Goal: Transaction & Acquisition: Book appointment/travel/reservation

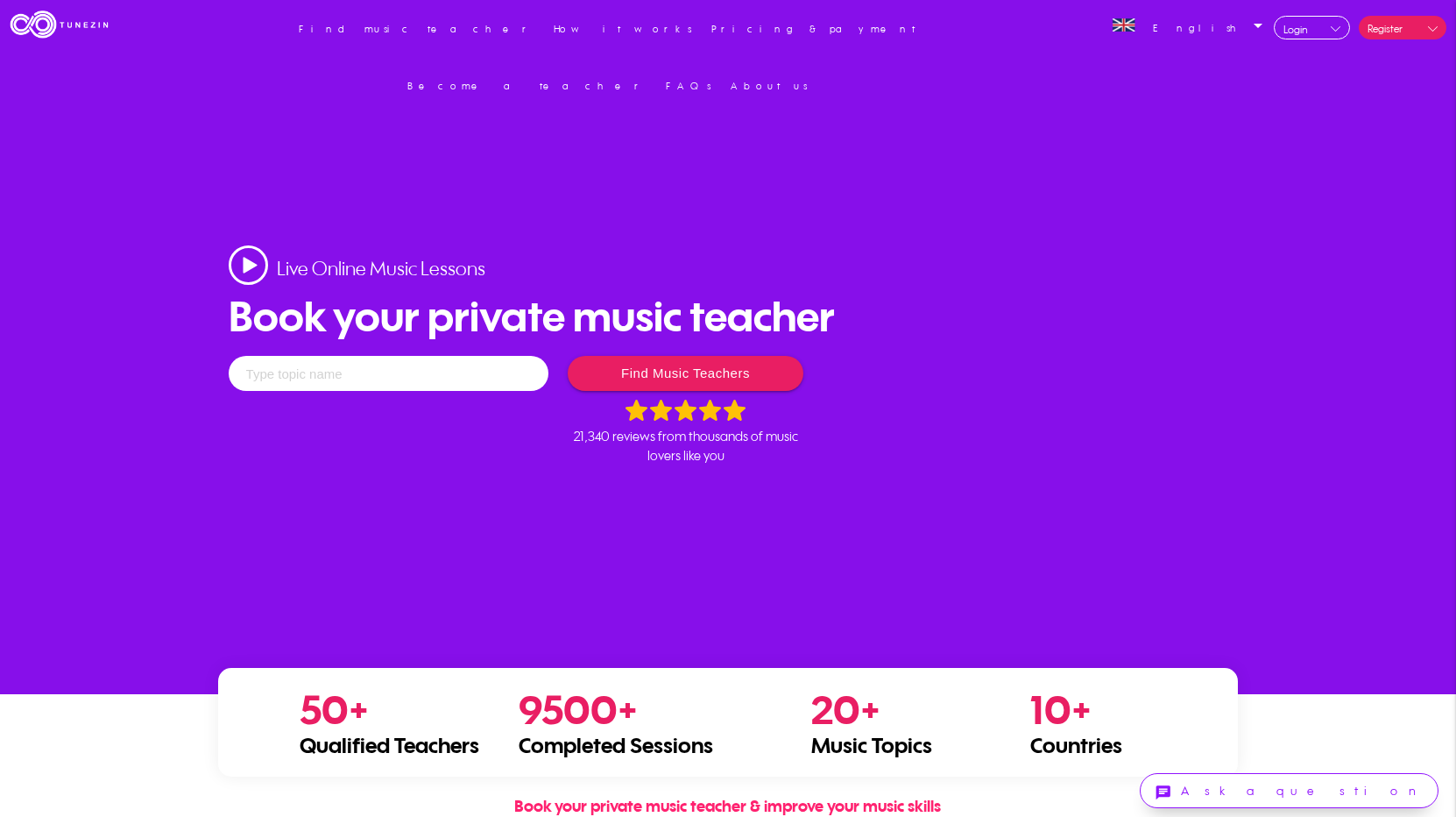
click at [458, 375] on input "text" at bounding box center [389, 373] width 320 height 35
click at [386, 380] on input "text" at bounding box center [389, 373] width 320 height 35
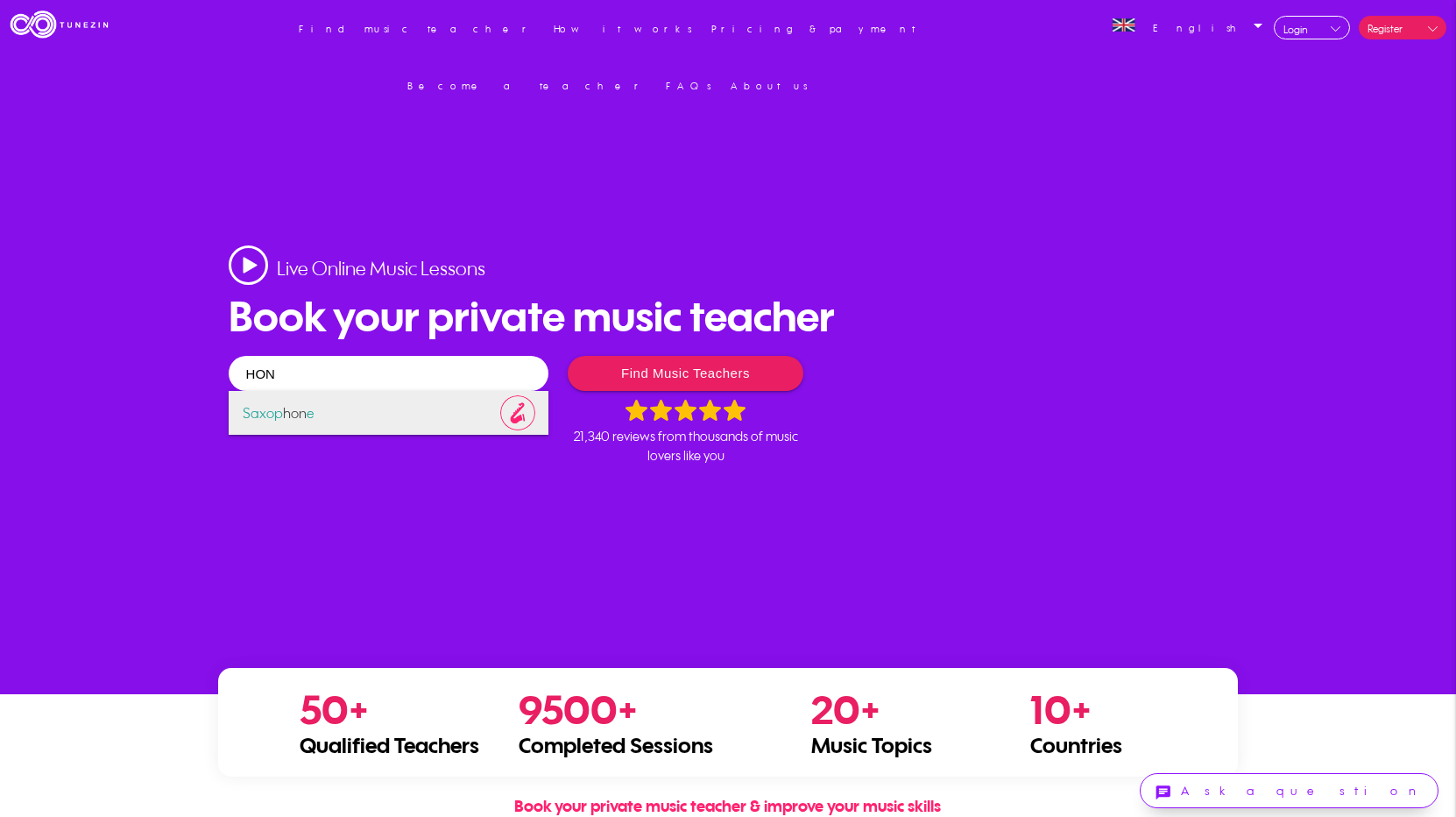
click at [347, 406] on span "Saxop hon e" at bounding box center [389, 413] width 320 height 44
type input "Saxophone"
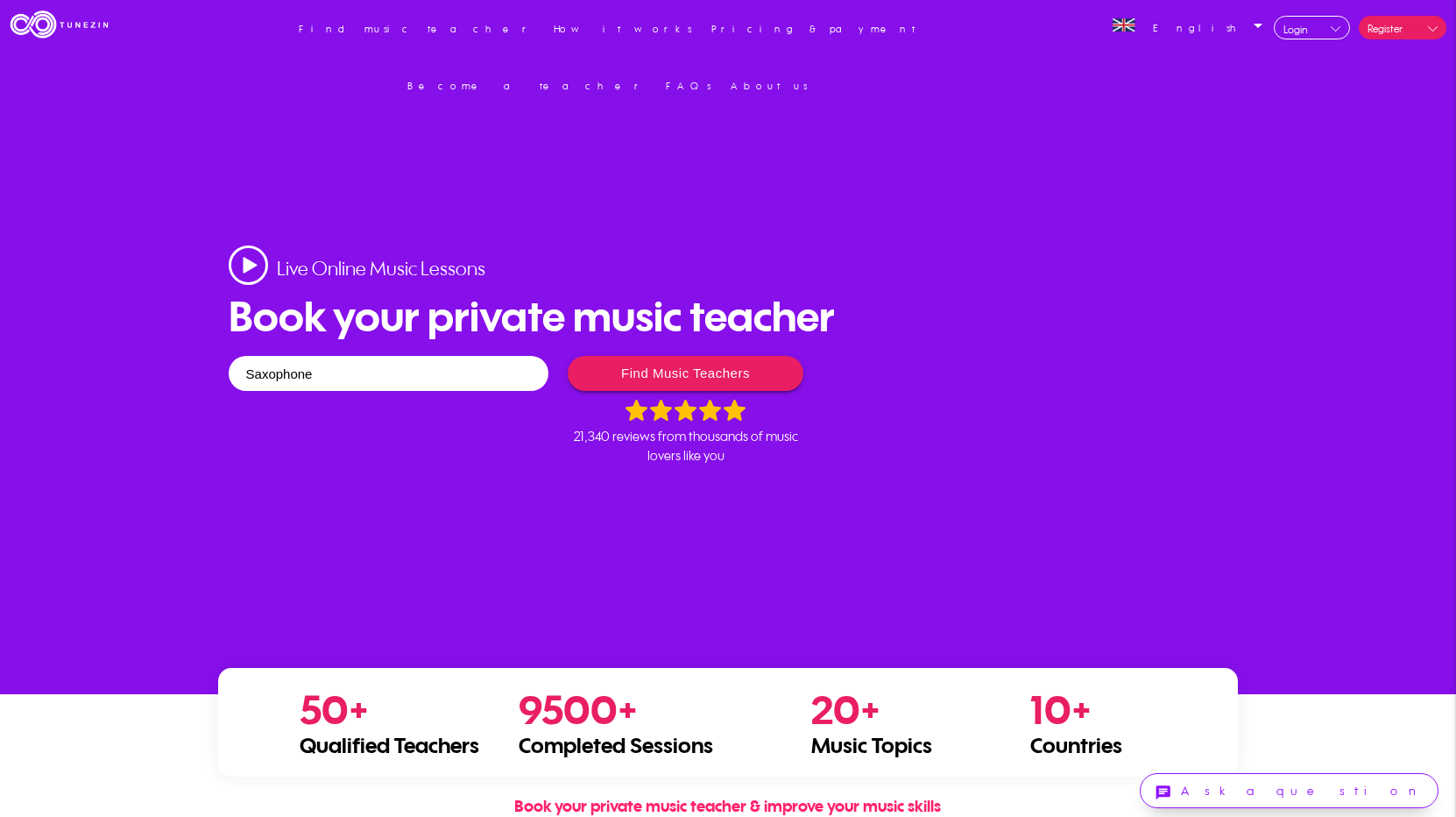
click at [731, 373] on button "Find music teachers" at bounding box center [685, 373] width 235 height 35
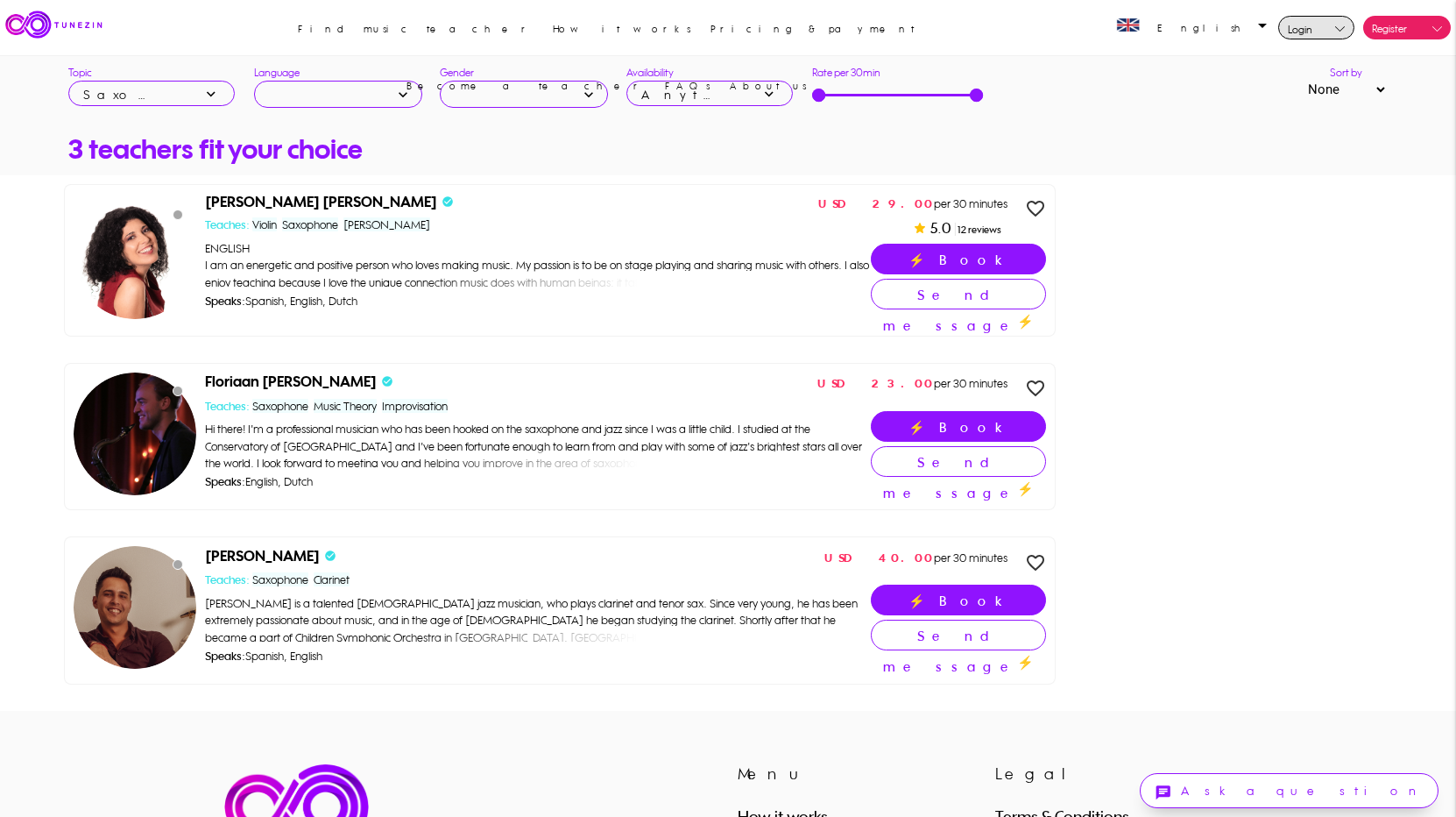
click at [1342, 19] on link "Login" at bounding box center [1317, 27] width 77 height 24
click at [1260, 20] on icon "arrow_drop_down" at bounding box center [1263, 11] width 21 height 21
click at [1383, 88] on select "None by Rating by Price" at bounding box center [1346, 89] width 83 height 17
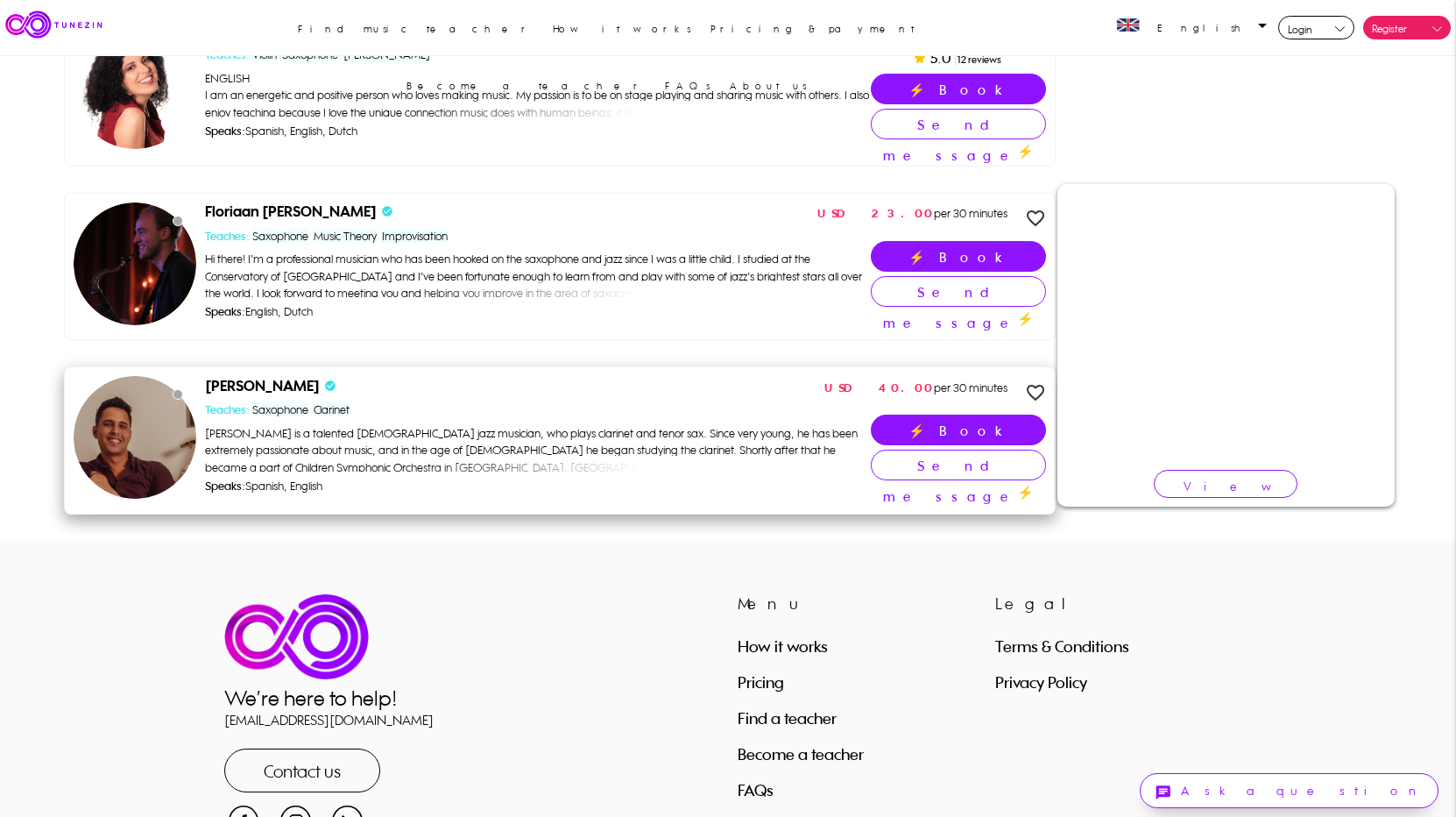
scroll to position [175, 0]
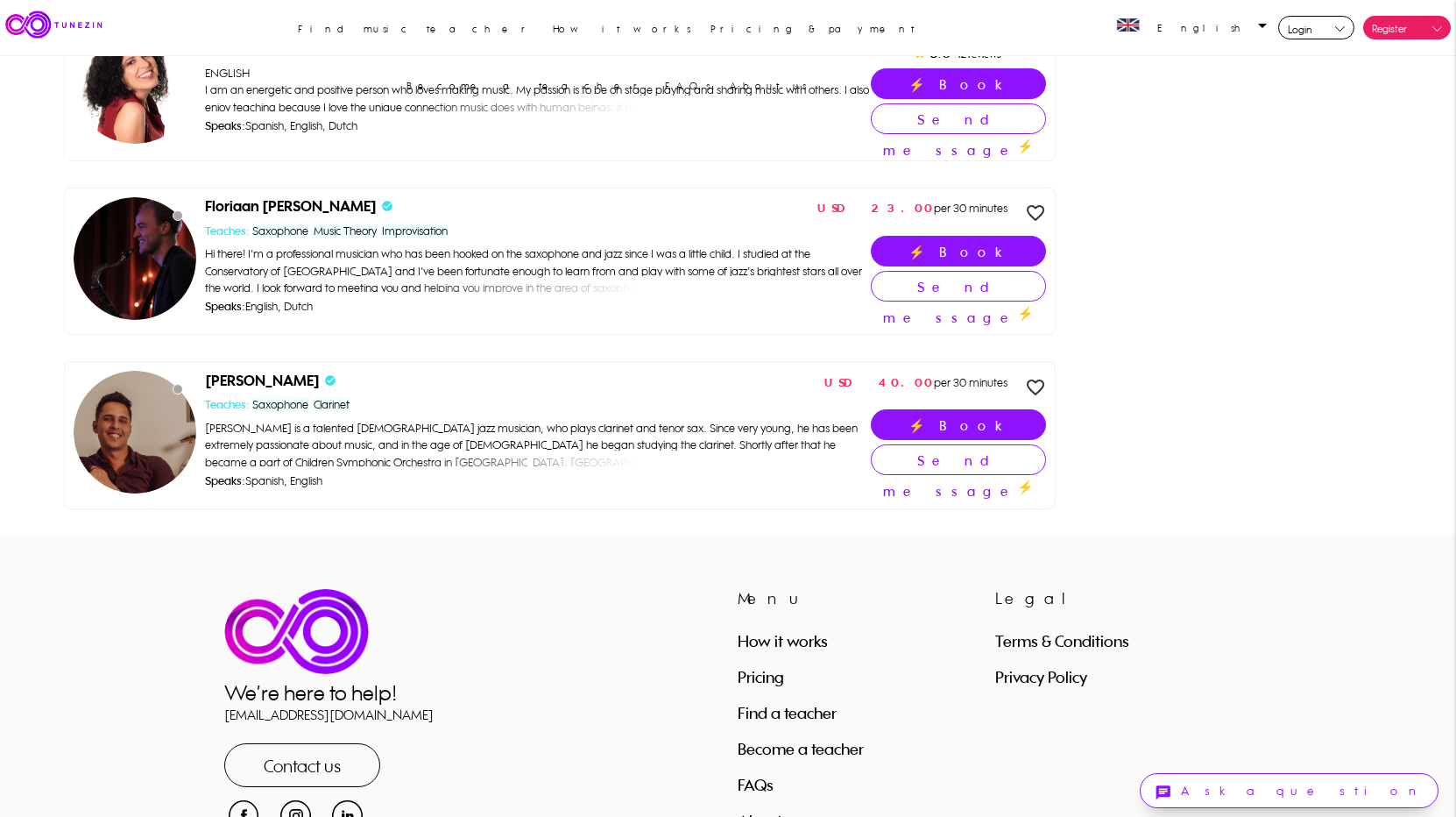
drag, startPoint x: 1217, startPoint y: 327, endPoint x: 1121, endPoint y: 559, distance: 251.1
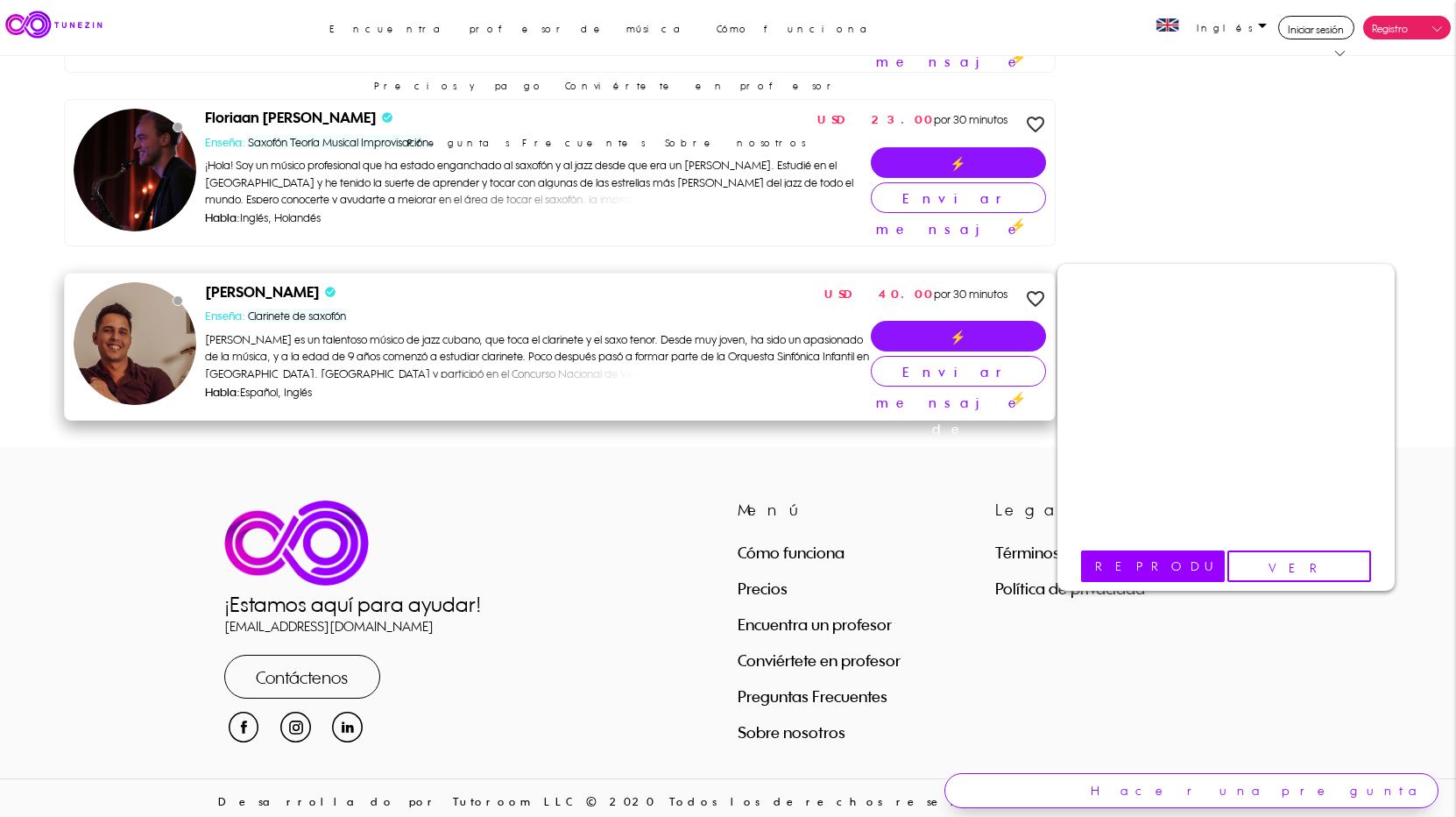
scroll to position [272, 0]
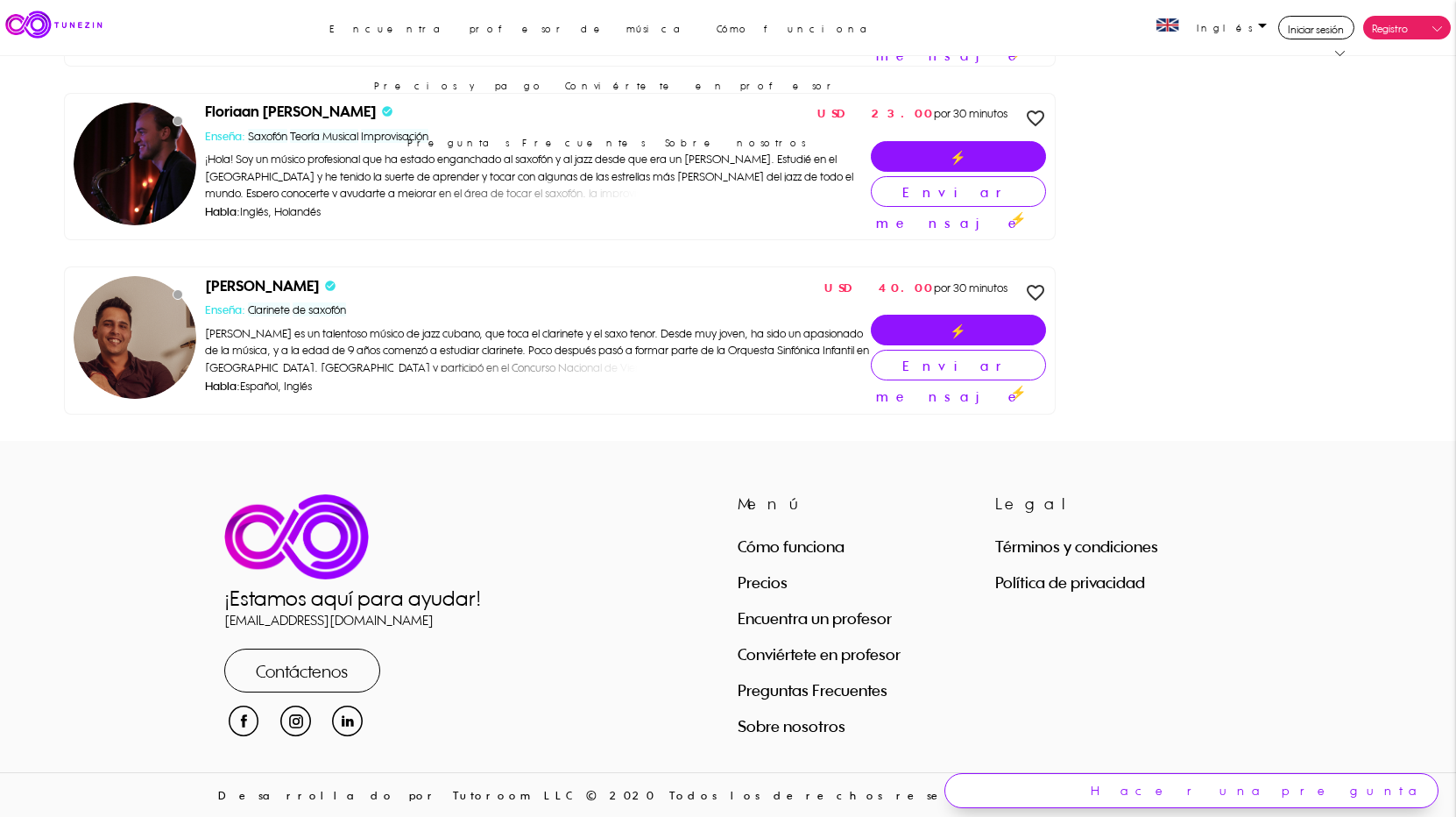
click at [804, 542] on link "Cómo funciona" at bounding box center [791, 546] width 107 height 19
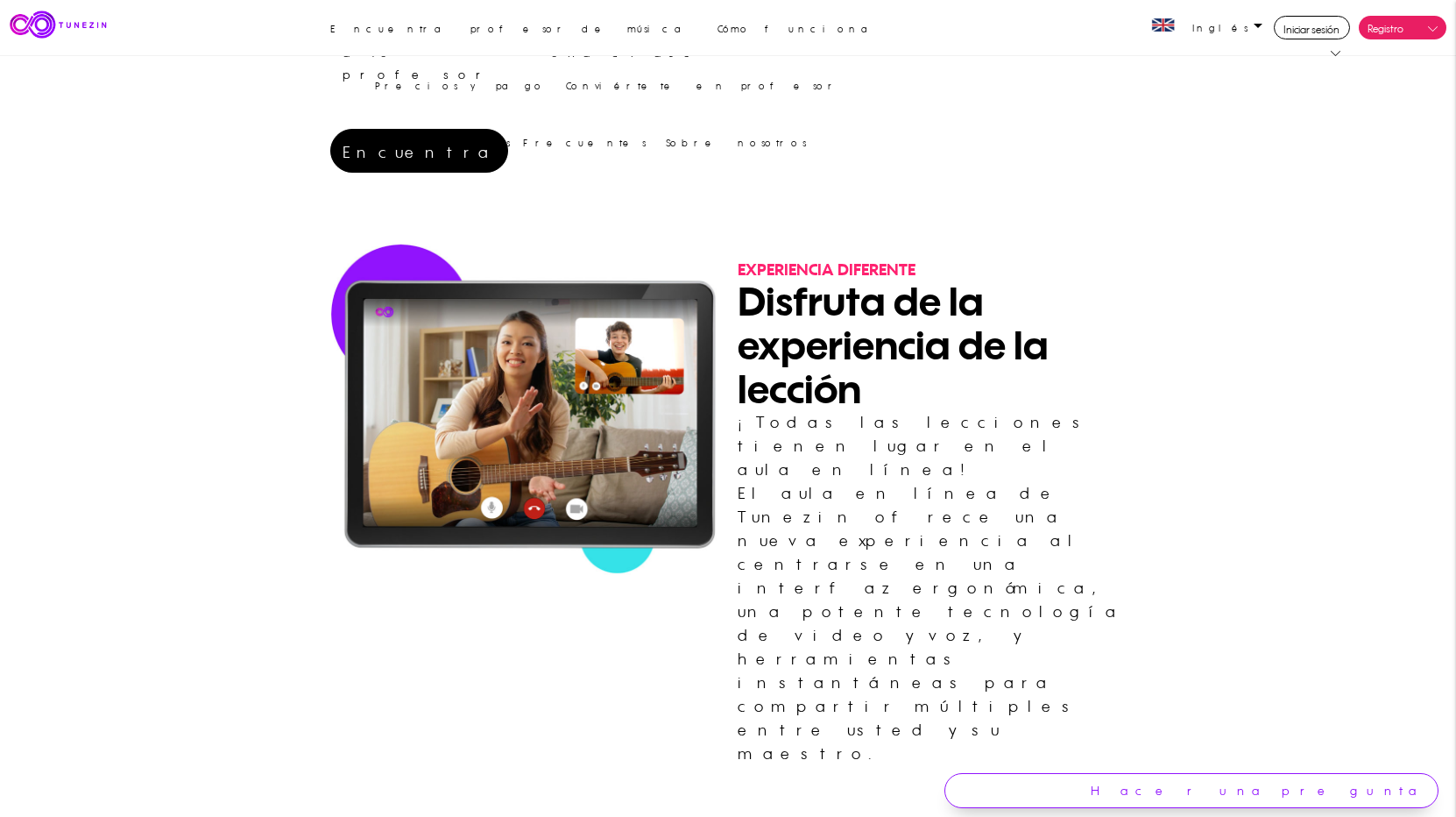
scroll to position [2674, 0]
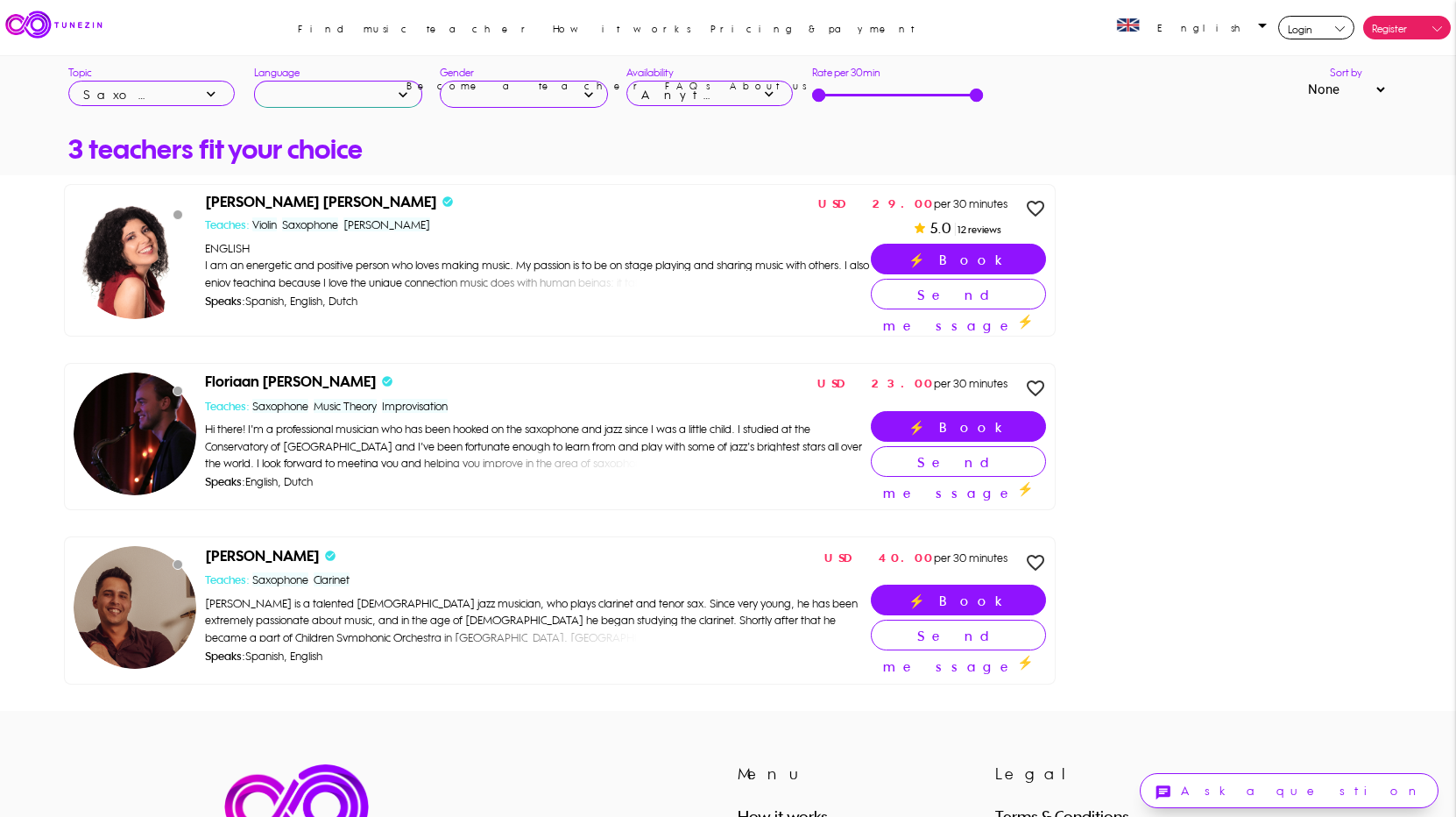
click at [396, 89] on input "text" at bounding box center [338, 94] width 169 height 27
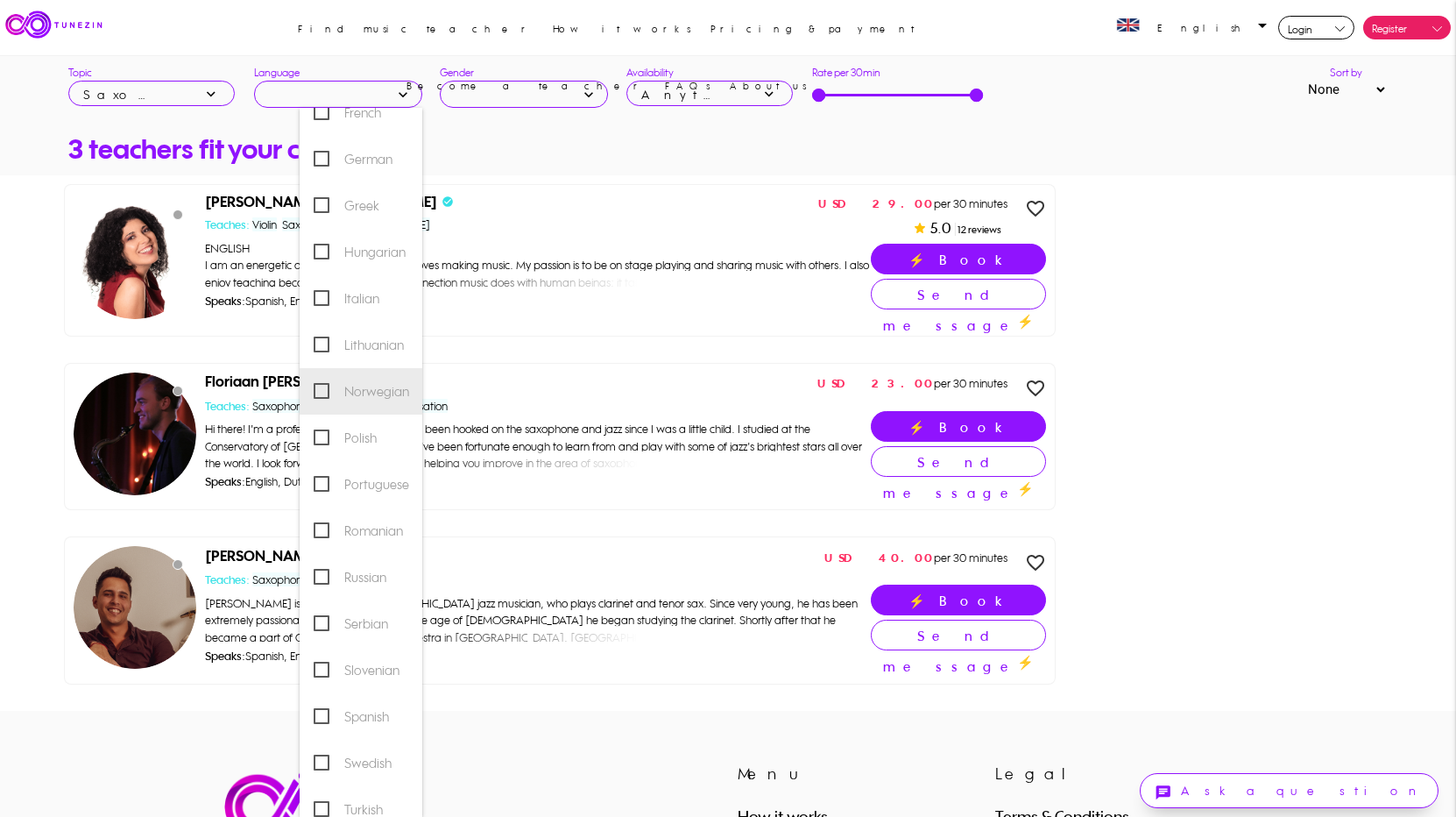
scroll to position [452, 0]
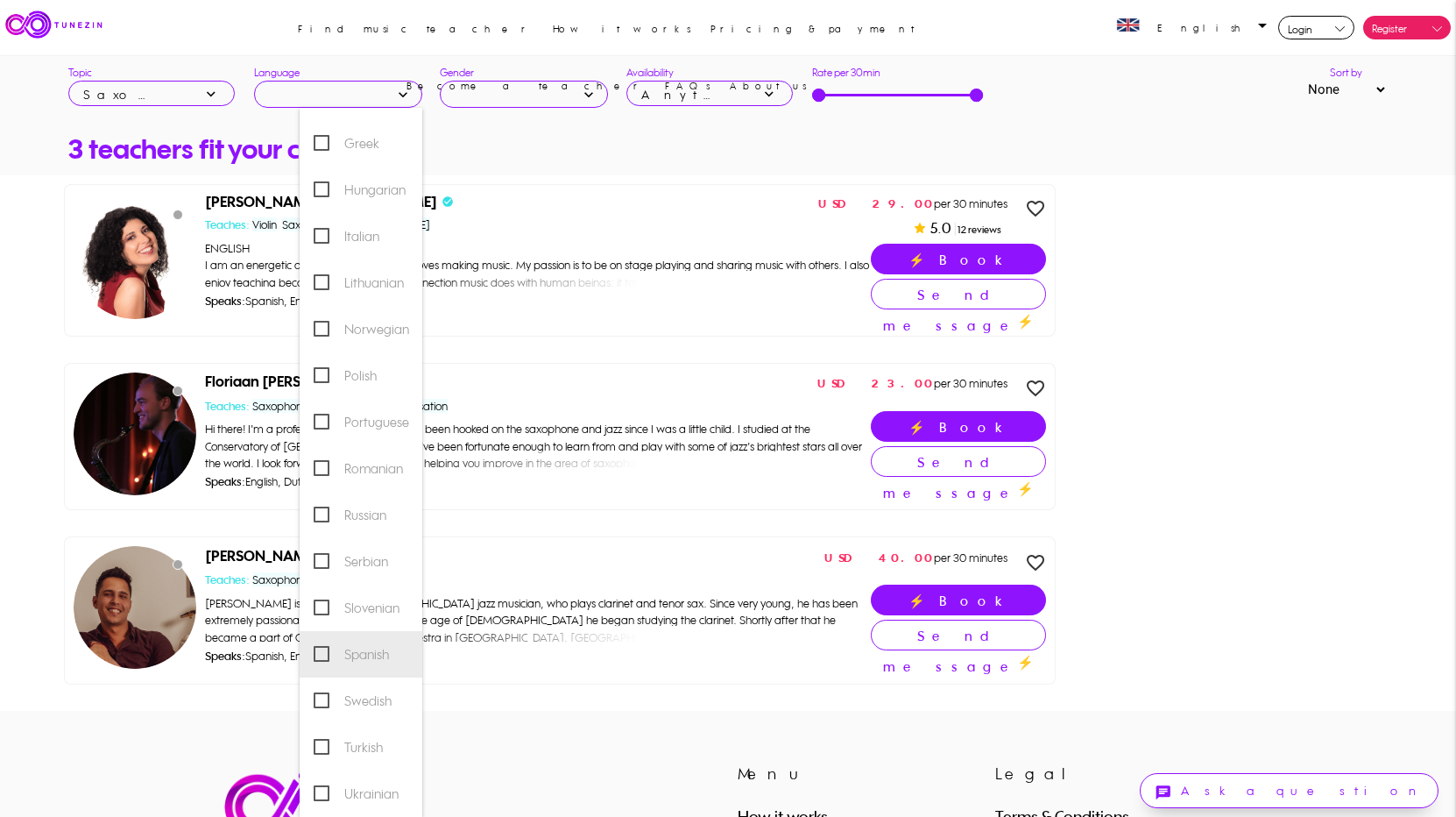
click at [365, 653] on span "Spanish" at bounding box center [351, 653] width 76 height 22
type input "Spanish"
checkbox input "true"
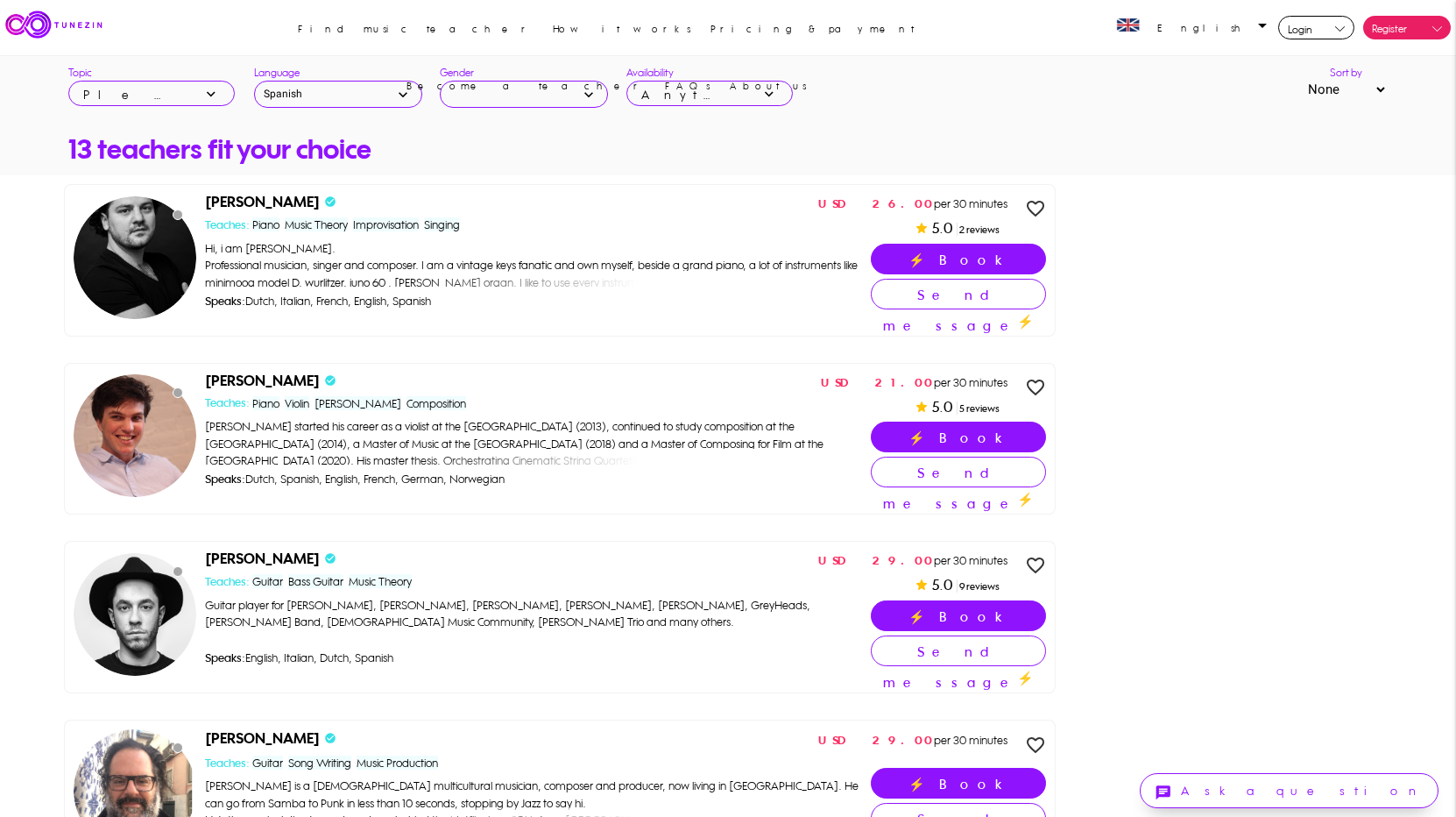
click at [204, 93] on icon "expand_more" at bounding box center [211, 94] width 17 height 26
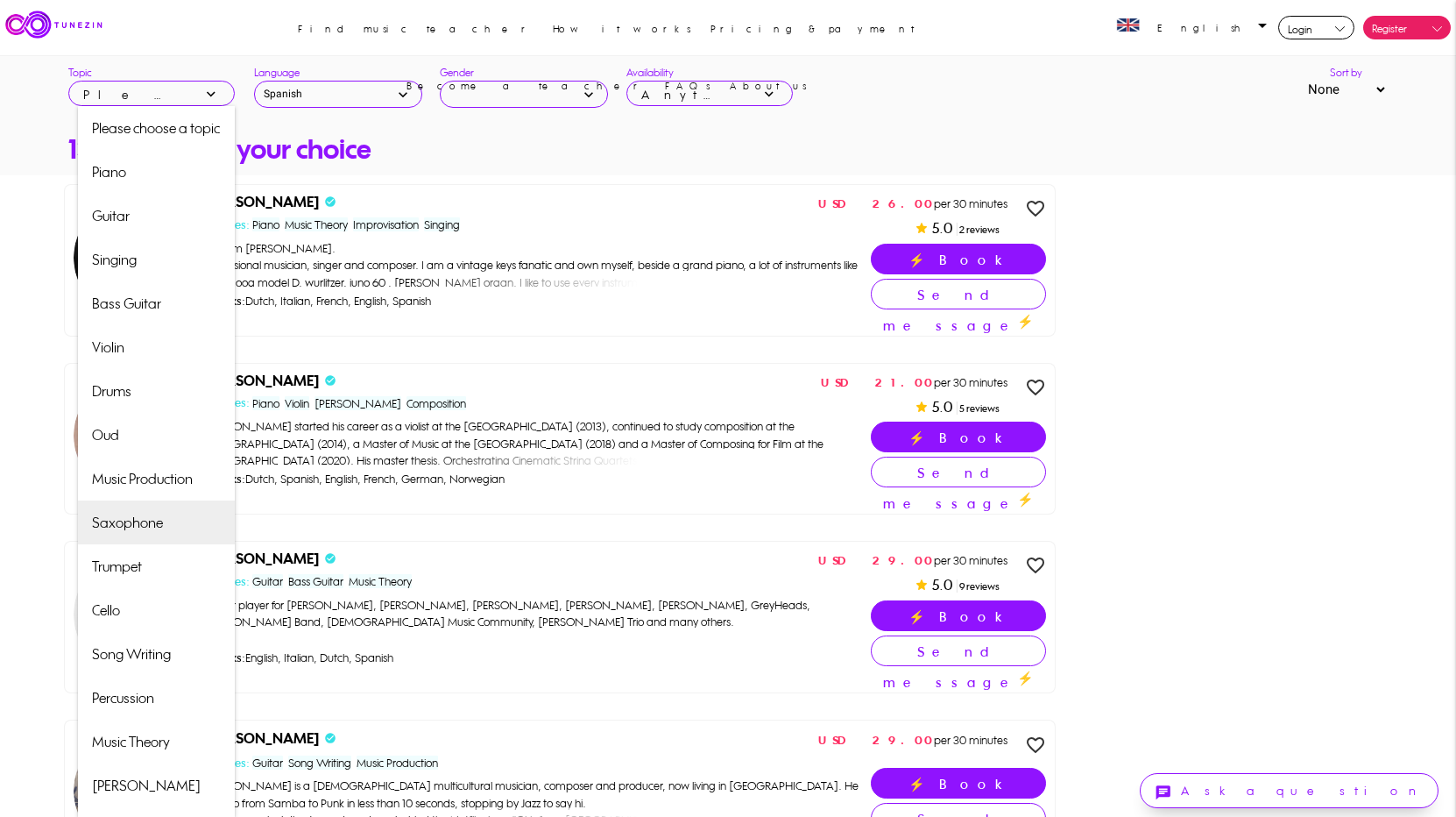
click at [147, 533] on link "Saxophone" at bounding box center [155, 522] width 156 height 44
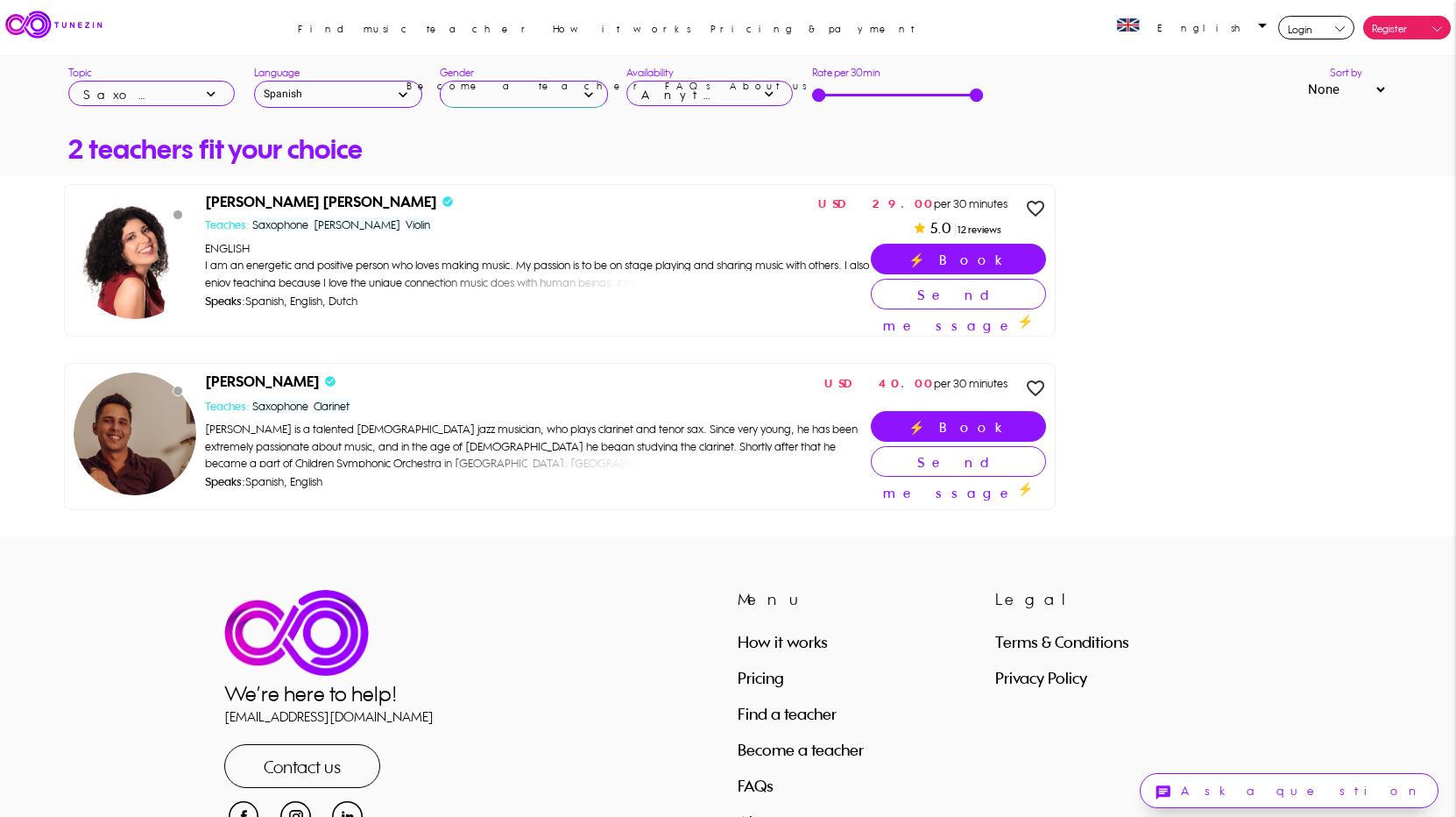
click at [562, 86] on input "text" at bounding box center [524, 94] width 169 height 27
click at [662, 93] on div "Anytime" at bounding box center [686, 94] width 88 height 26
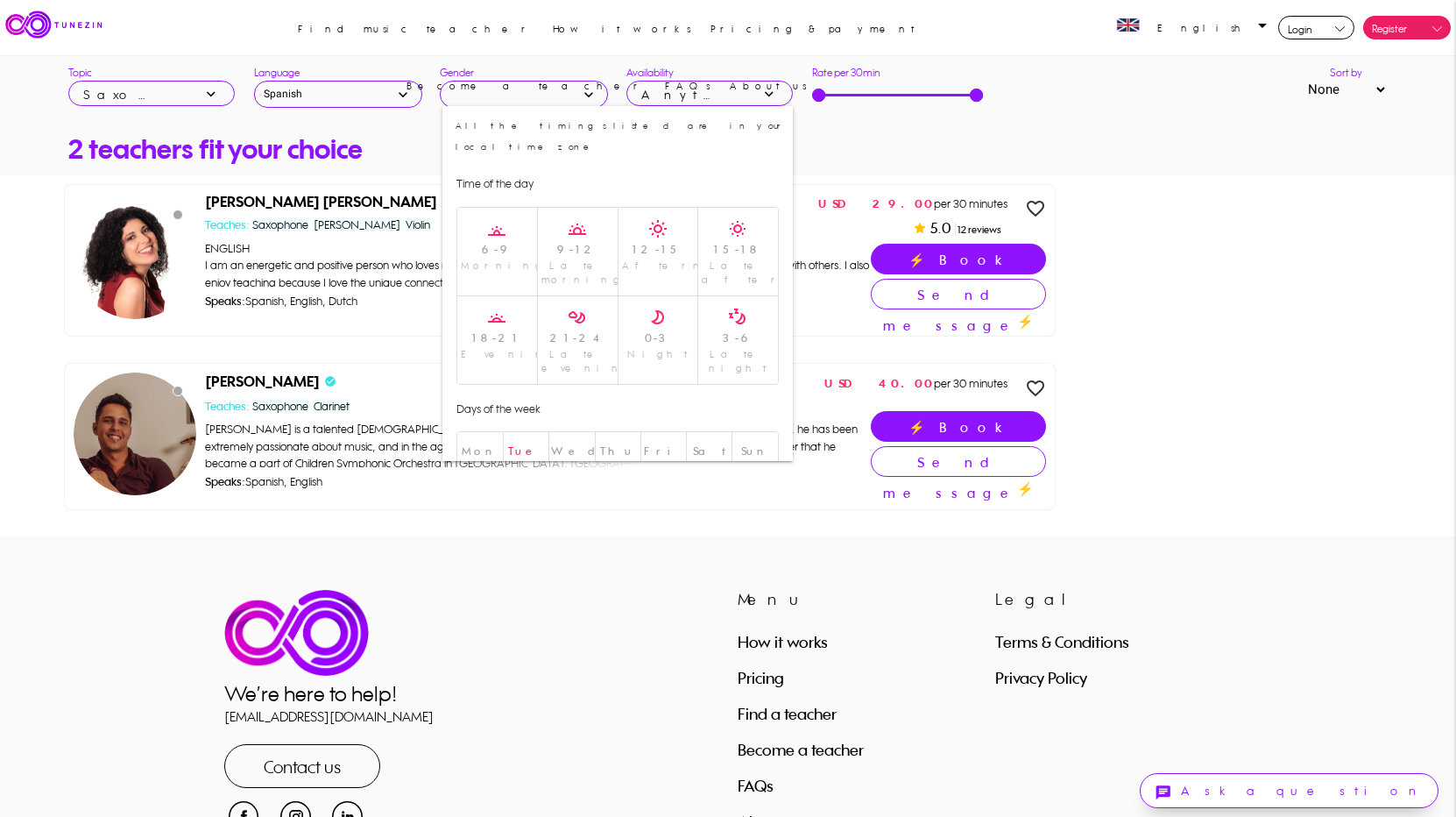
click at [526, 444] on span "Tue" at bounding box center [527, 451] width 36 height 13
click at [0, 0] on input "Tue" at bounding box center [0, 0] width 0 height 0
click at [572, 444] on span "Wed" at bounding box center [576, 451] width 50 height 13
click at [0, 0] on input "Wed" at bounding box center [0, 0] width 0 height 0
click at [628, 432] on span "Thu" at bounding box center [618, 450] width 46 height 36
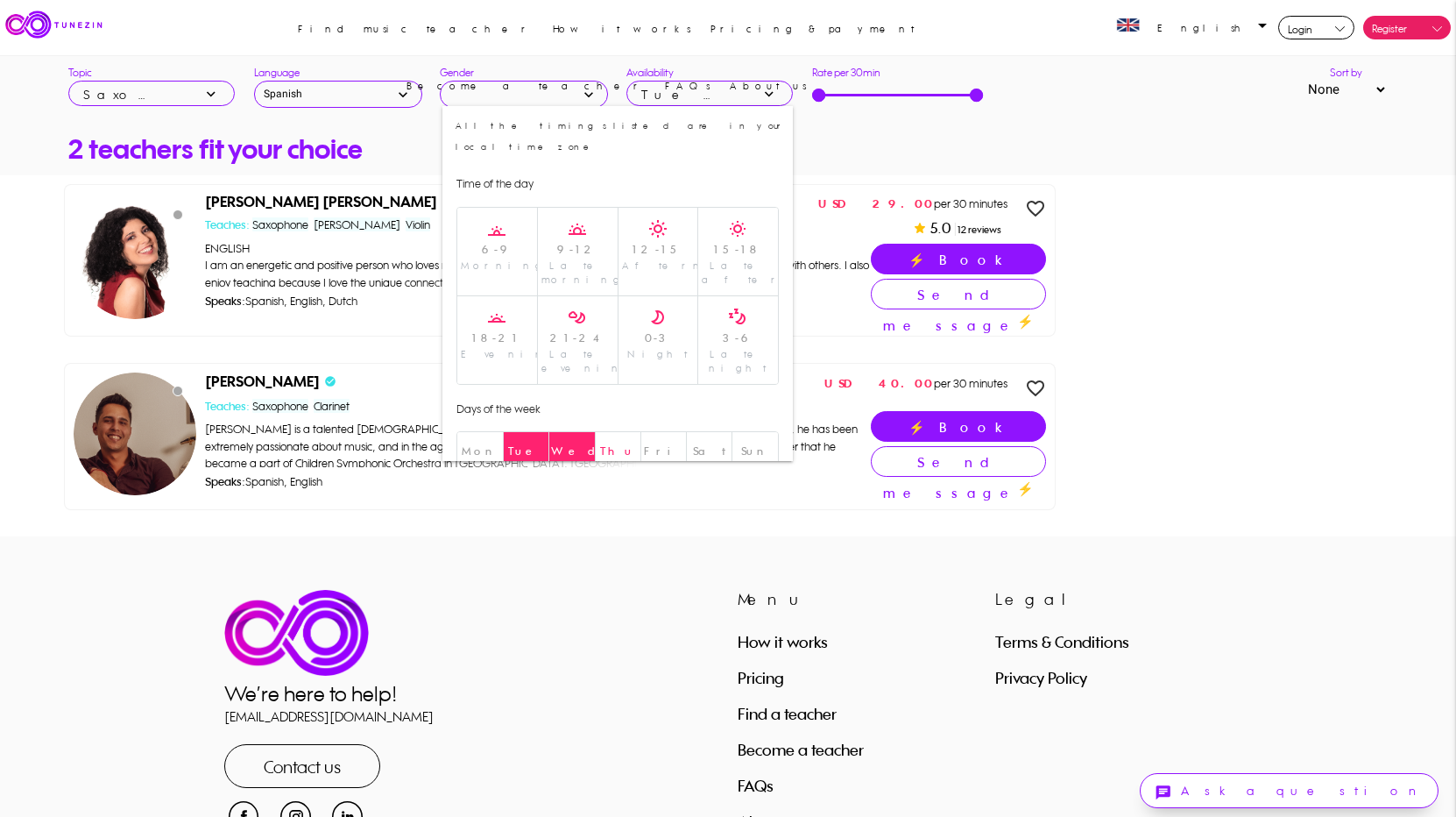
click at [0, 0] on input "Thu" at bounding box center [0, 0] width 0 height 0
click at [489, 444] on span "Mon" at bounding box center [480, 451] width 36 height 13
click at [0, 0] on input "Mon" at bounding box center [0, 0] width 0 height 0
click at [628, 483] on link "Ok" at bounding box center [618, 494] width 57 height 24
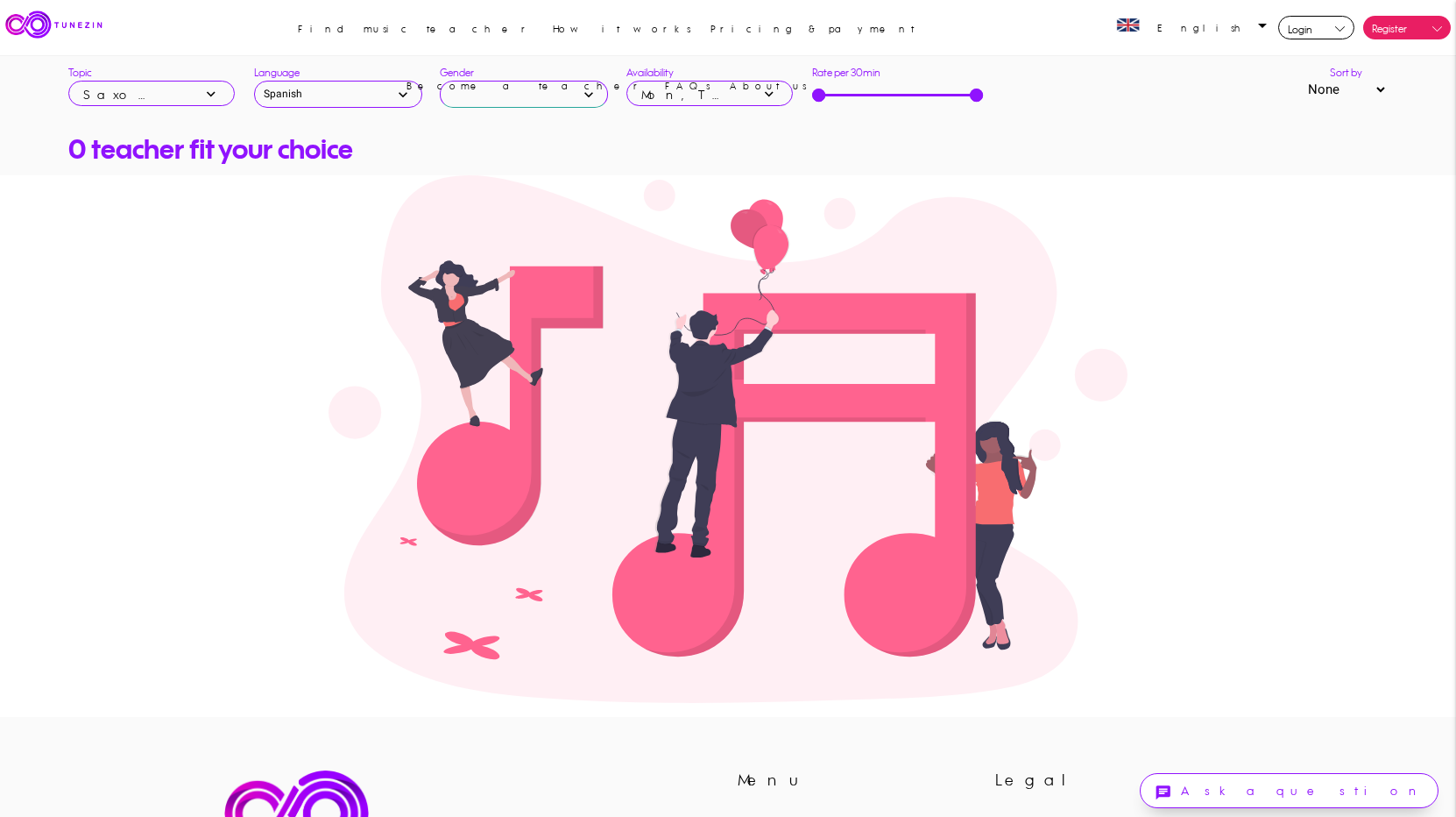
click at [504, 94] on input "text" at bounding box center [524, 94] width 169 height 27
click at [699, 89] on div "mon,tue,wed,thu," at bounding box center [686, 94] width 88 height 26
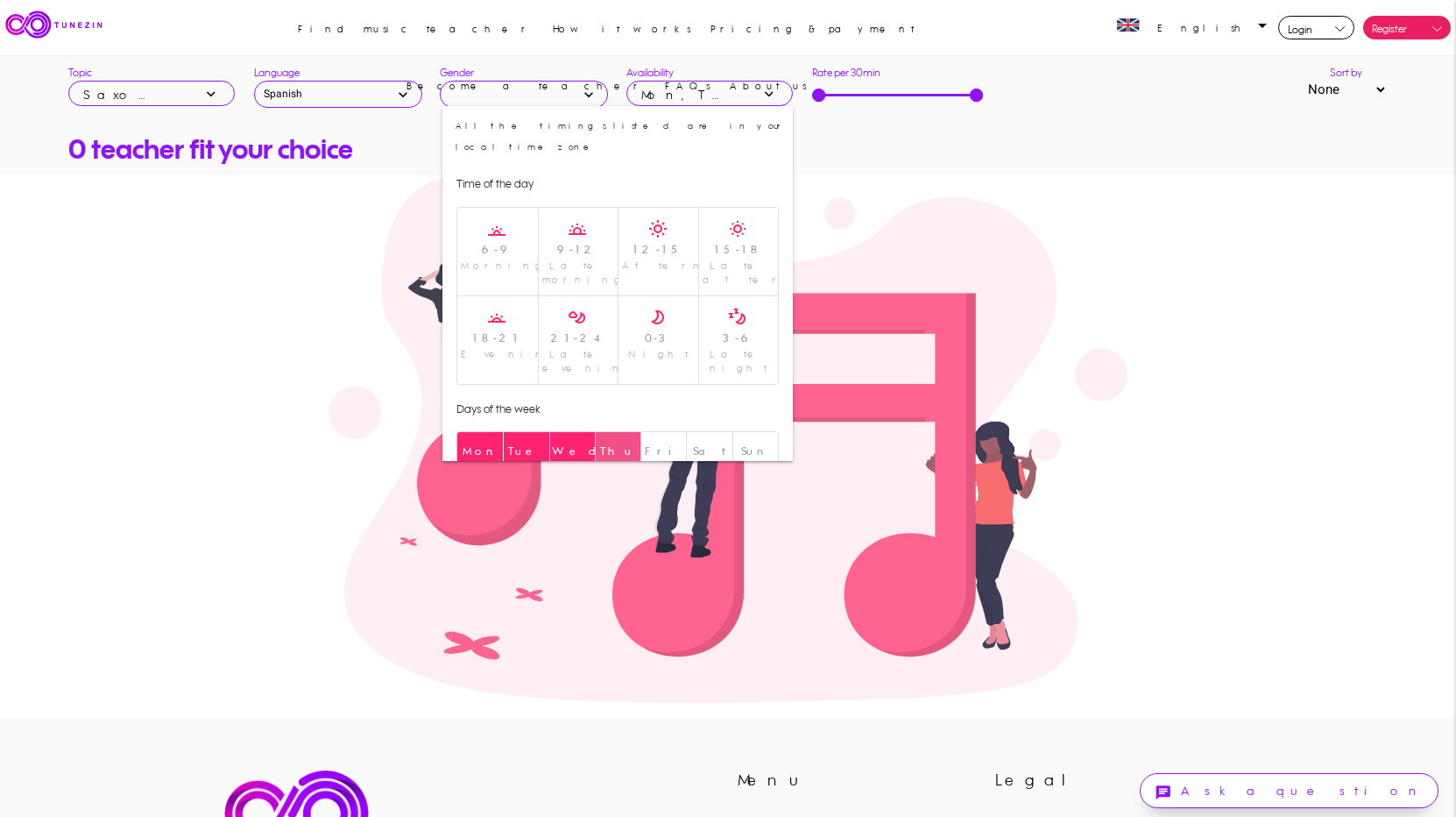
click at [614, 444] on span "Thu" at bounding box center [618, 451] width 35 height 13
click at [0, 0] on input "Thu" at bounding box center [0, 0] width 0 height 0
click at [561, 444] on span "Wed" at bounding box center [576, 451] width 50 height 13
click at [0, 0] on input "Wed" at bounding box center [0, 0] width 0 height 0
drag, startPoint x: 521, startPoint y: 397, endPoint x: 477, endPoint y: 400, distance: 44.1
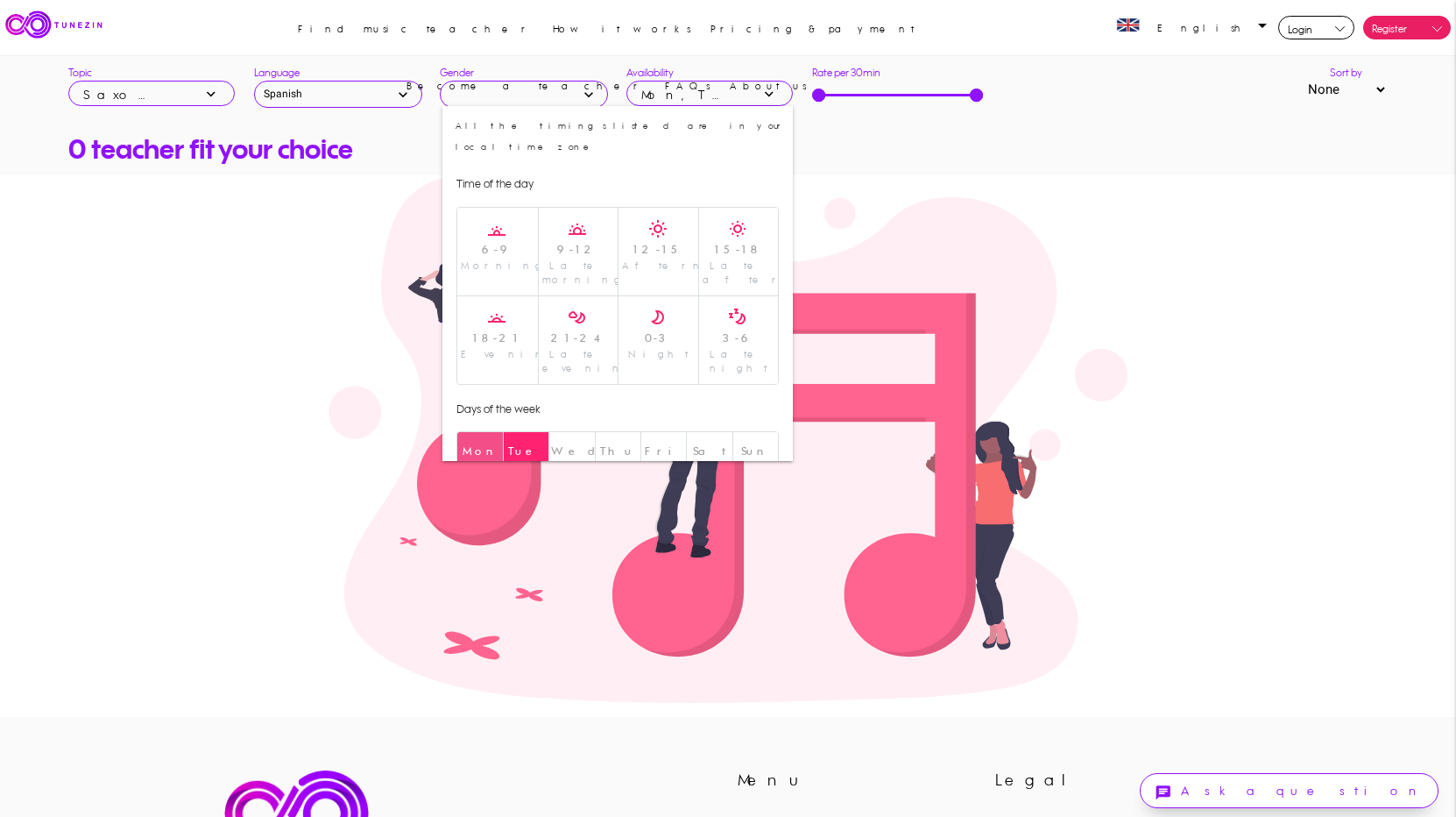
click at [519, 444] on span "Tue" at bounding box center [527, 451] width 36 height 13
click at [0, 0] on input "Tue" at bounding box center [0, 0] width 0 height 0
click at [473, 444] on span "Mon" at bounding box center [480, 451] width 36 height 13
click at [0, 0] on input "Mon" at bounding box center [0, 0] width 0 height 0
click at [500, 347] on div "Evening" at bounding box center [497, 353] width 74 height 14
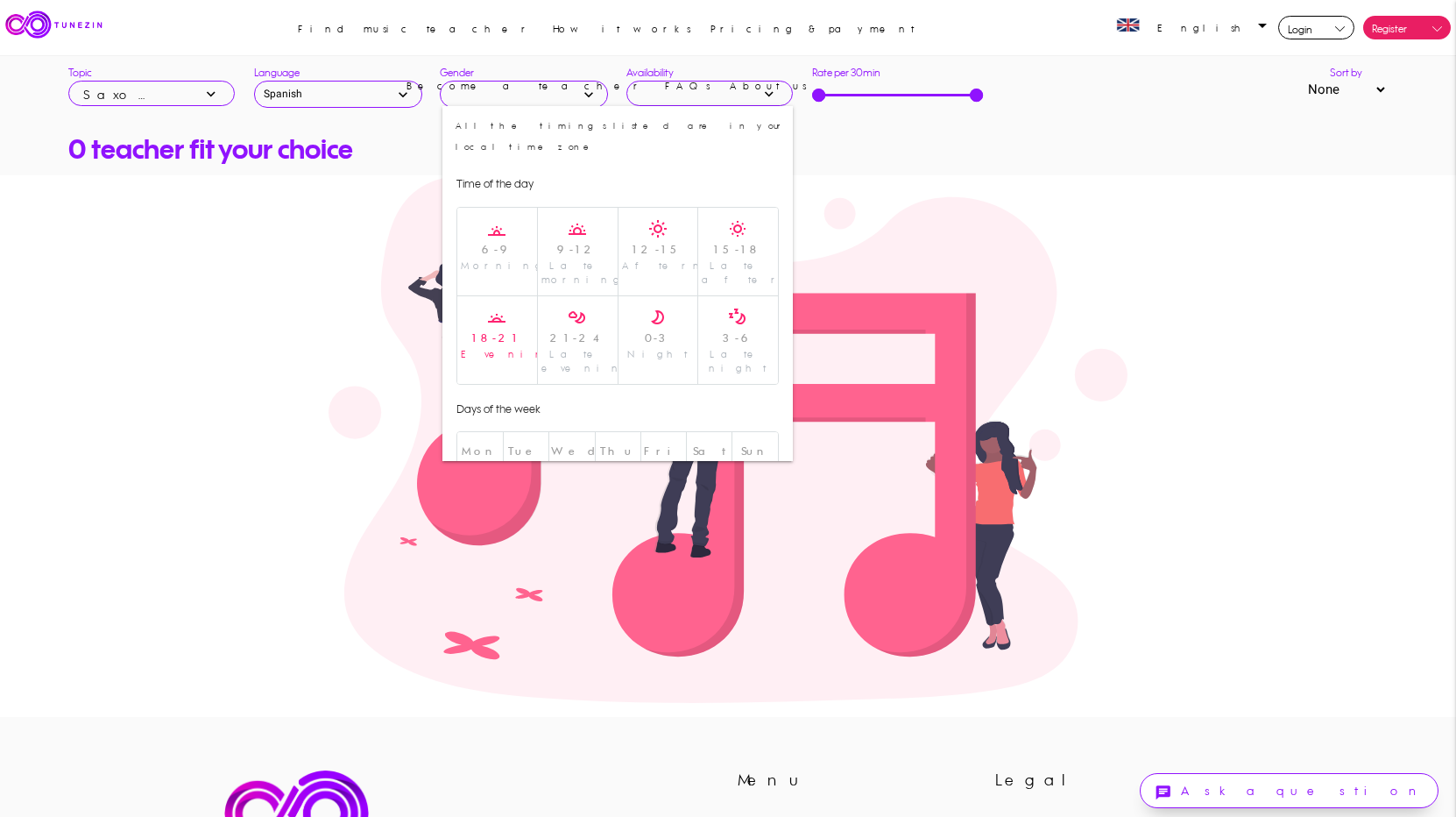
click at [0, 0] on input "18-21 Evening" at bounding box center [0, 0] width 0 height 0
click at [603, 483] on link "Ok" at bounding box center [618, 494] width 57 height 24
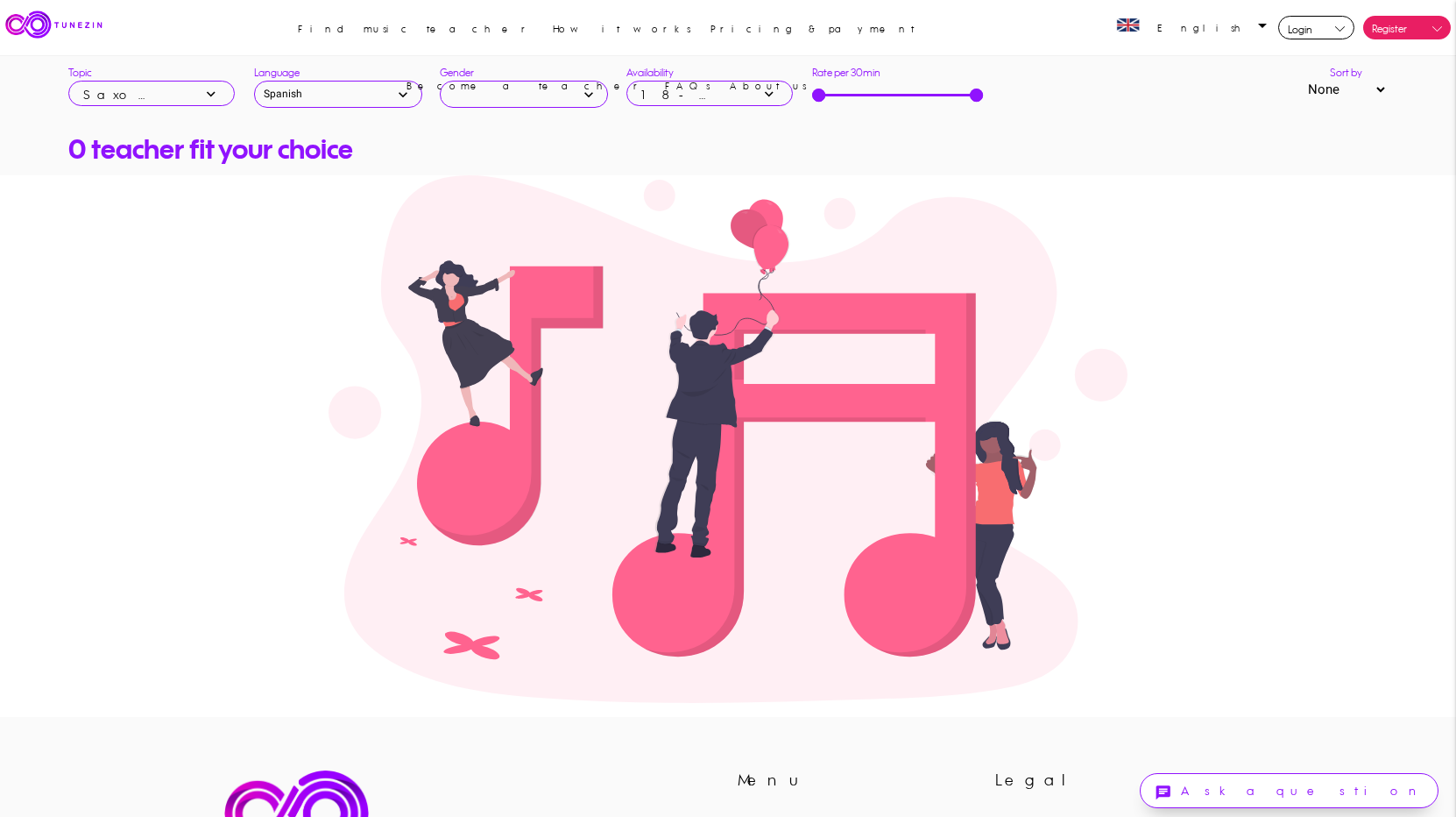
click at [755, 91] on link "18-21, expand_more" at bounding box center [710, 93] width 167 height 26
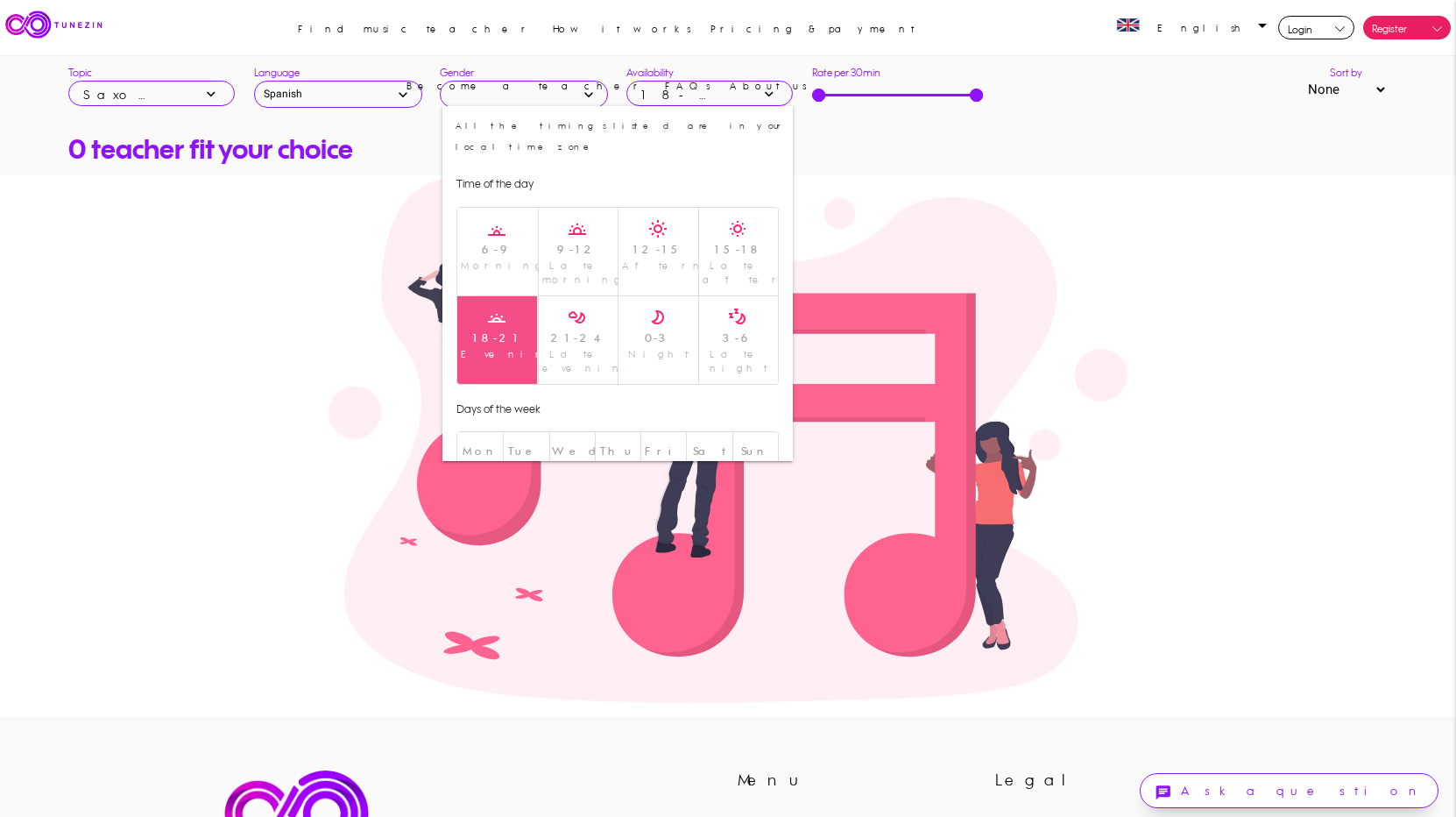
drag, startPoint x: 501, startPoint y: 295, endPoint x: 510, endPoint y: 313, distance: 20.1
click at [507, 329] on div "18-21" at bounding box center [497, 338] width 74 height 17
click at [0, 0] on input "18-21 Evening" at bounding box center [0, 0] width 0 height 0
click at [616, 483] on link "Ok" at bounding box center [618, 494] width 57 height 24
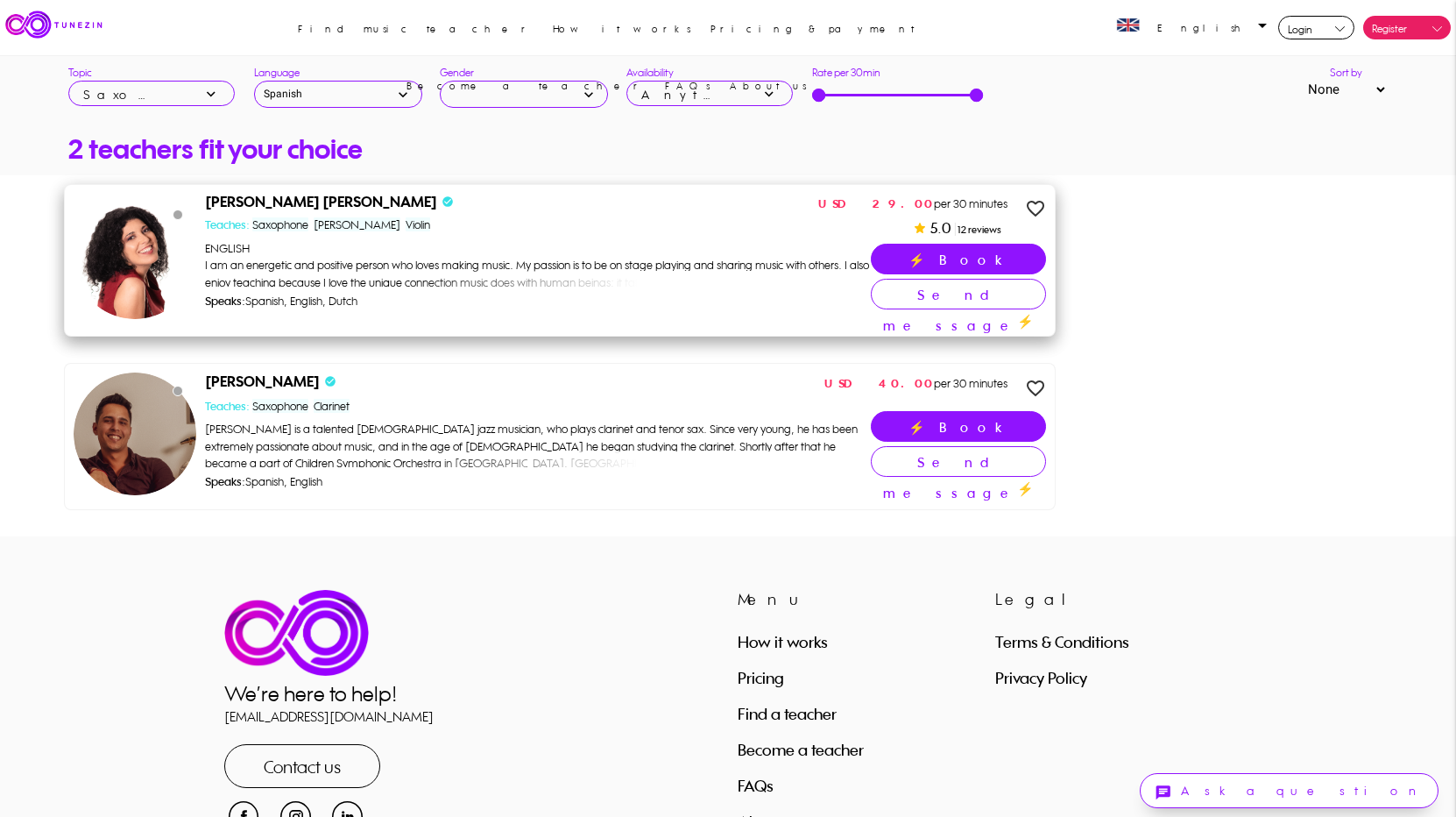
click at [619, 257] on p "ENGLISH I am an energetic and positive person who loves making music. My passio…" at bounding box center [537, 778] width 666 height 1077
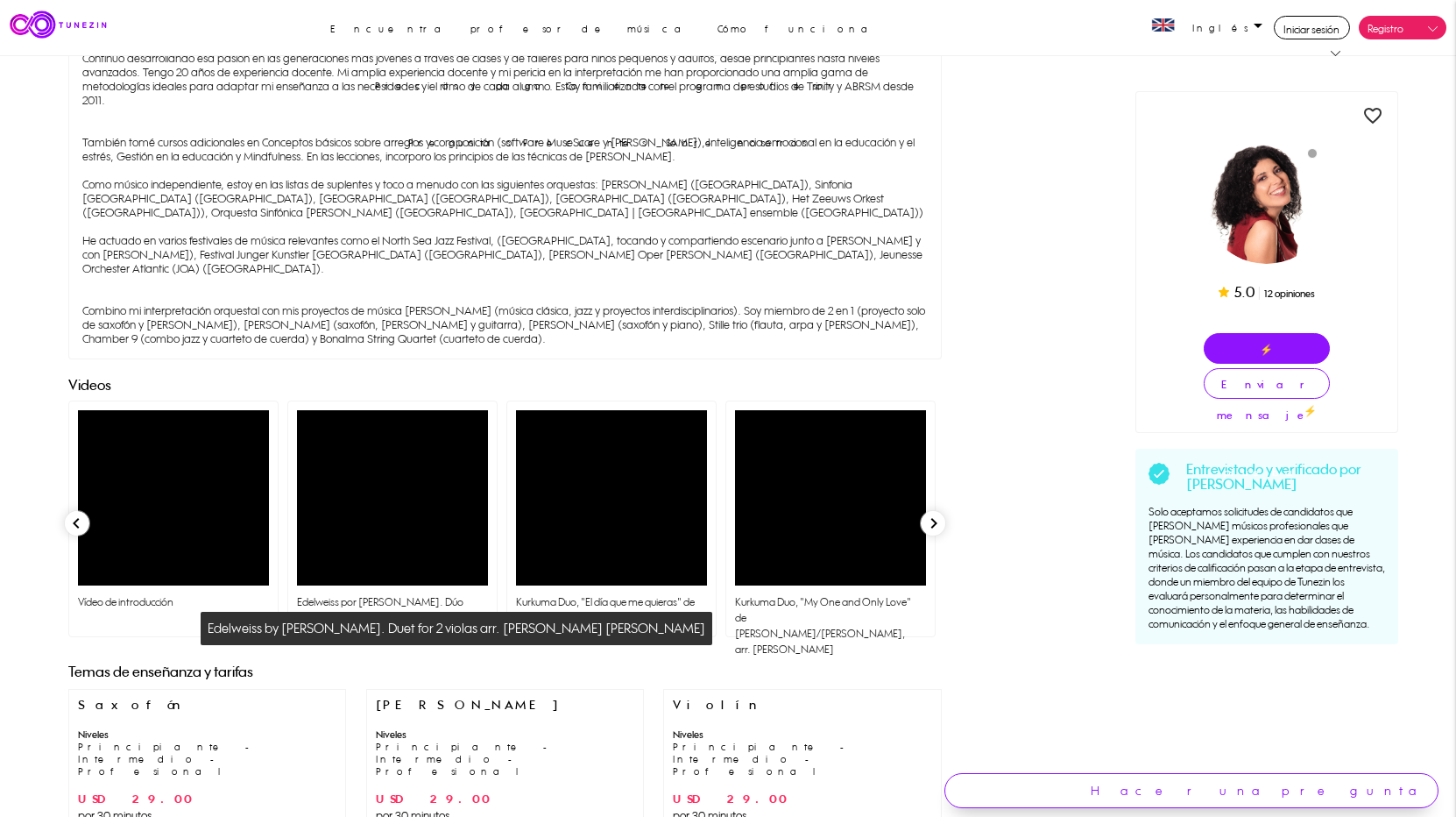
scroll to position [701, 0]
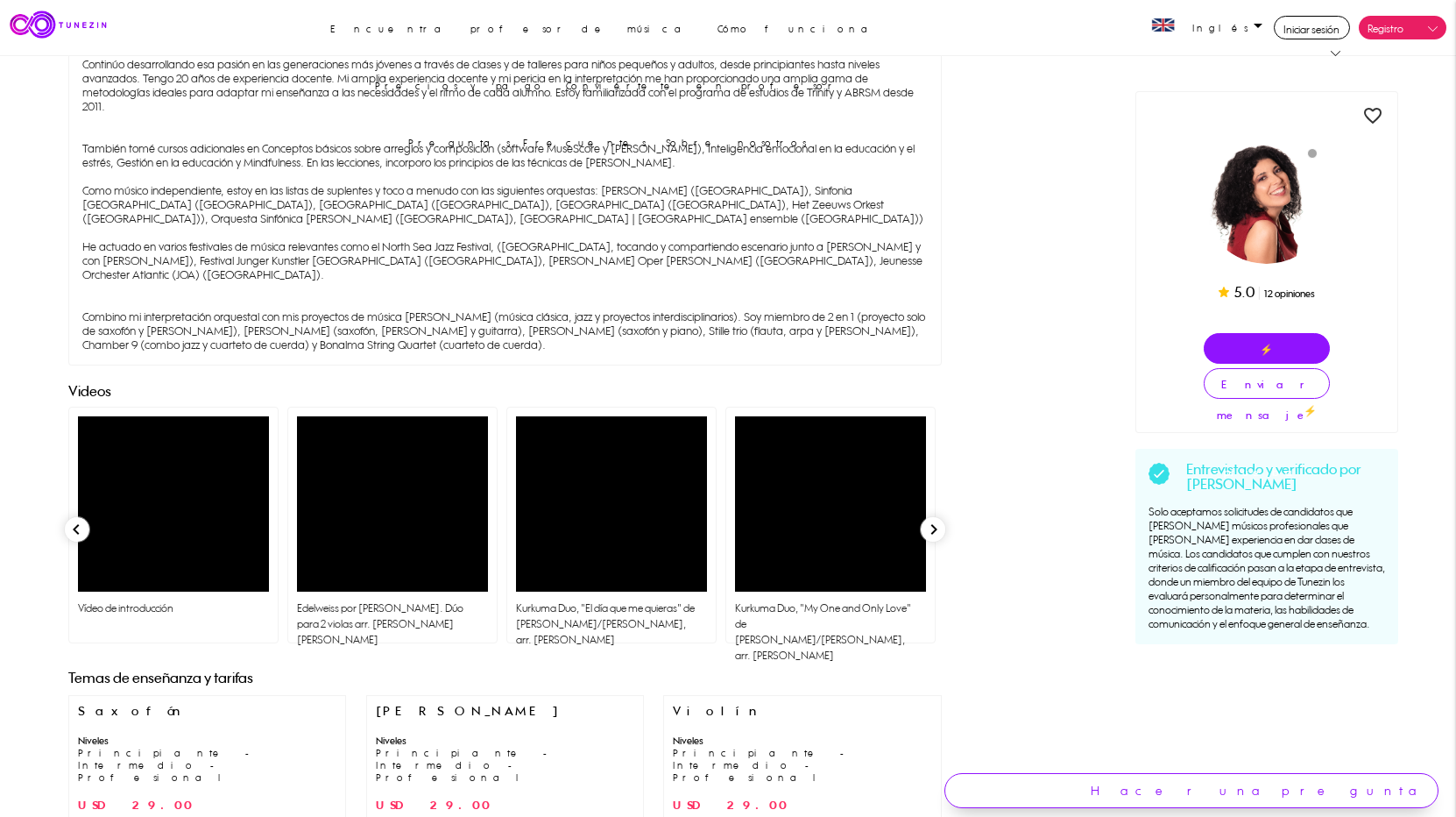
click at [403, 453] on link at bounding box center [392, 504] width 191 height 175
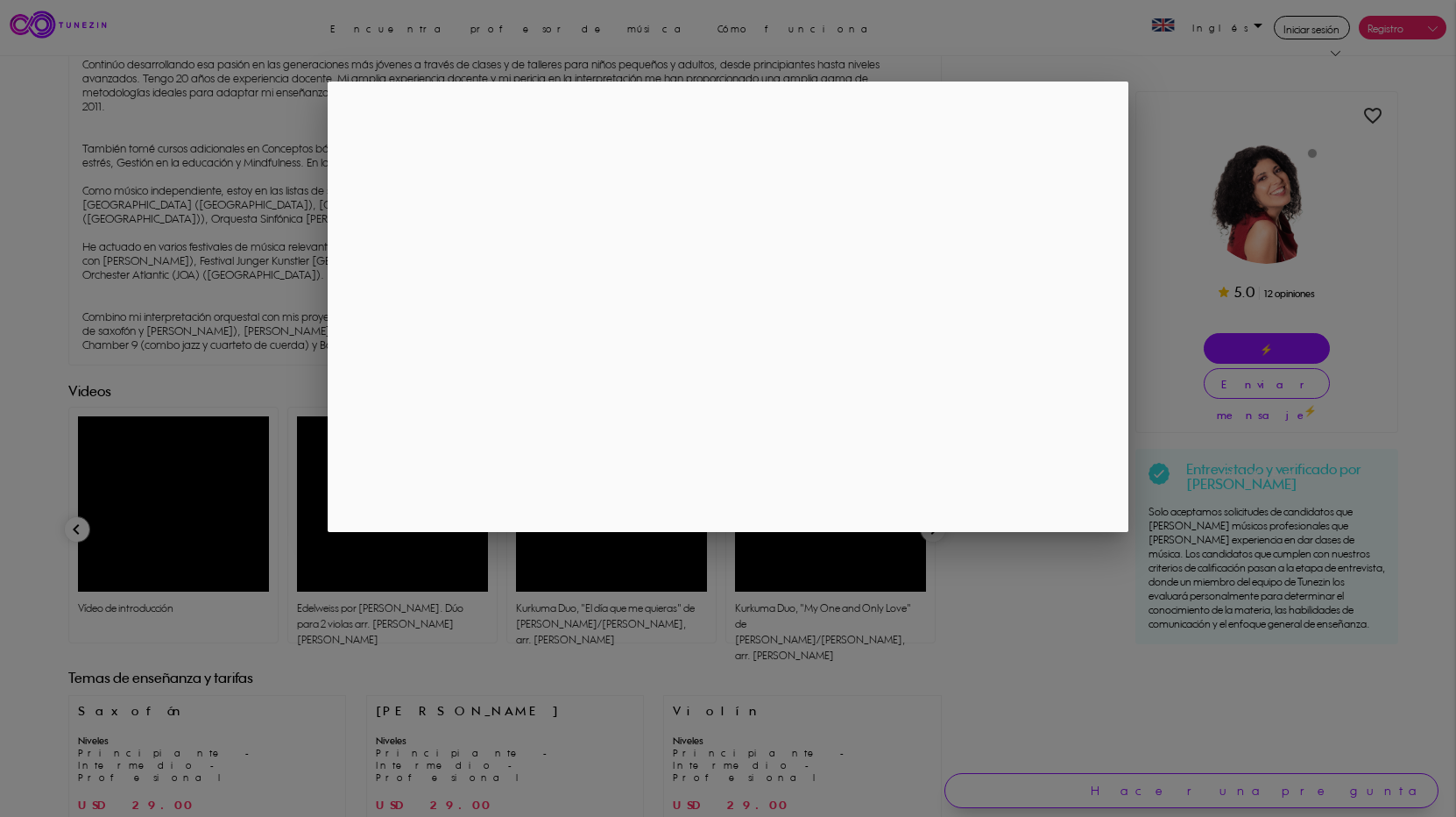
click at [1079, 642] on div at bounding box center [728, 306] width 1456 height 1021
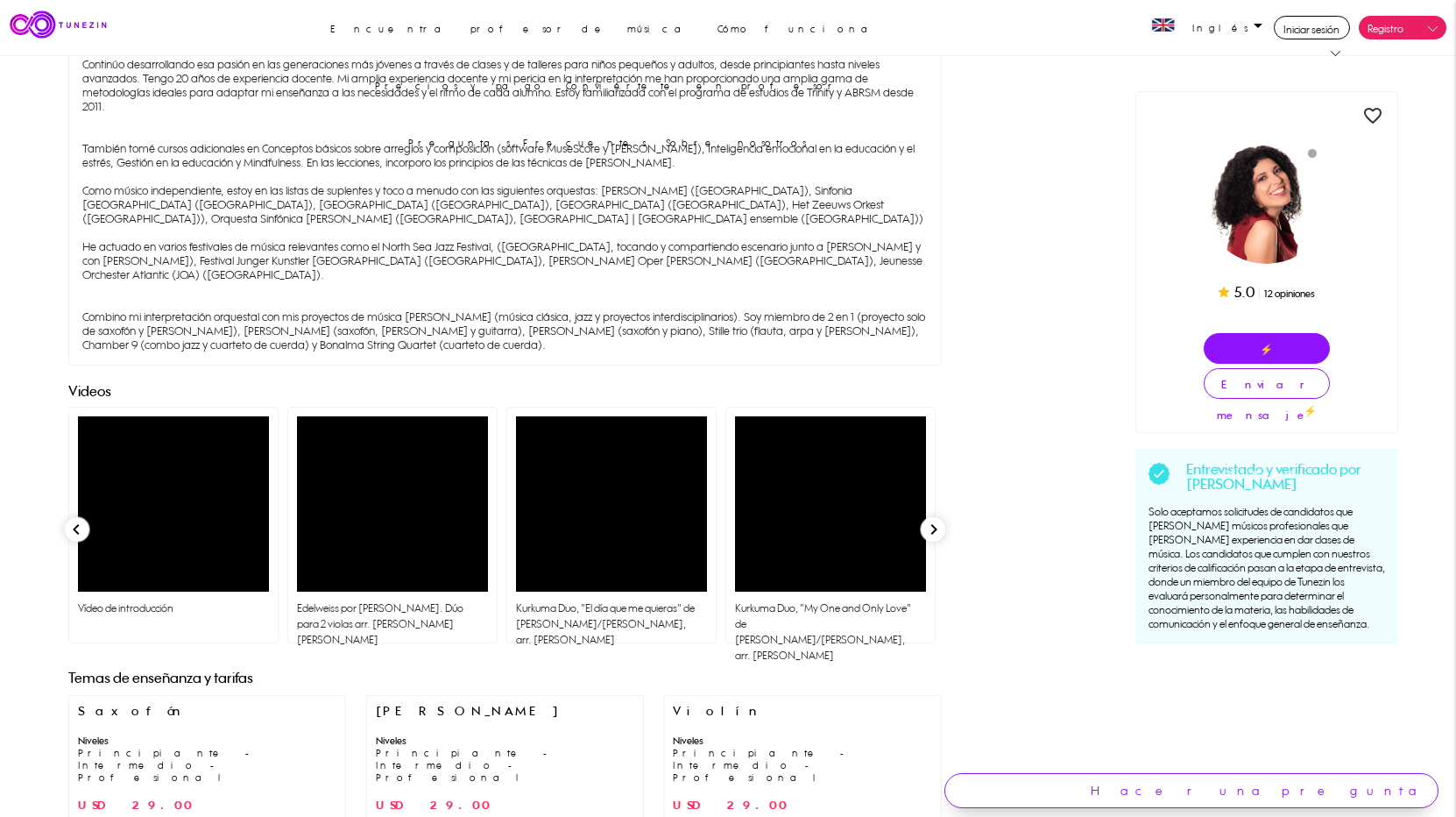
click at [215, 478] on link at bounding box center [172, 504] width 191 height 175
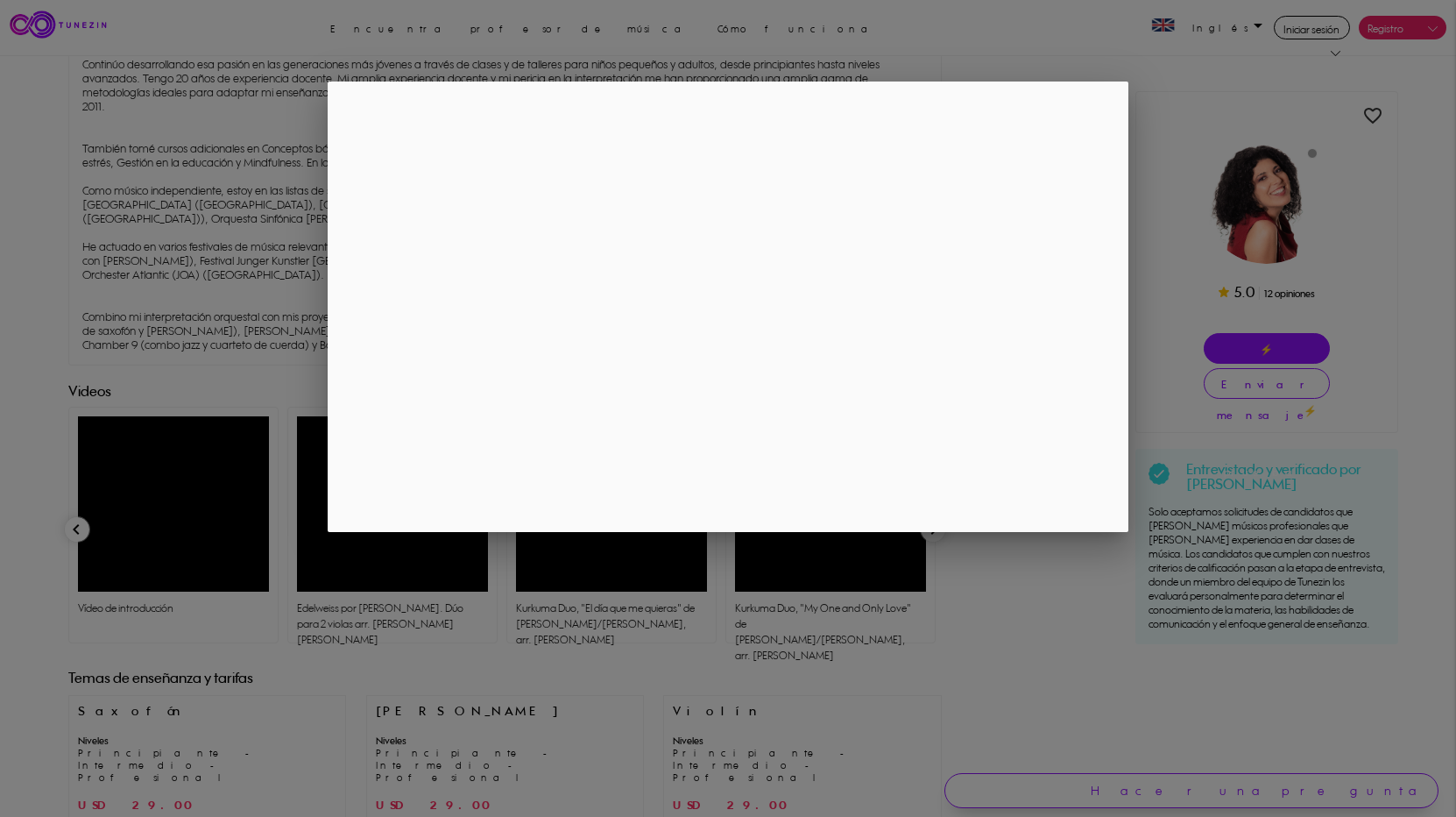
click at [1186, 218] on div at bounding box center [728, 306] width 1456 height 1021
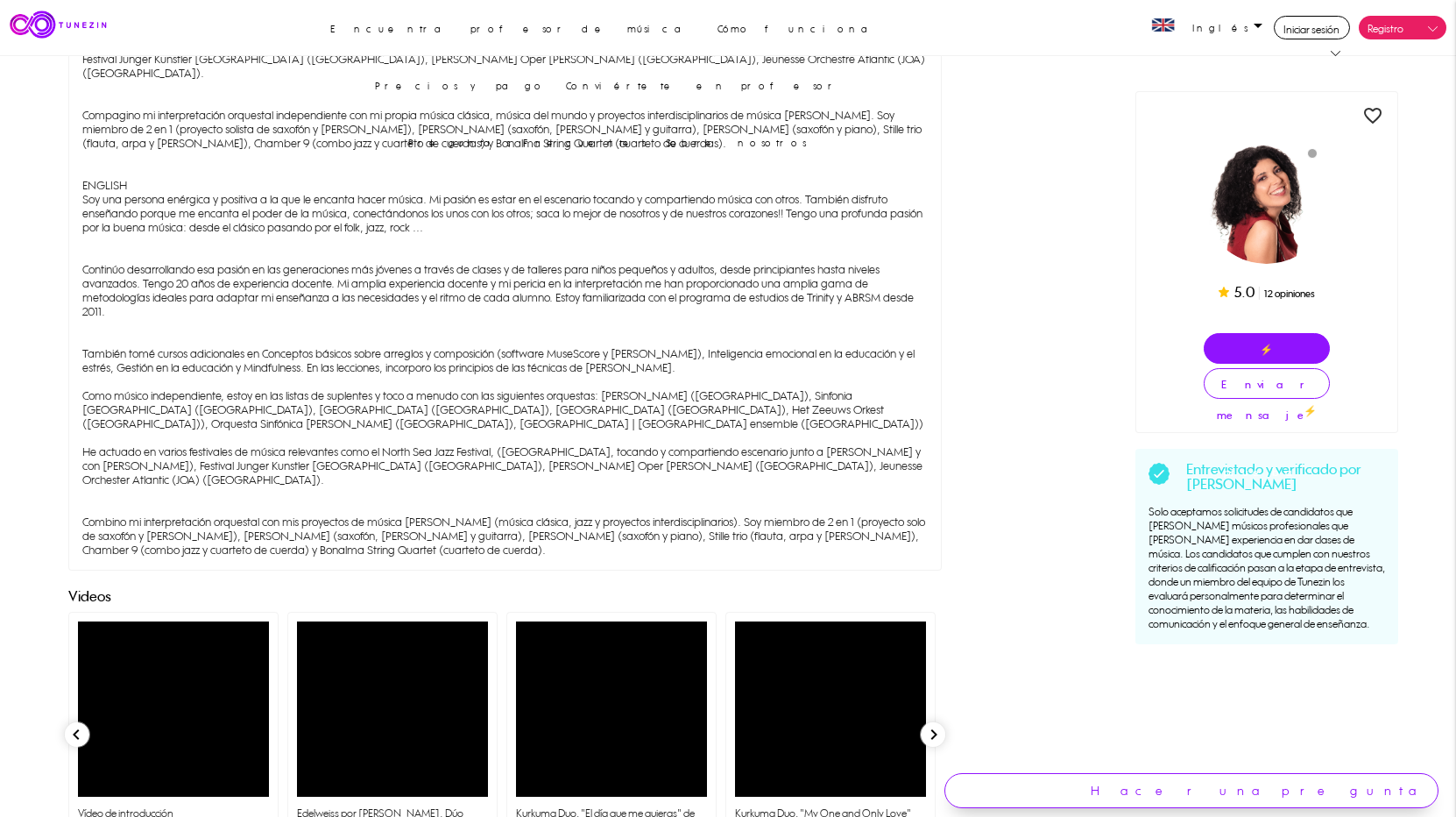
scroll to position [788, 0]
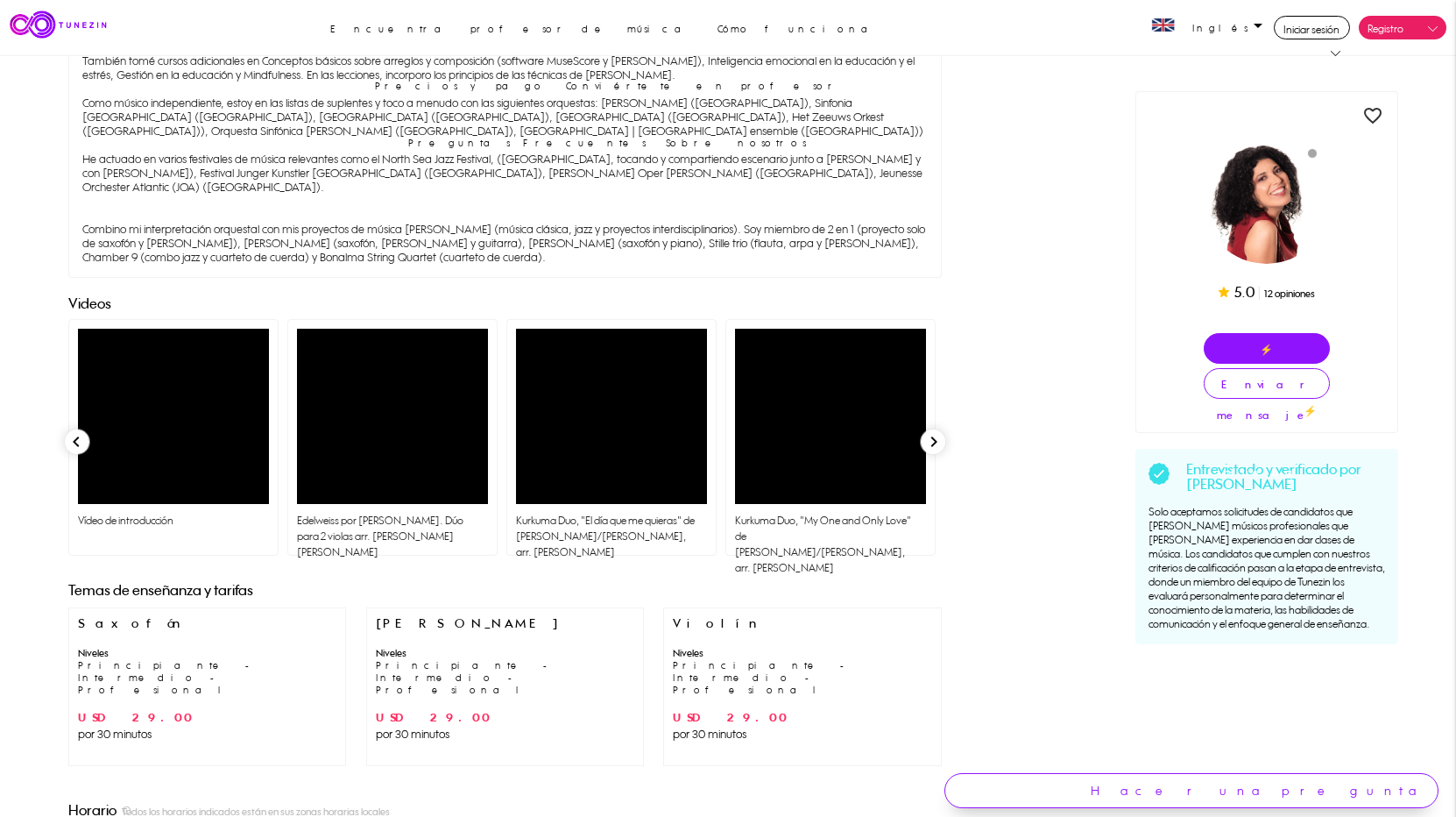
click at [640, 395] on link at bounding box center [611, 416] width 191 height 175
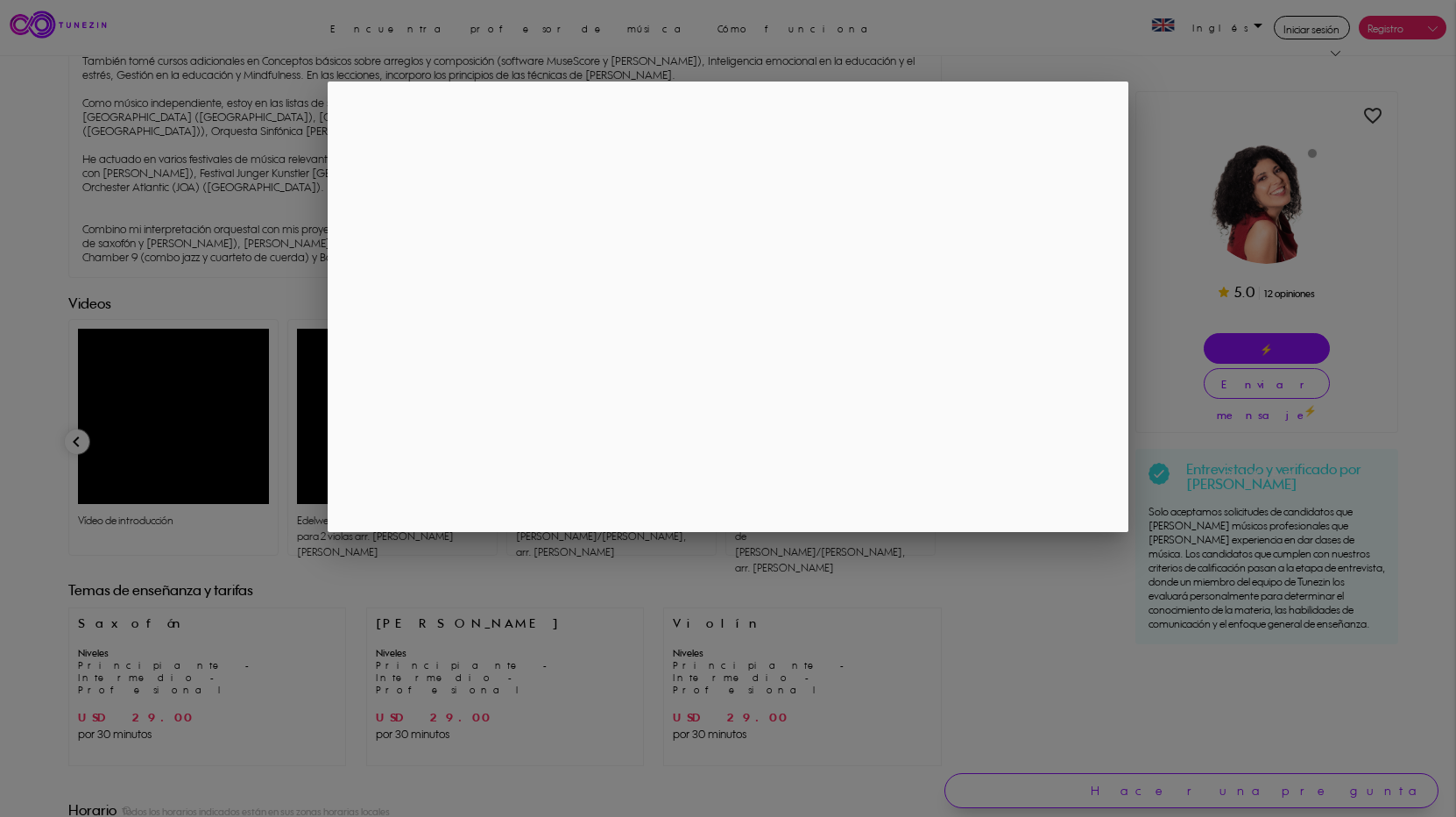
click at [1002, 597] on div at bounding box center [728, 306] width 1456 height 1021
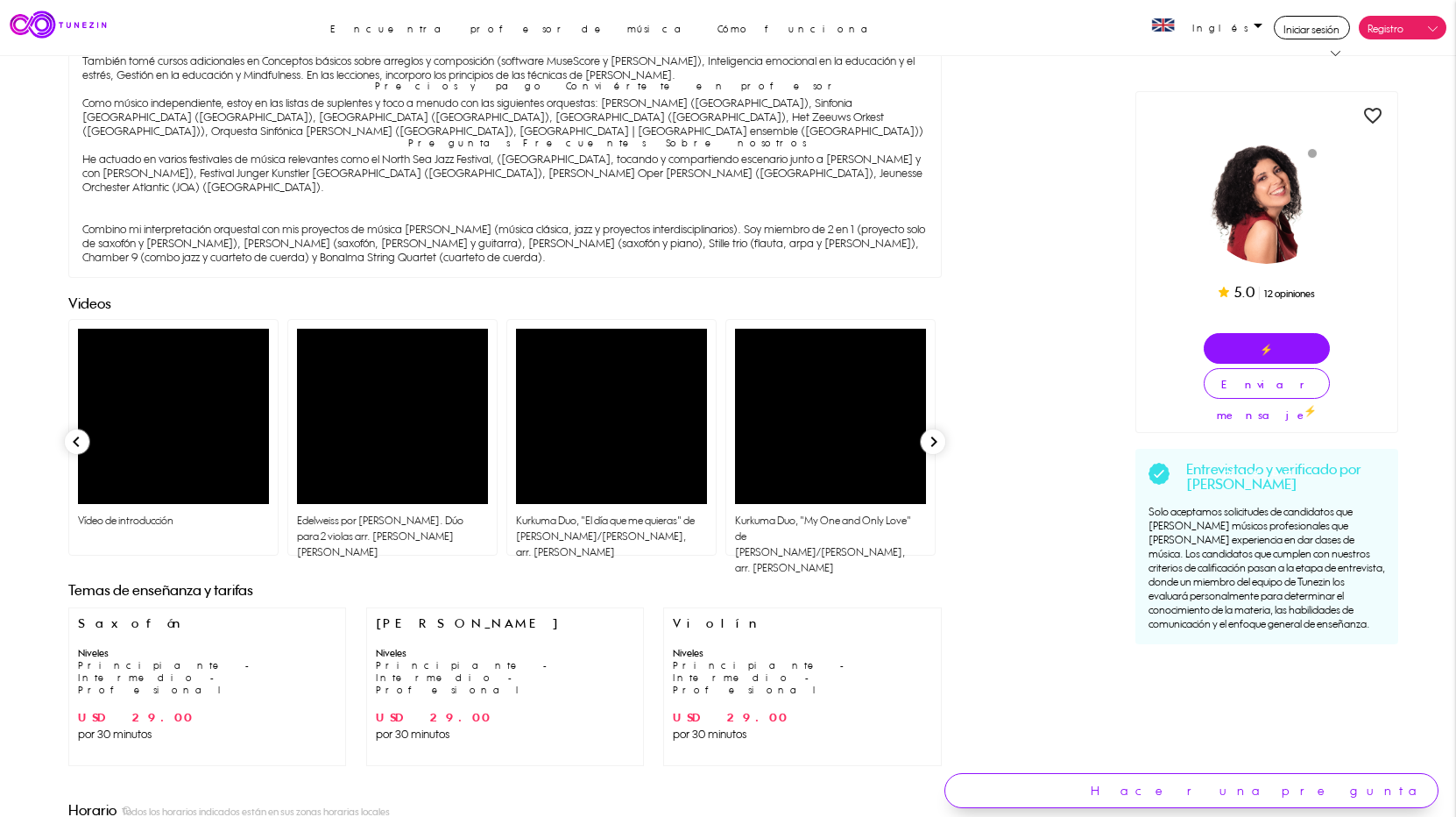
click at [832, 393] on link at bounding box center [830, 416] width 191 height 175
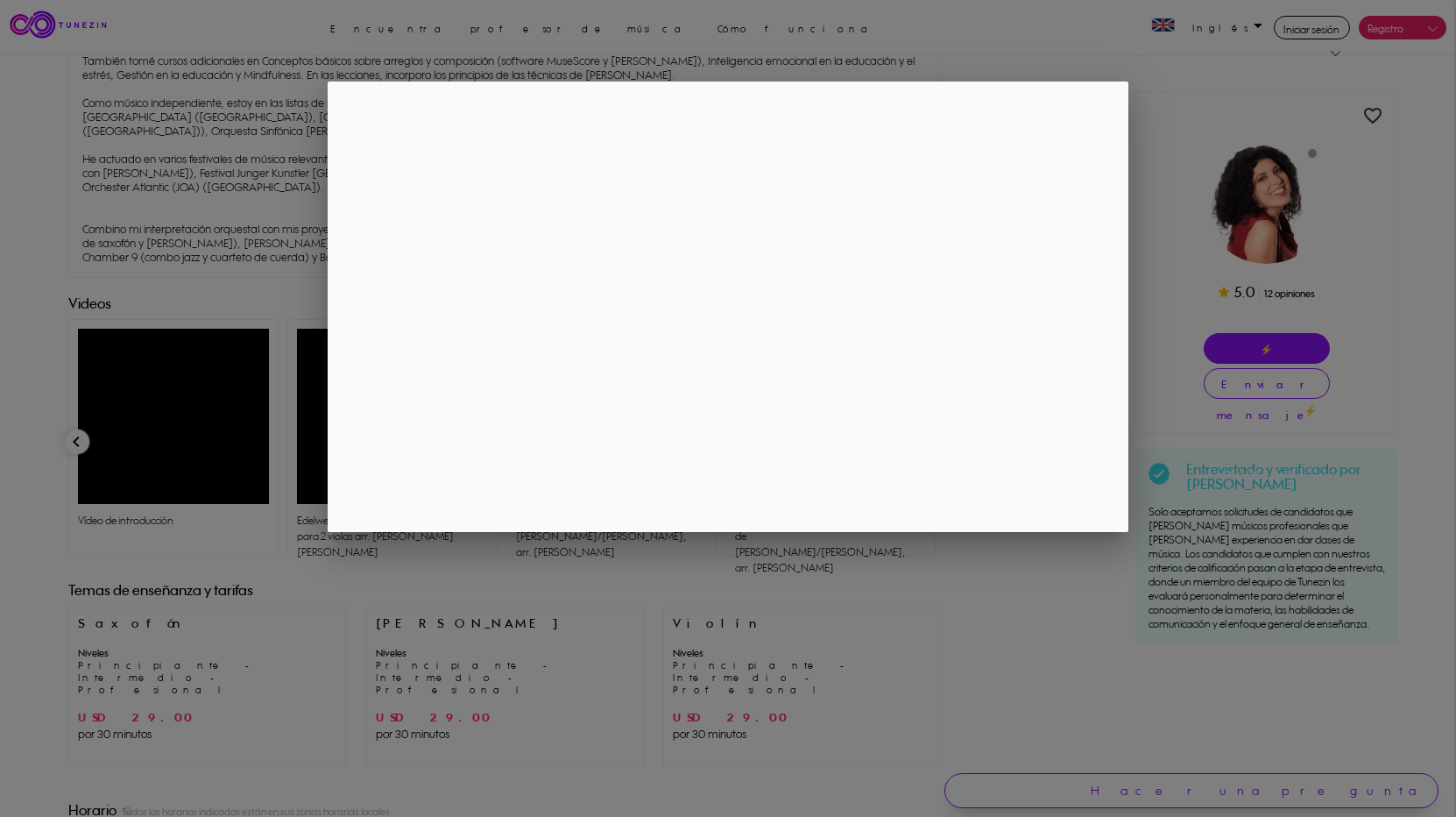
click at [1197, 103] on div at bounding box center [728, 306] width 1456 height 1021
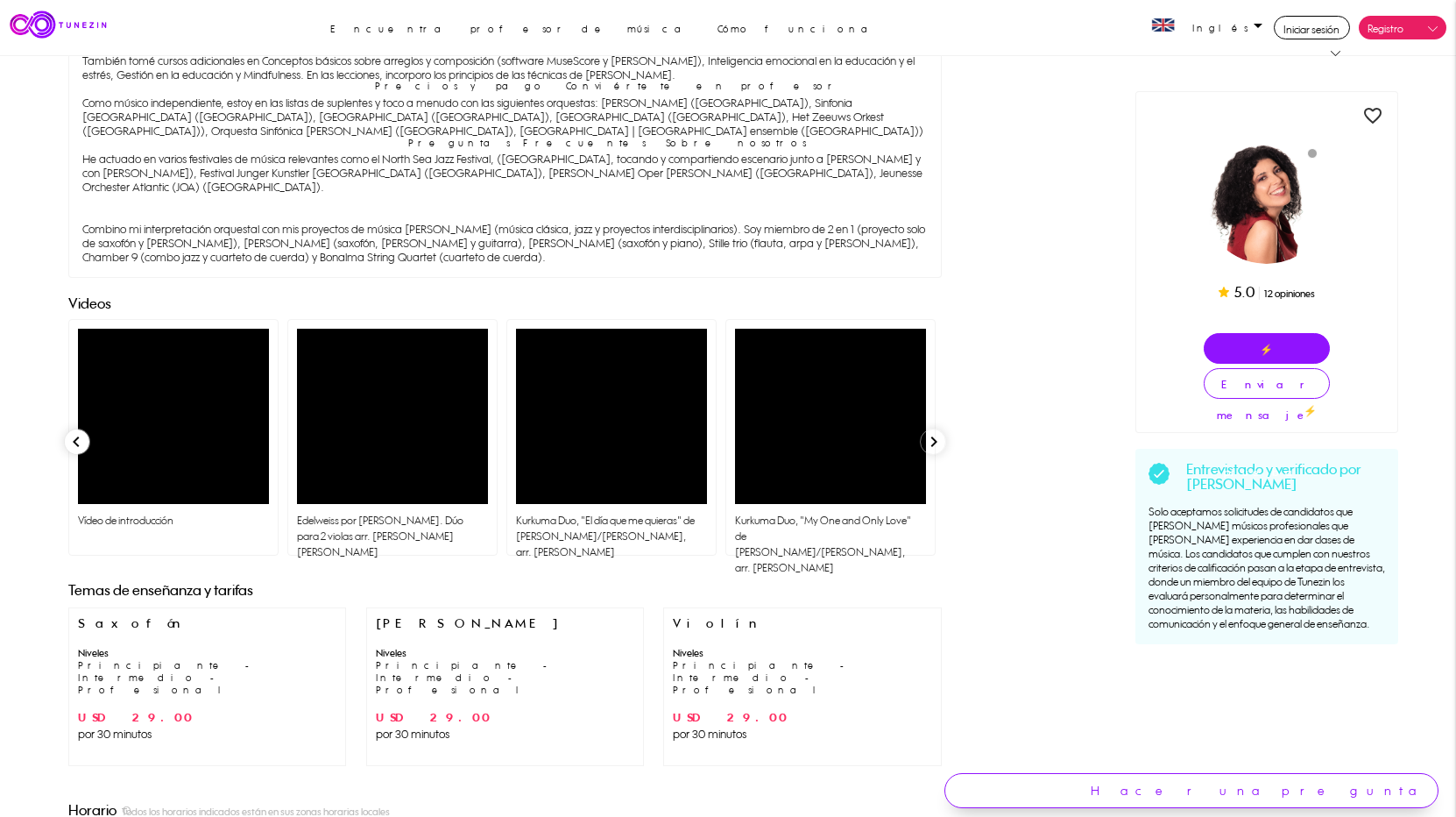
click at [932, 429] on icon "keyboard_arrow_right" at bounding box center [933, 441] width 23 height 23
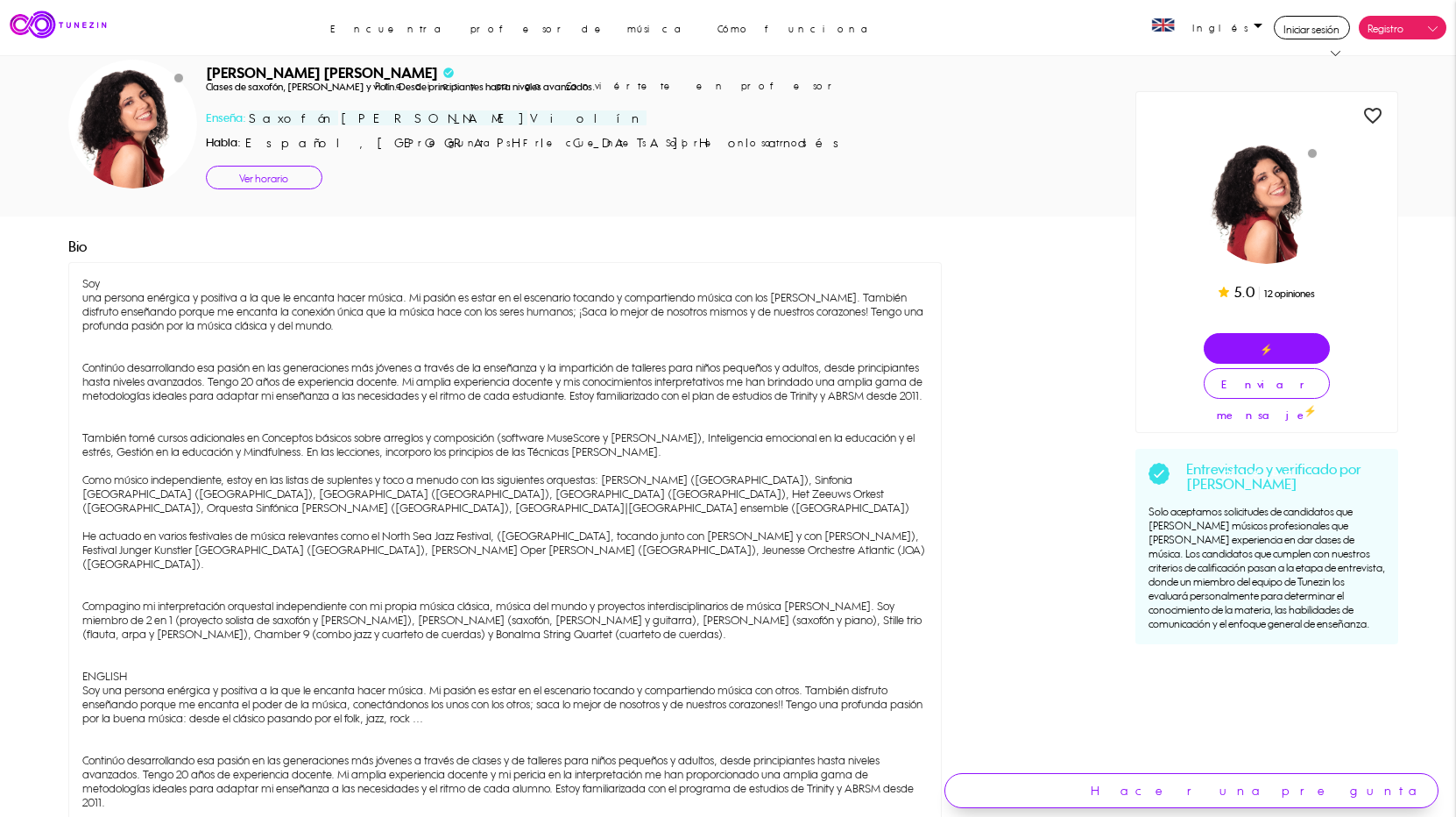
scroll to position [0, 0]
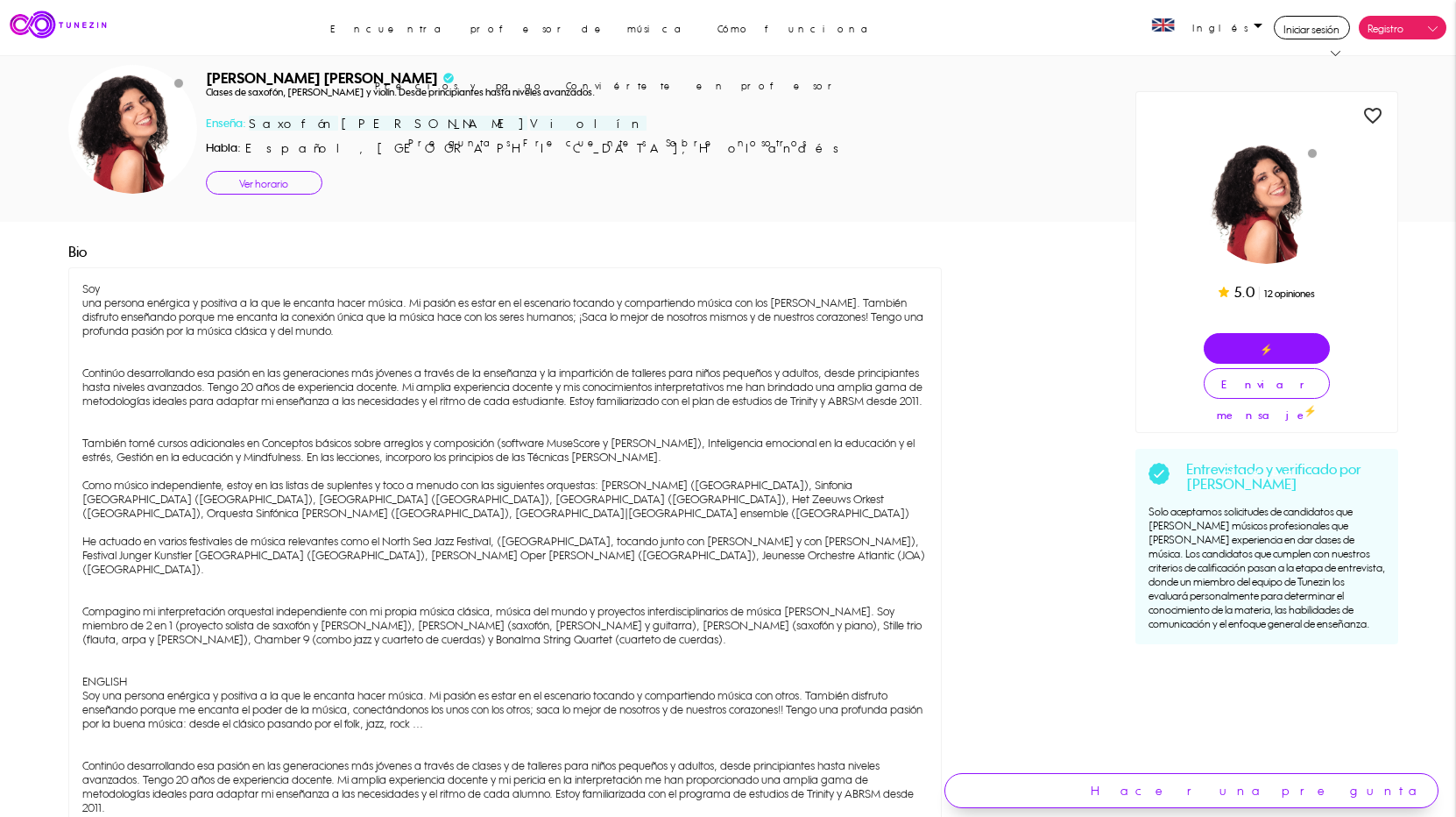
click at [262, 190] on link "Ver horario" at bounding box center [264, 182] width 117 height 24
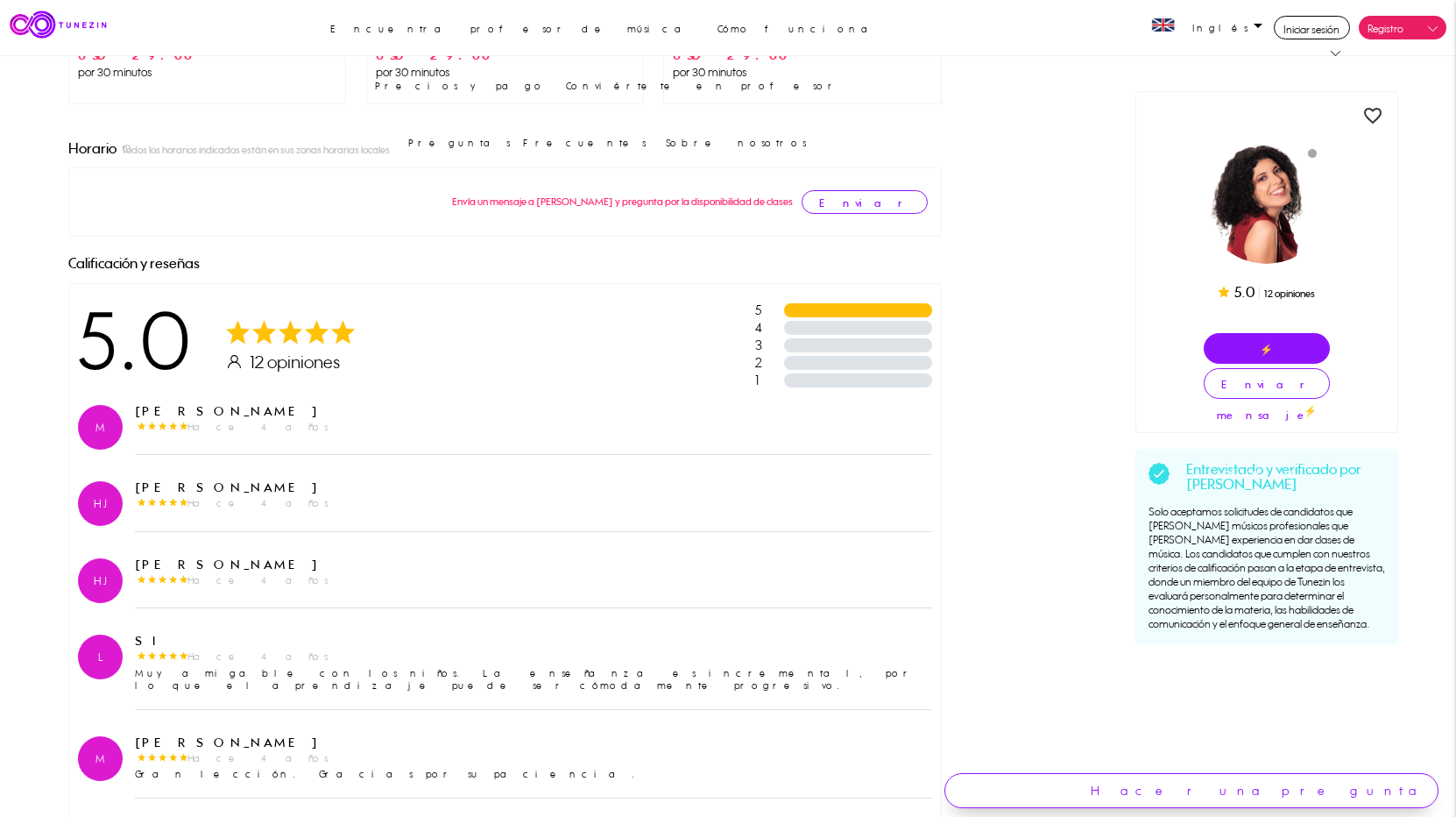
click at [222, 177] on div "Envía un mensaje a Estela y pregunta por la disponibilidad de clases Enviar men…" at bounding box center [505, 202] width 854 height 50
click at [408, 177] on div "Envía un mensaje a Estela y pregunta por la disponibilidad de clases Enviar men…" at bounding box center [505, 202] width 854 height 50
click at [654, 115] on link "Preguntas Frecuentes" at bounding box center [527, 143] width 255 height 57
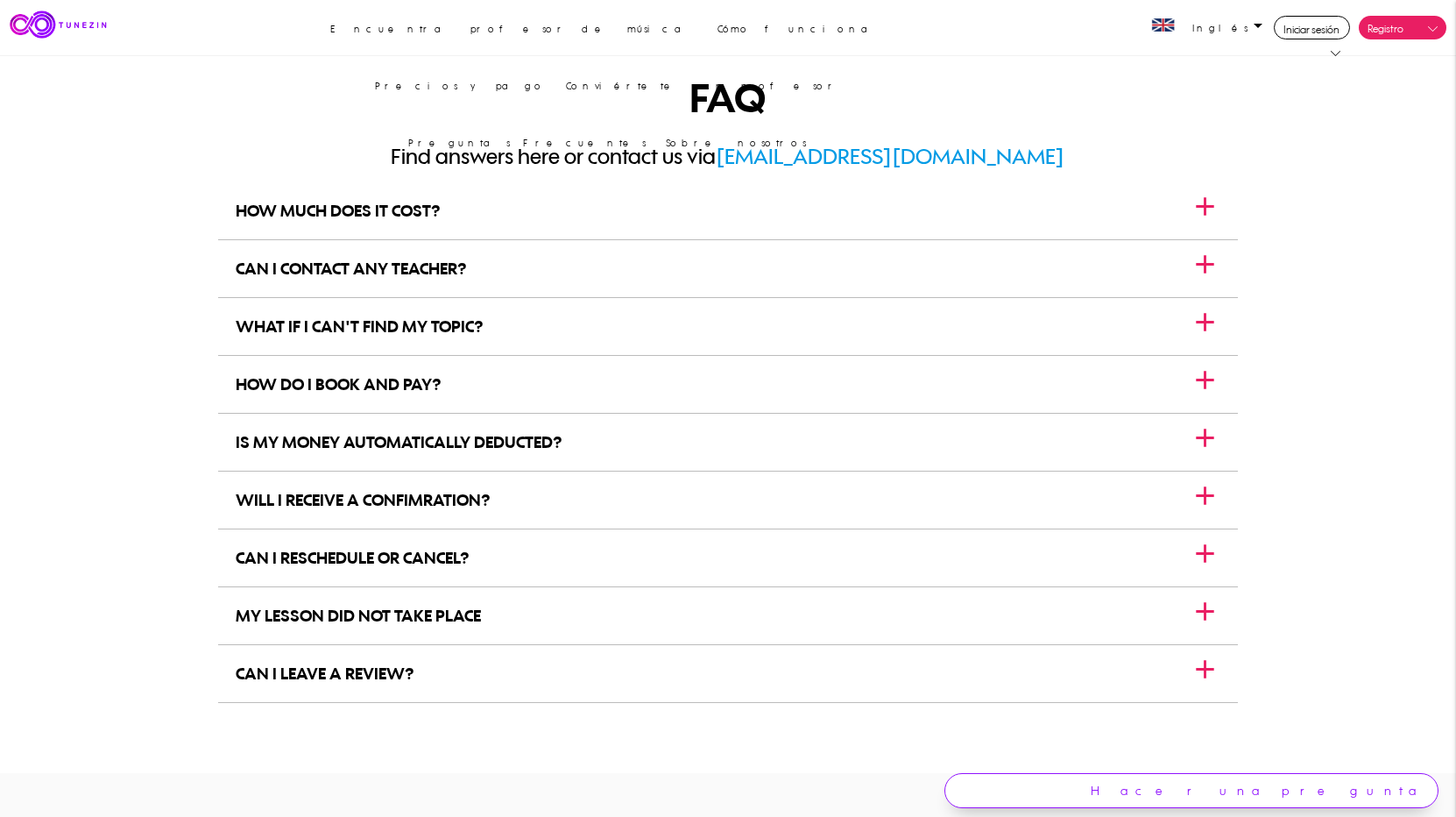
drag, startPoint x: 172, startPoint y: 367, endPoint x: 1204, endPoint y: 445, distance: 1034.9
click at [1204, 445] on icon "add" at bounding box center [1205, 438] width 31 height 31
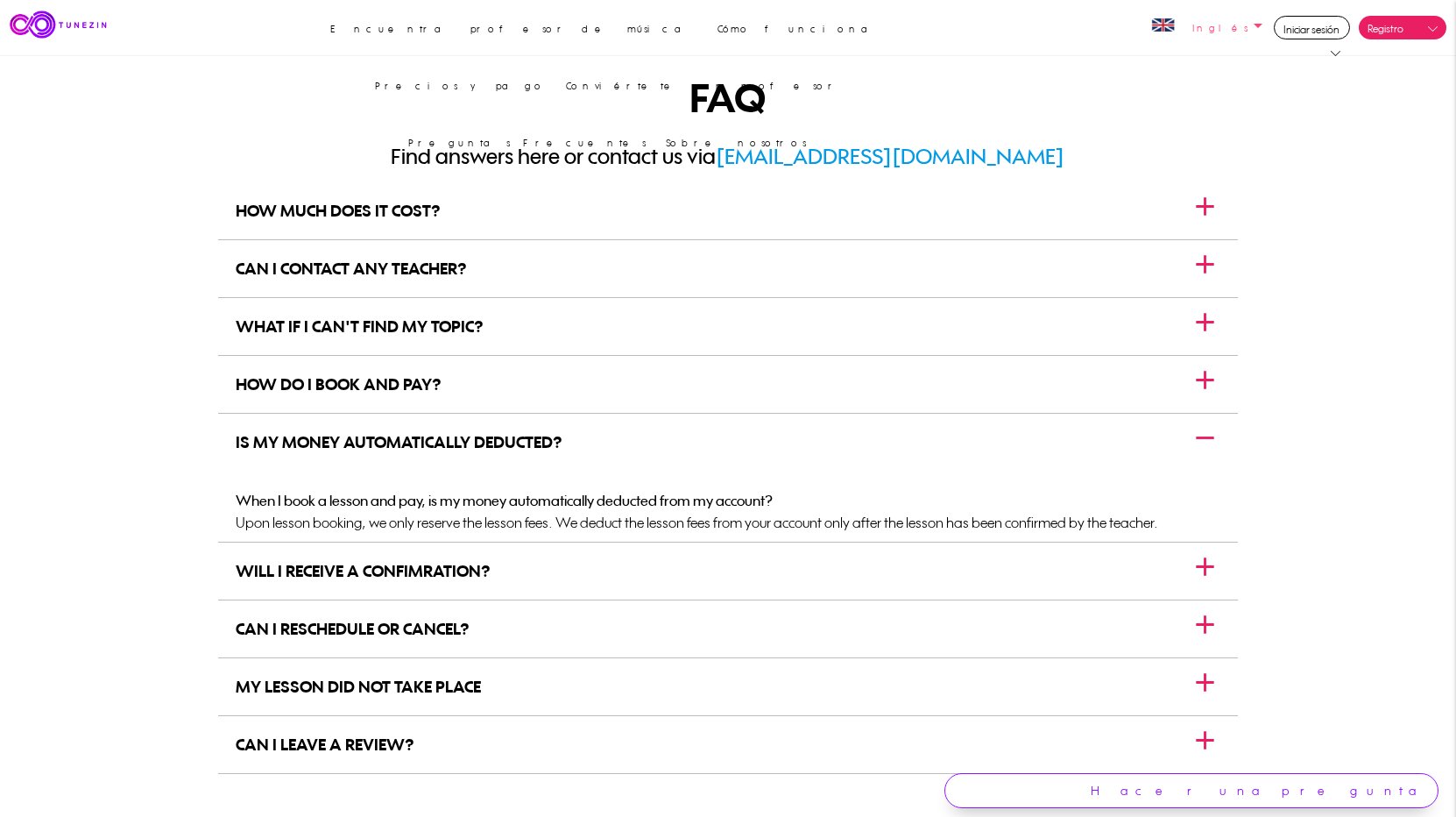
click at [1260, 21] on icon "arrow_drop_down" at bounding box center [1259, 11] width 21 height 21
click at [1335, 264] on body "Loading... menu Encuentra profesor de música Cómo funciona [PERSON_NAME] y pago…" at bounding box center [728, 610] width 1456 height 1220
drag, startPoint x: 57, startPoint y: 396, endPoint x: 1286, endPoint y: 84, distance: 1268.0
click at [1300, 115] on body "Loading... menu Encuentra profesor de música Cómo funciona [PERSON_NAME] y pago…" at bounding box center [728, 610] width 1456 height 1220
click at [371, 633] on div "CAN I RESCHEDULE OR CANCEL?" at bounding box center [353, 628] width 234 height 57
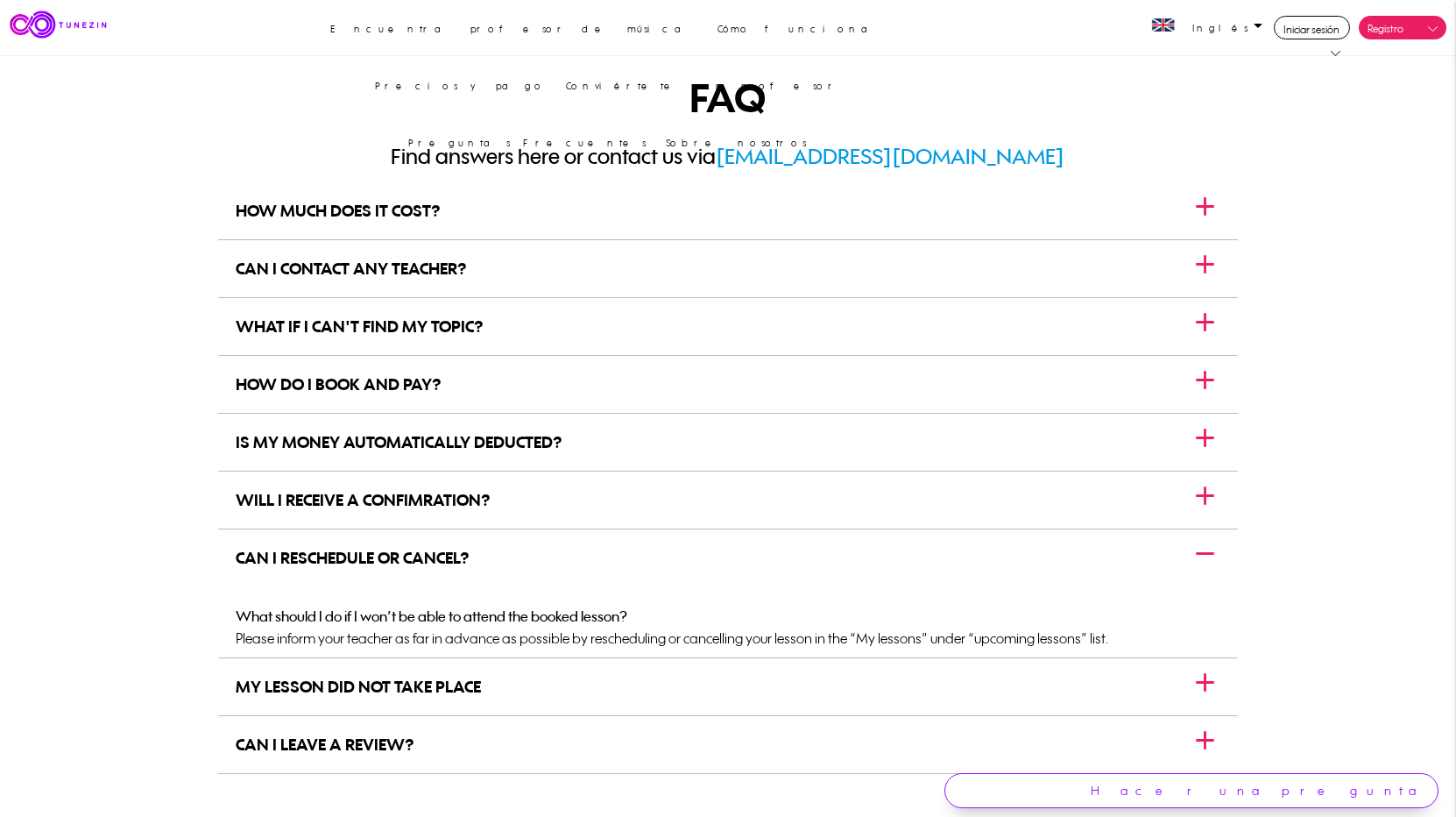
scroll to position [87, 0]
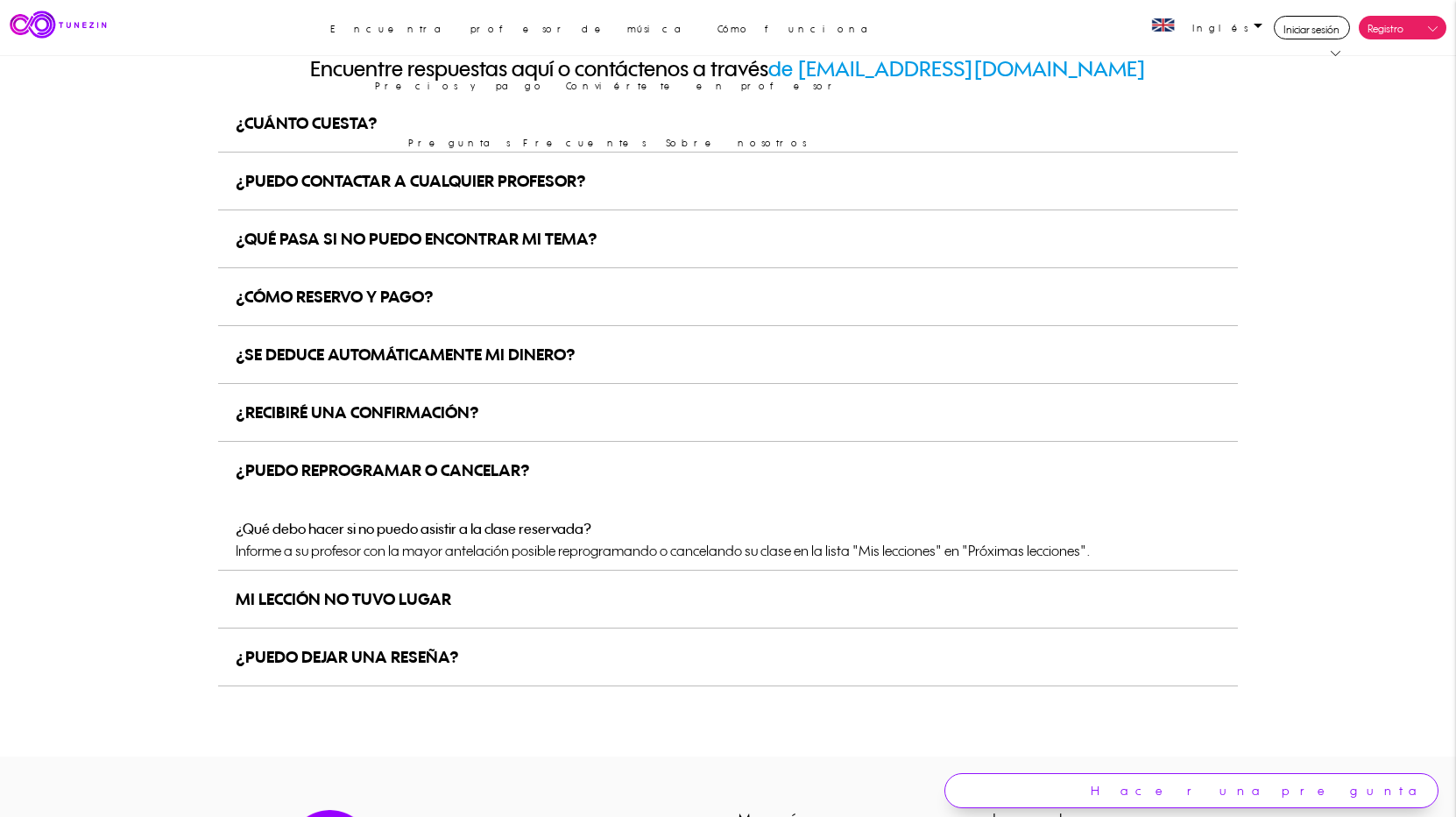
click at [360, 587] on div "MI LECCIÓN NO TUVO LUGAR" at bounding box center [343, 599] width 216 height 57
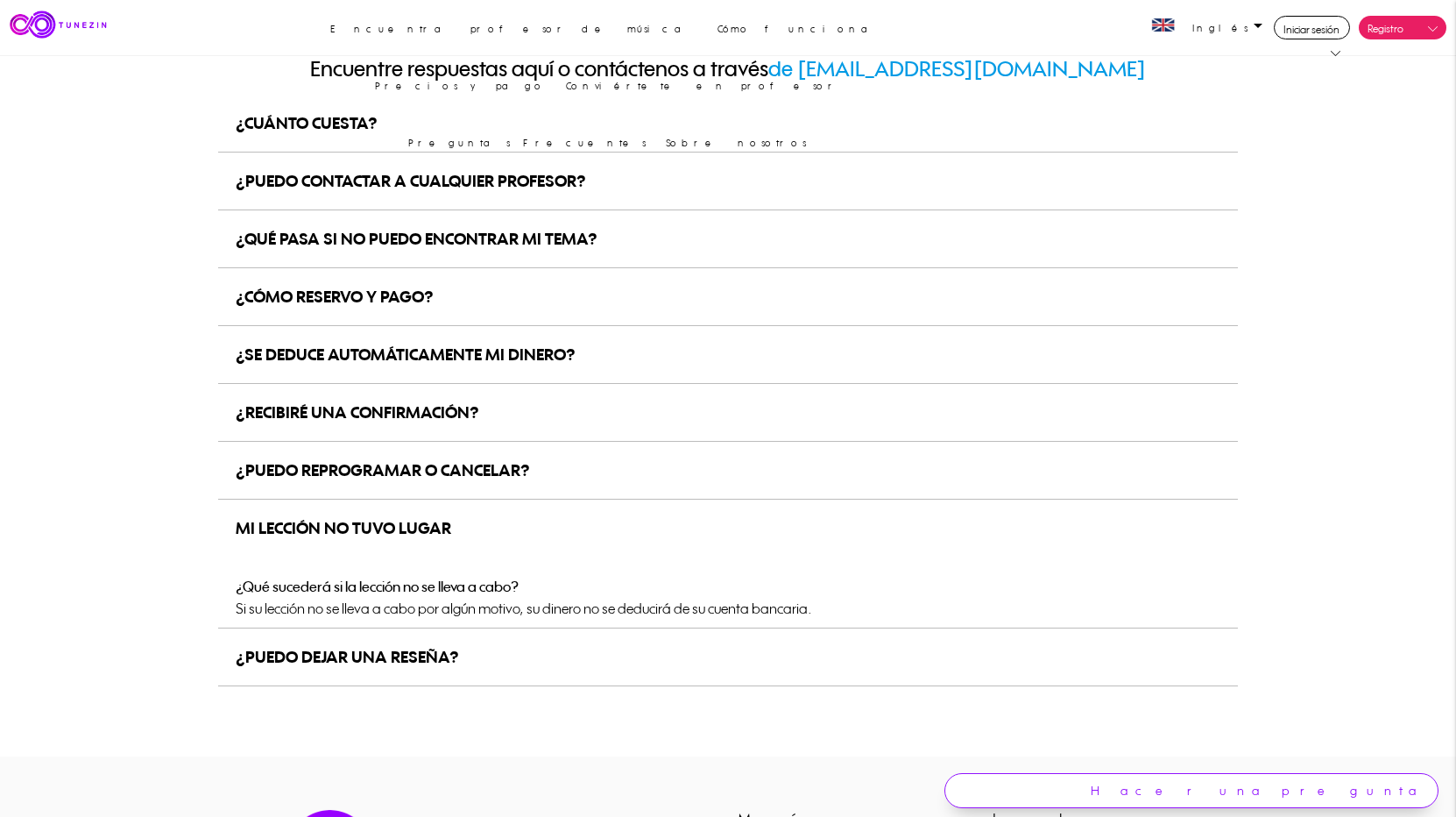
click at [375, 662] on div "¿PUEDO DEJAR UNA RESEÑA?" at bounding box center [347, 656] width 223 height 57
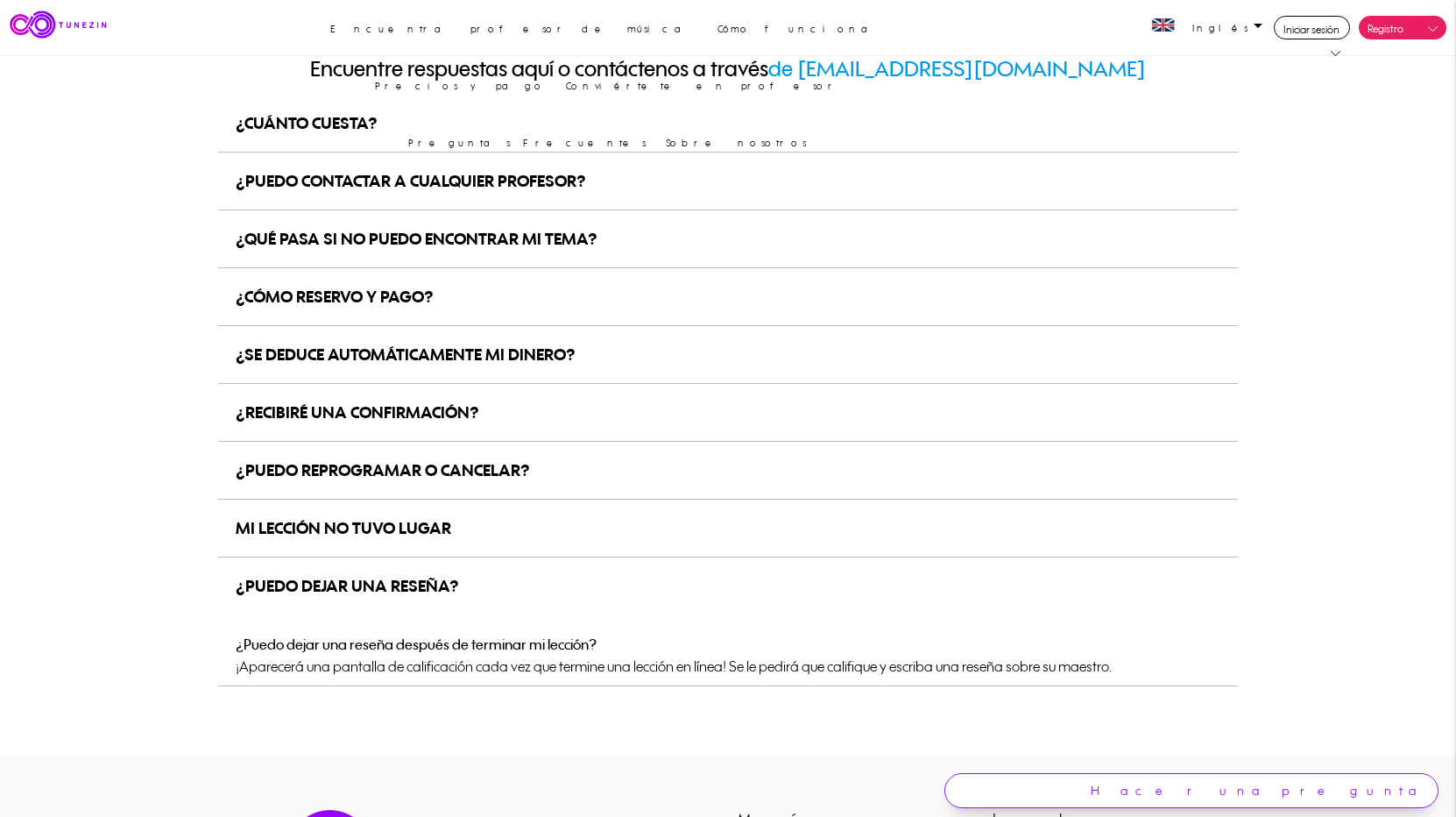
click at [567, 170] on div "¿PUEDO CONTACTAR A CUALQUIER PROFESOR?" at bounding box center [411, 180] width 351 height 57
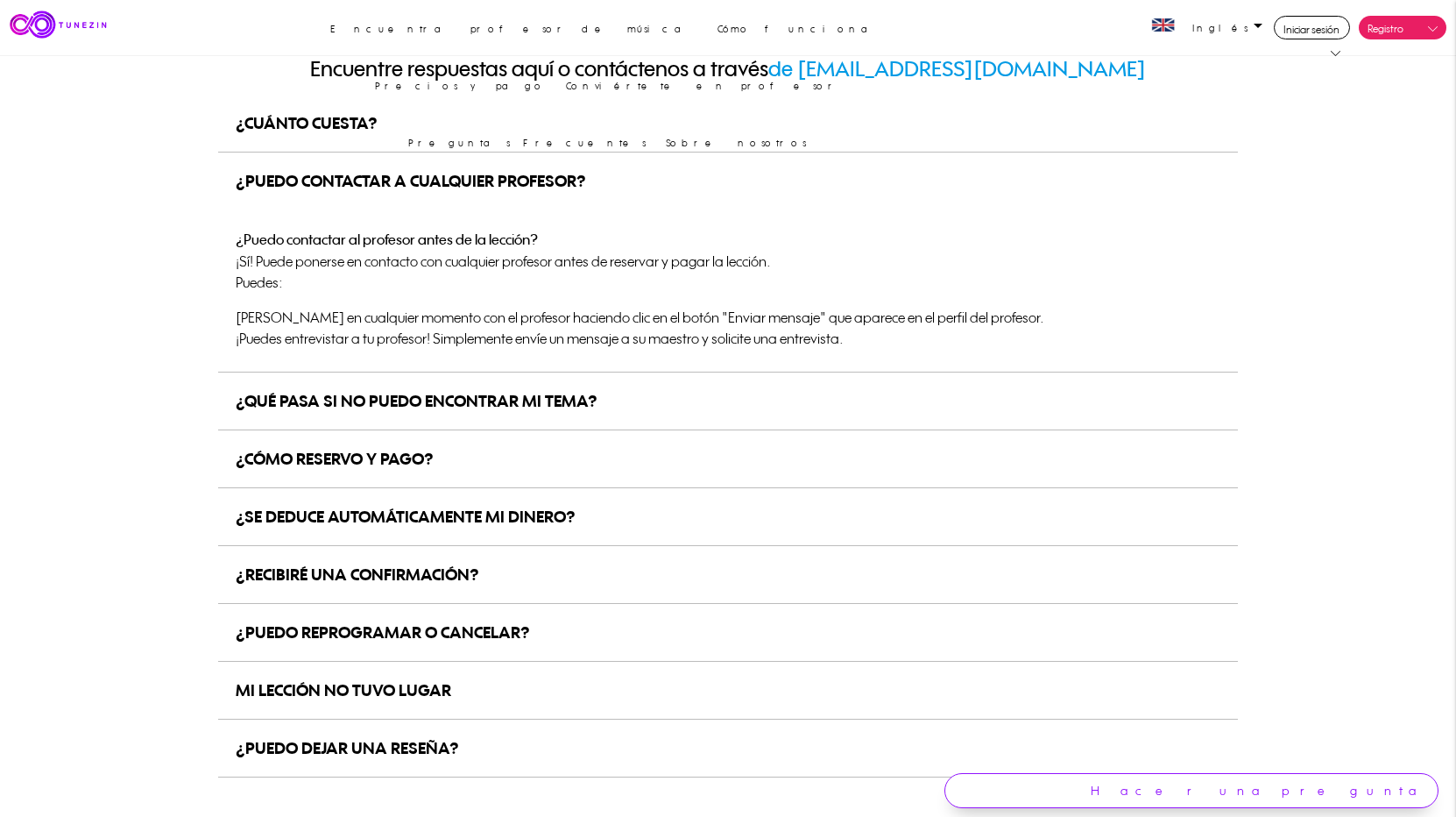
click at [553, 171] on div "¿PUEDO CONTACTAR A CUALQUIER PROFESOR?" at bounding box center [411, 180] width 351 height 57
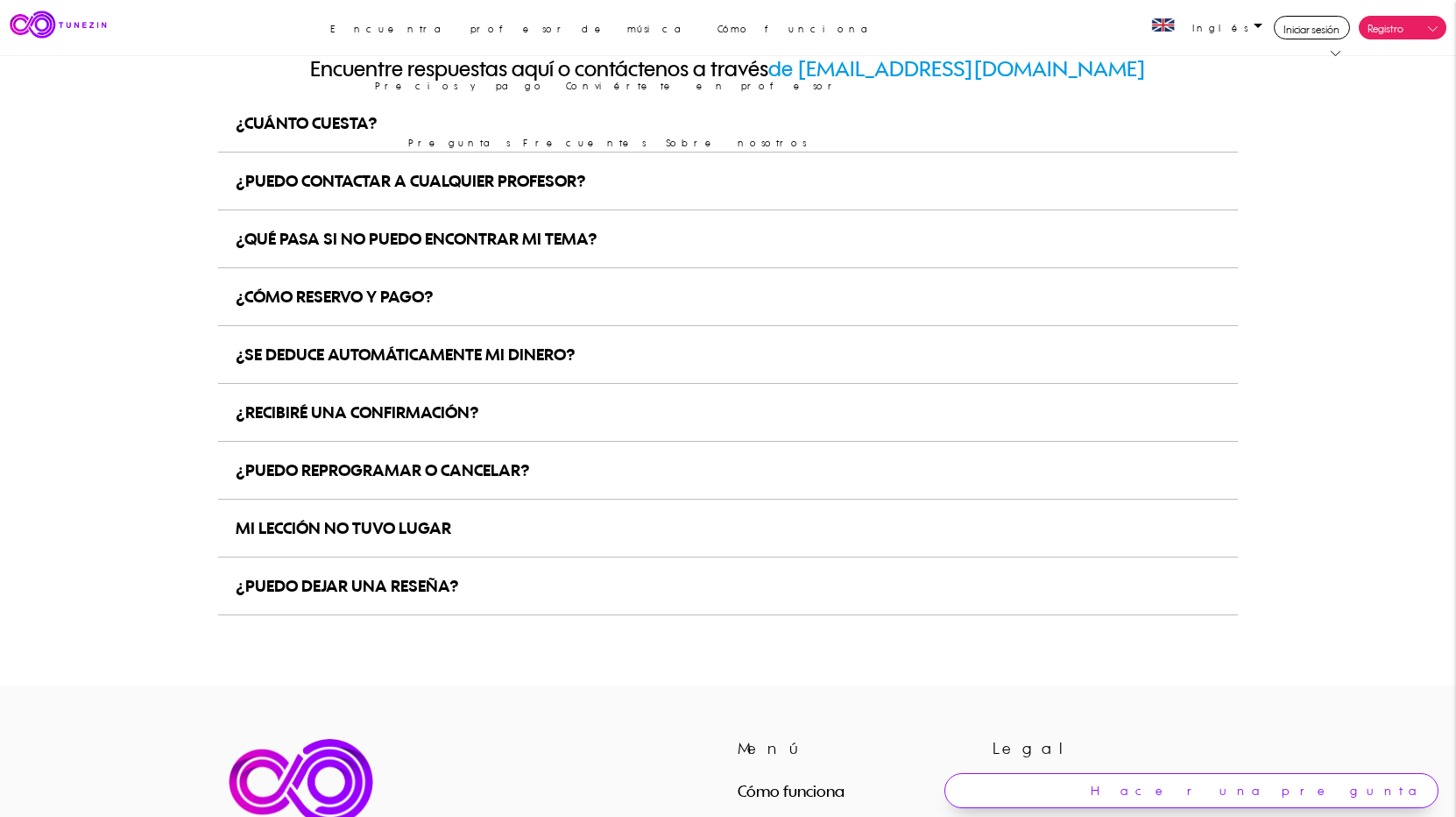
click at [414, 234] on div "¿QUÉ PASA SI NO PUEDO ENCONTRAR MI TEMA?" at bounding box center [417, 238] width 362 height 57
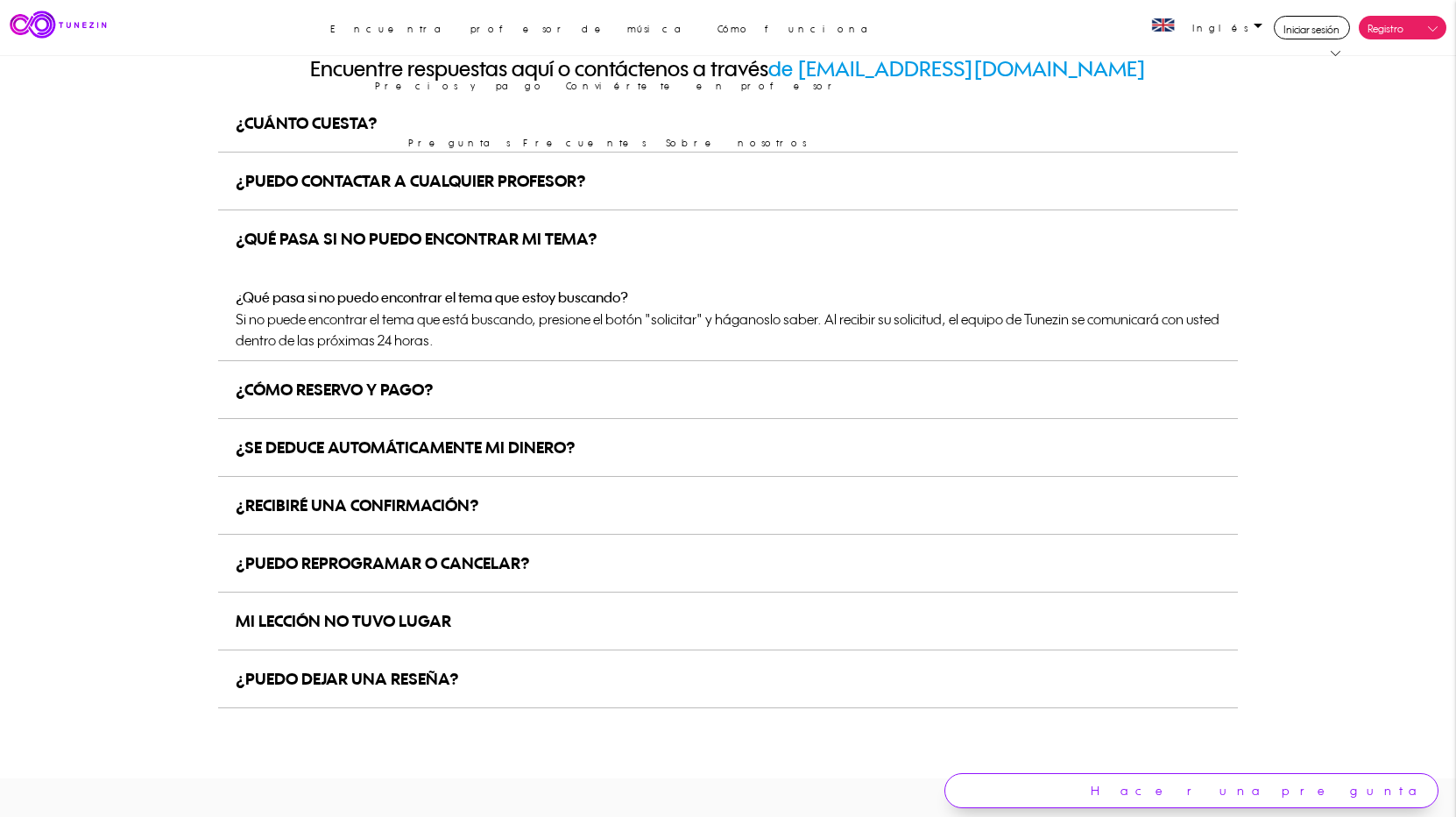
click at [409, 234] on div "¿QUÉ PASA SI NO PUEDO ENCONTRAR MI TEMA?" at bounding box center [417, 238] width 362 height 57
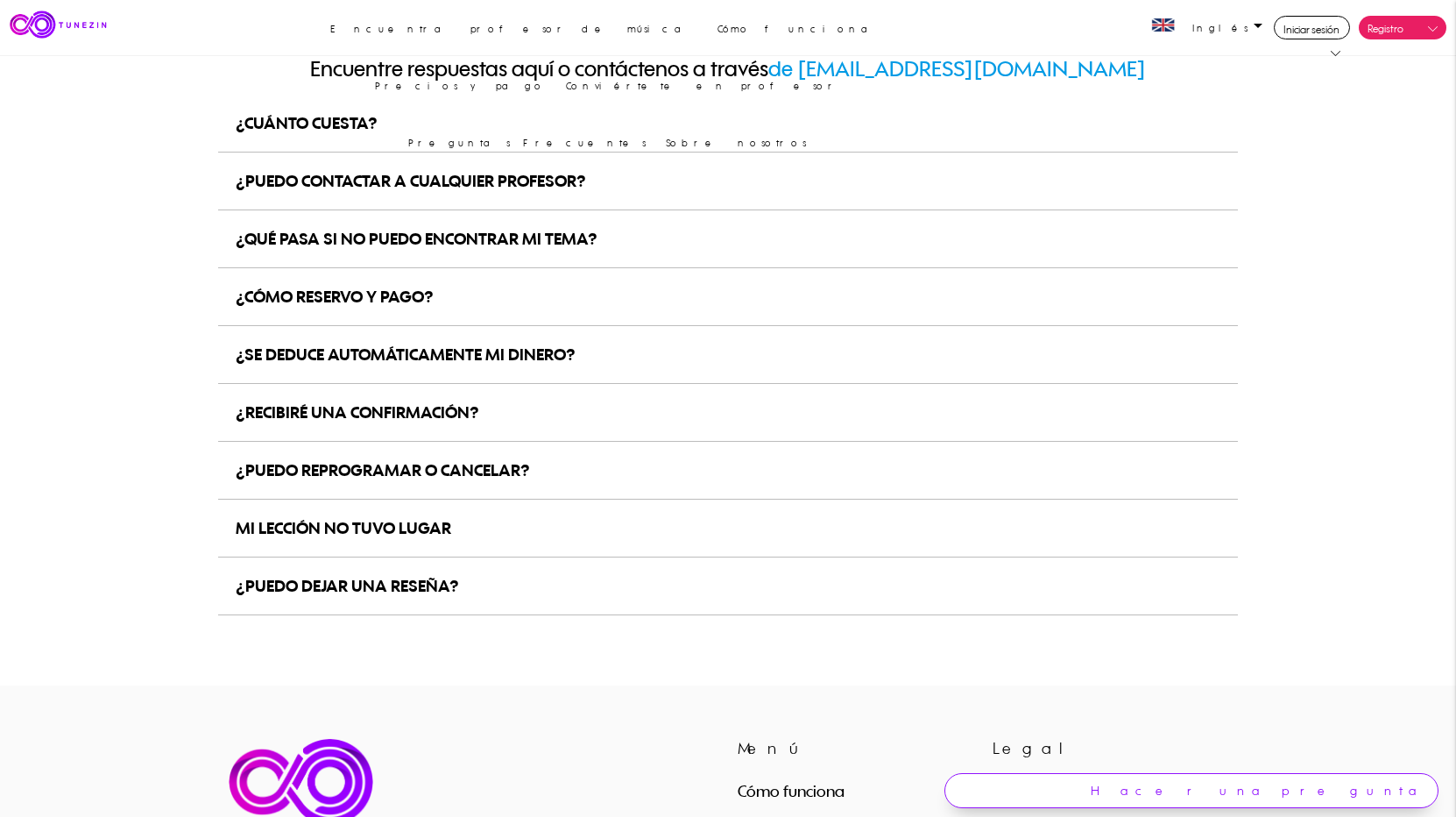
click at [396, 299] on div "¿CÓMO RESERVO Y PAGO?" at bounding box center [334, 296] width 198 height 57
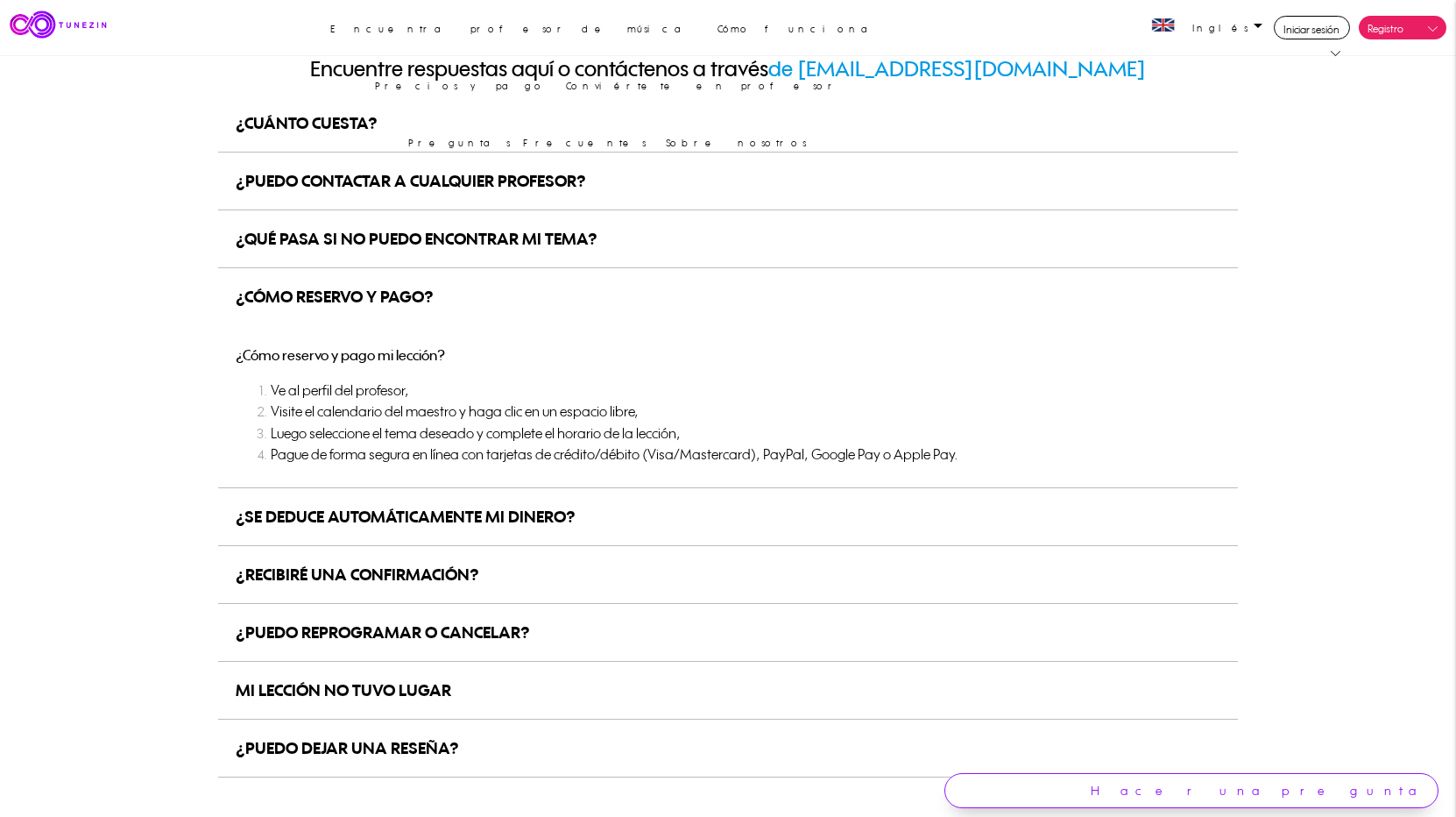
click at [396, 299] on div "¿CÓMO RESERVO Y PAGO?" at bounding box center [334, 296] width 198 height 57
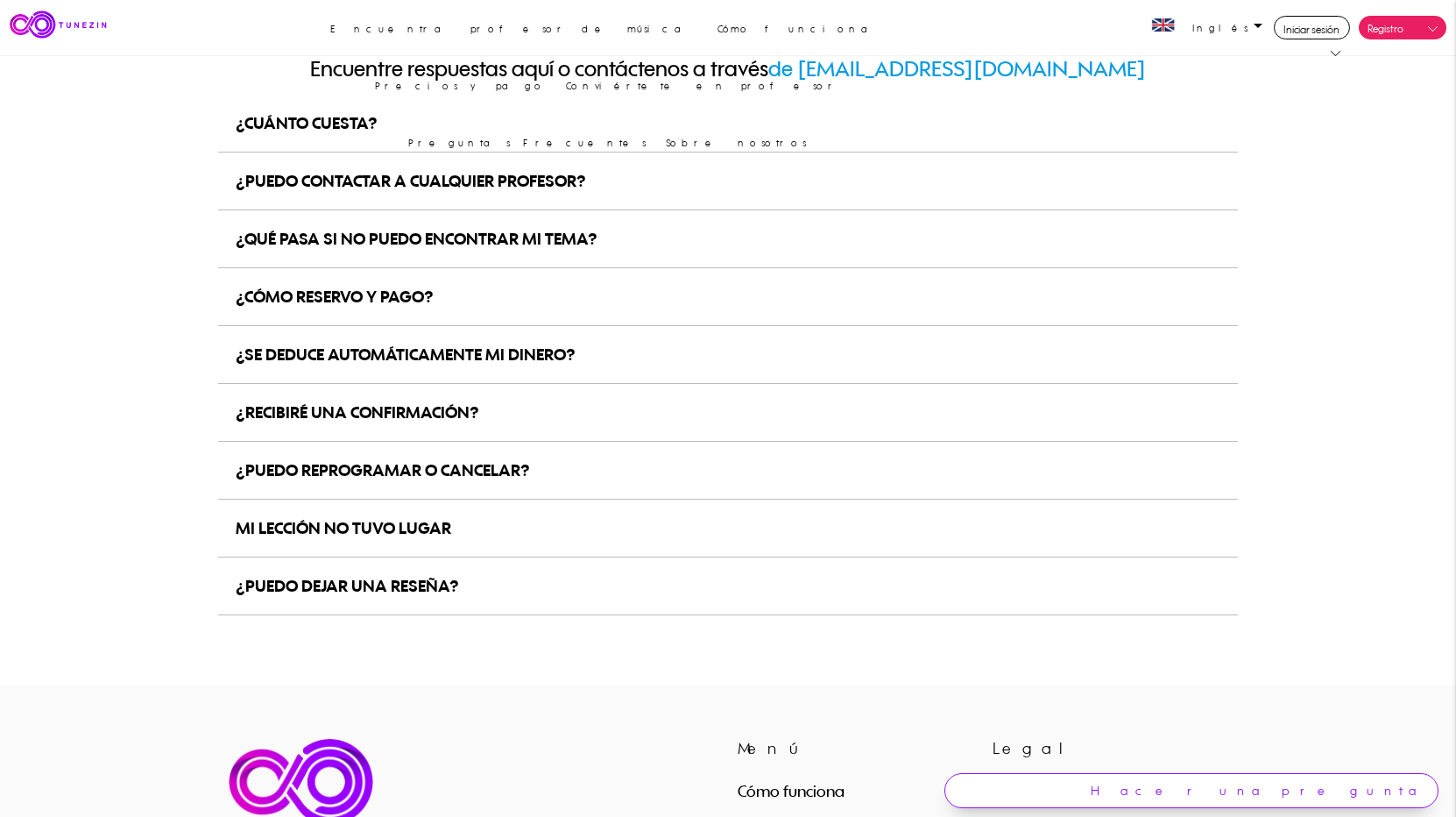
click at [380, 356] on div "¿SE DEDUCE AUTOMÁTICAMENTE MI DINERO?" at bounding box center [405, 353] width 340 height 57
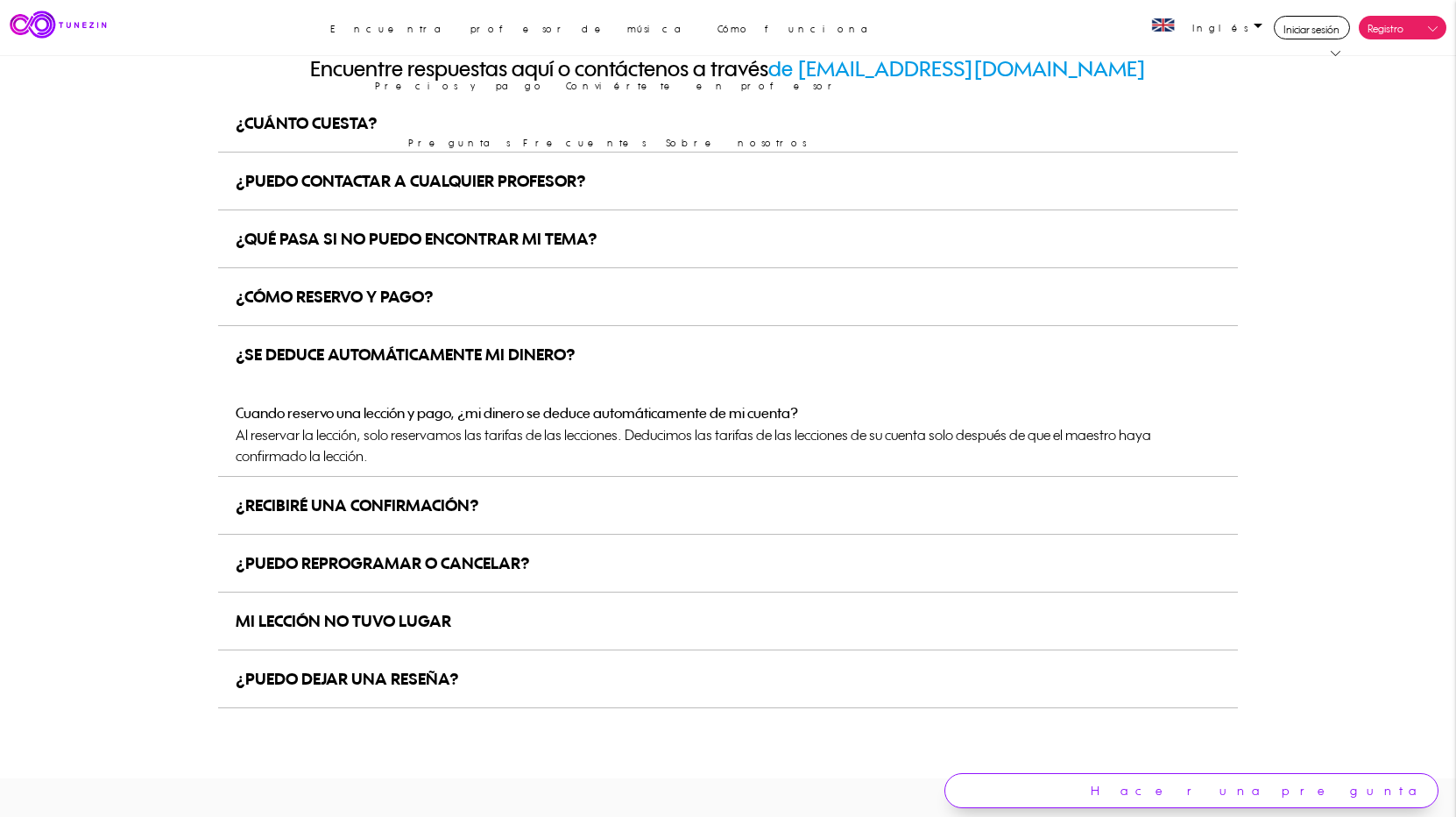
click at [365, 343] on div "¿SE DEDUCE AUTOMÁTICAMENTE MI DINERO?" at bounding box center [405, 353] width 340 height 57
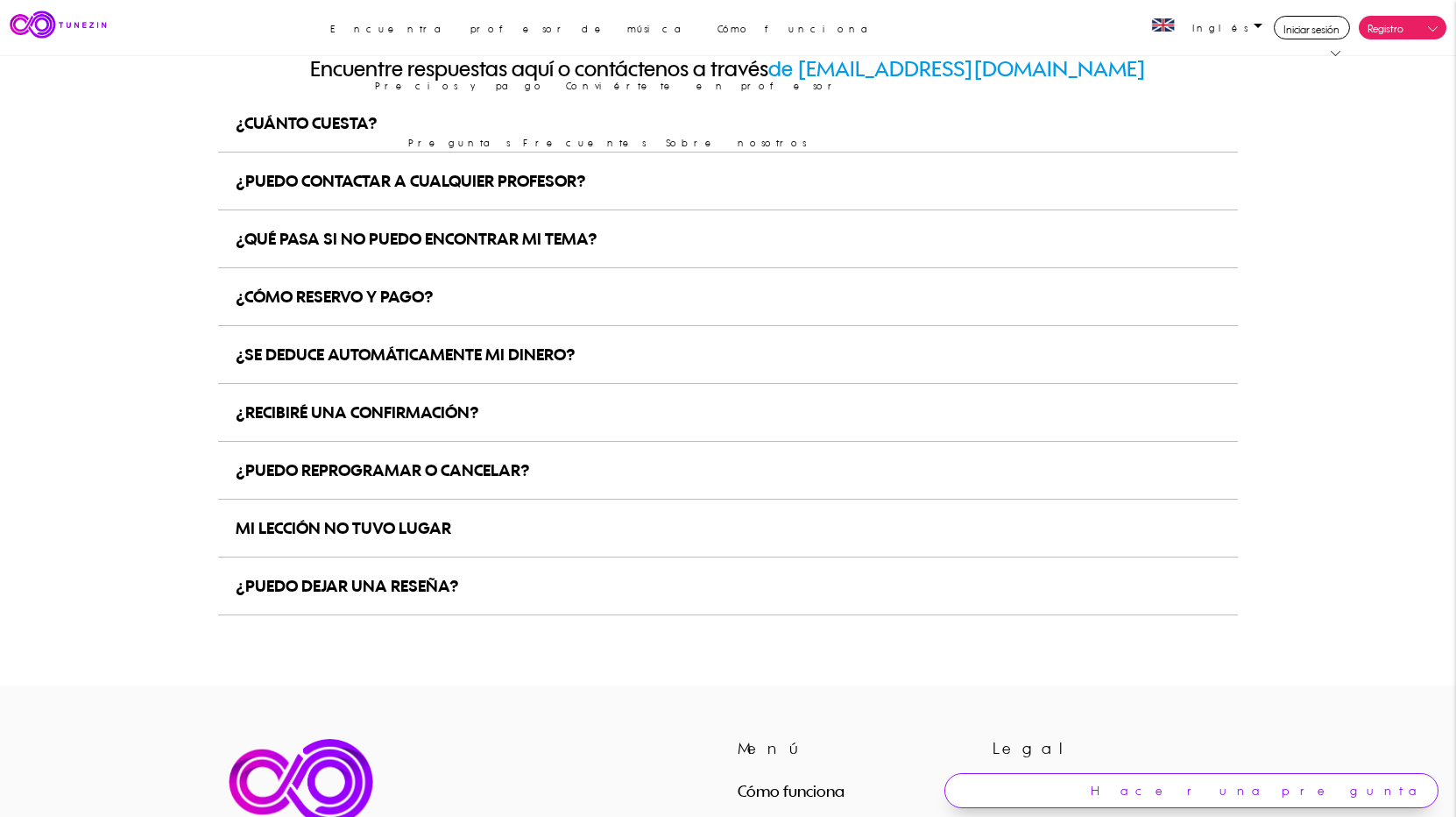
click at [369, 418] on div "¿RECIBIRÉ UNA CONFIRMACIÓN?" at bounding box center [357, 412] width 243 height 57
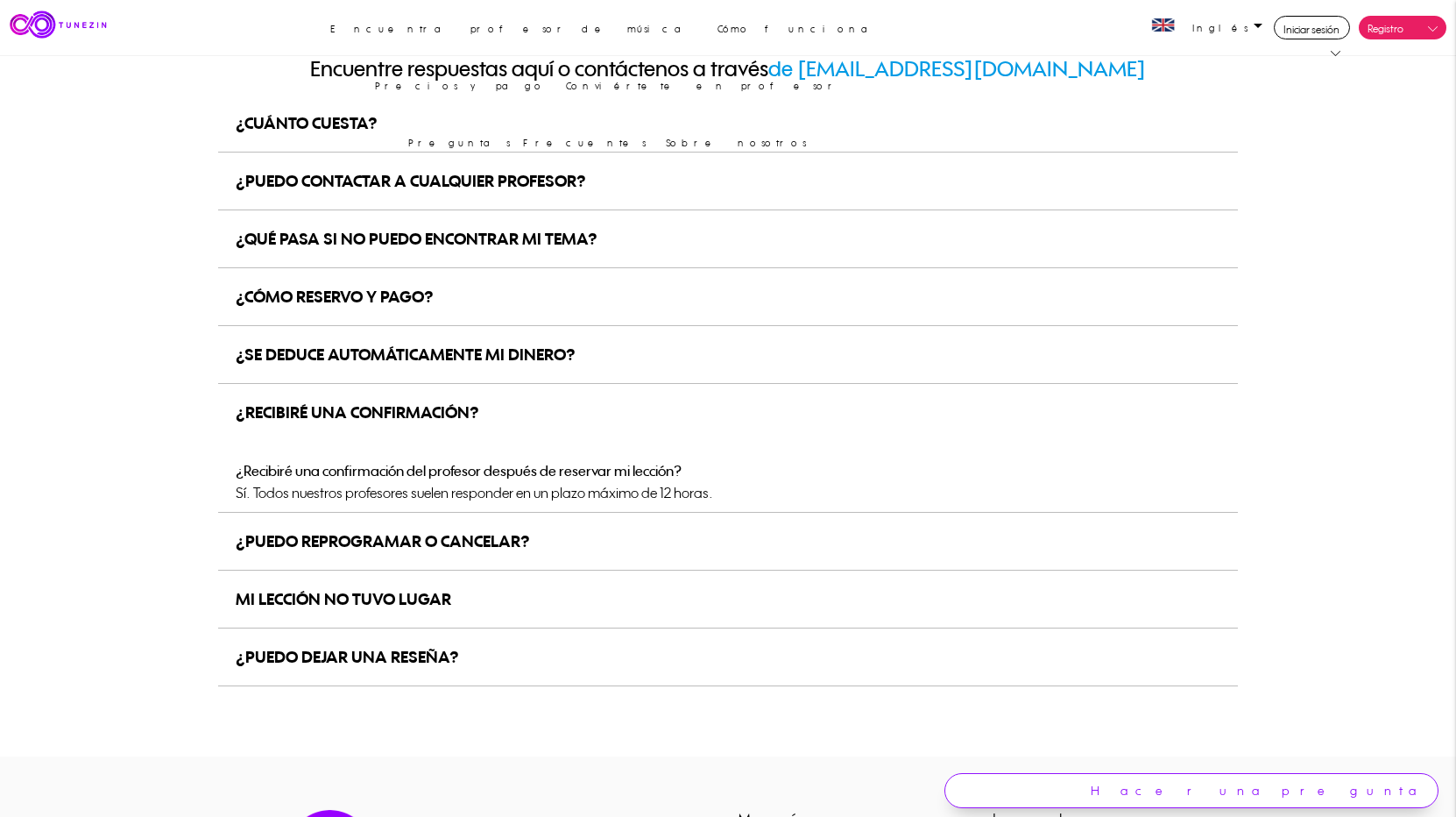
click at [368, 409] on div "¿RECIBIRÉ UNA CONFIRMACIÓN?" at bounding box center [357, 412] width 243 height 57
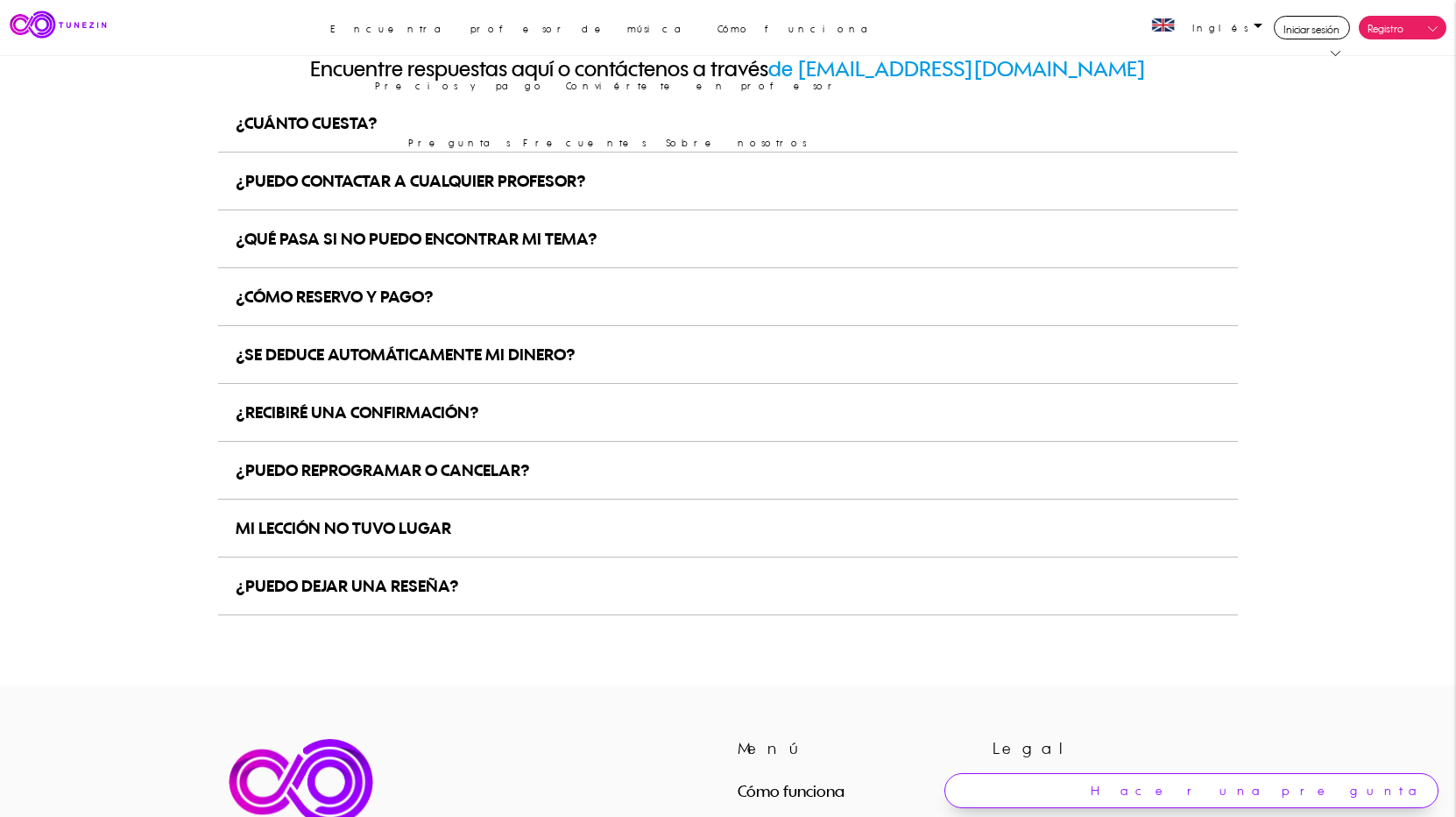
click at [372, 448] on div "¿PUEDO REPROGRAMAR O CANCELAR?" at bounding box center [382, 469] width 294 height 57
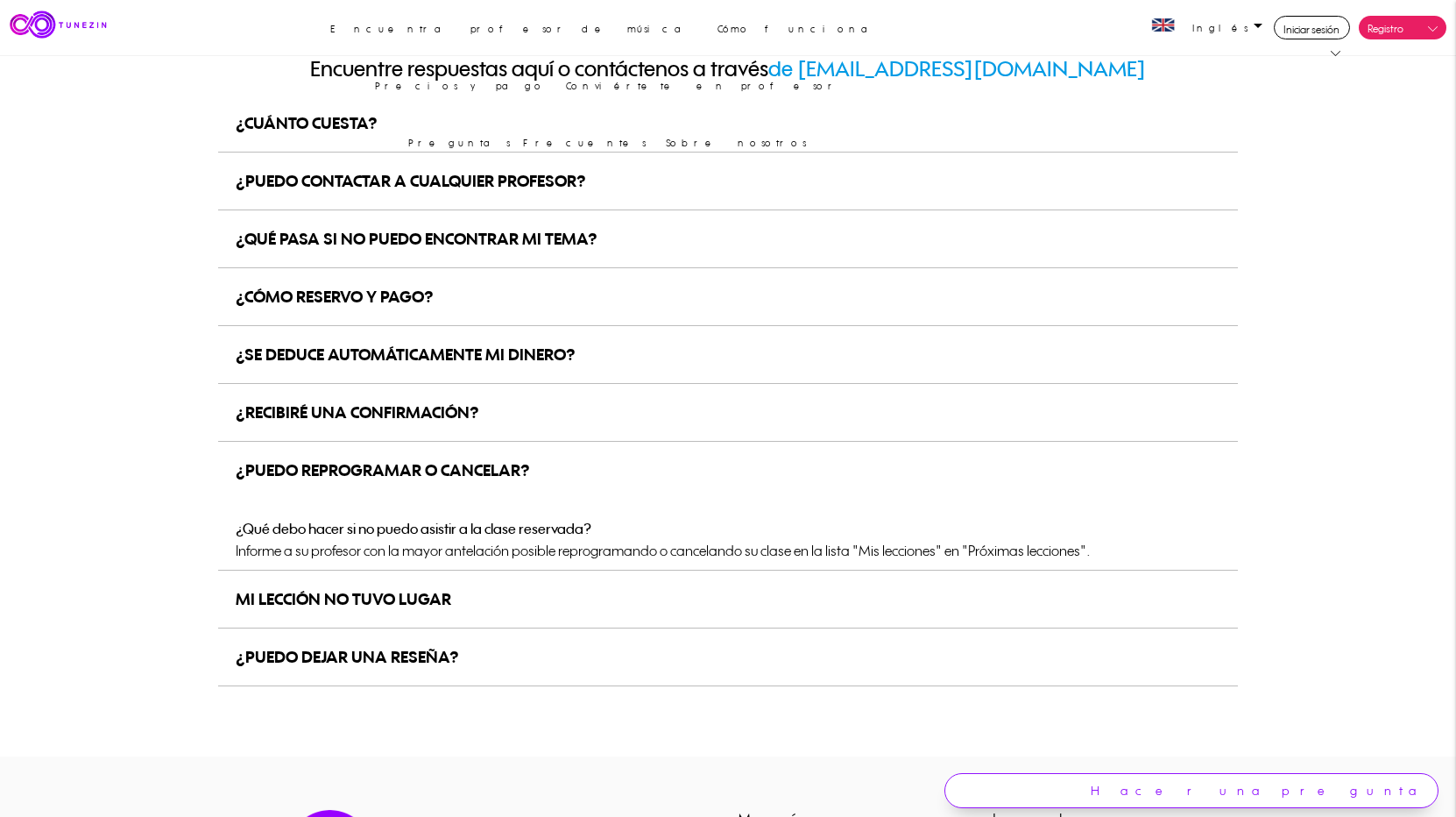
click at [371, 448] on div "¿PUEDO REPROGRAMAR O CANCELAR?" at bounding box center [382, 469] width 294 height 57
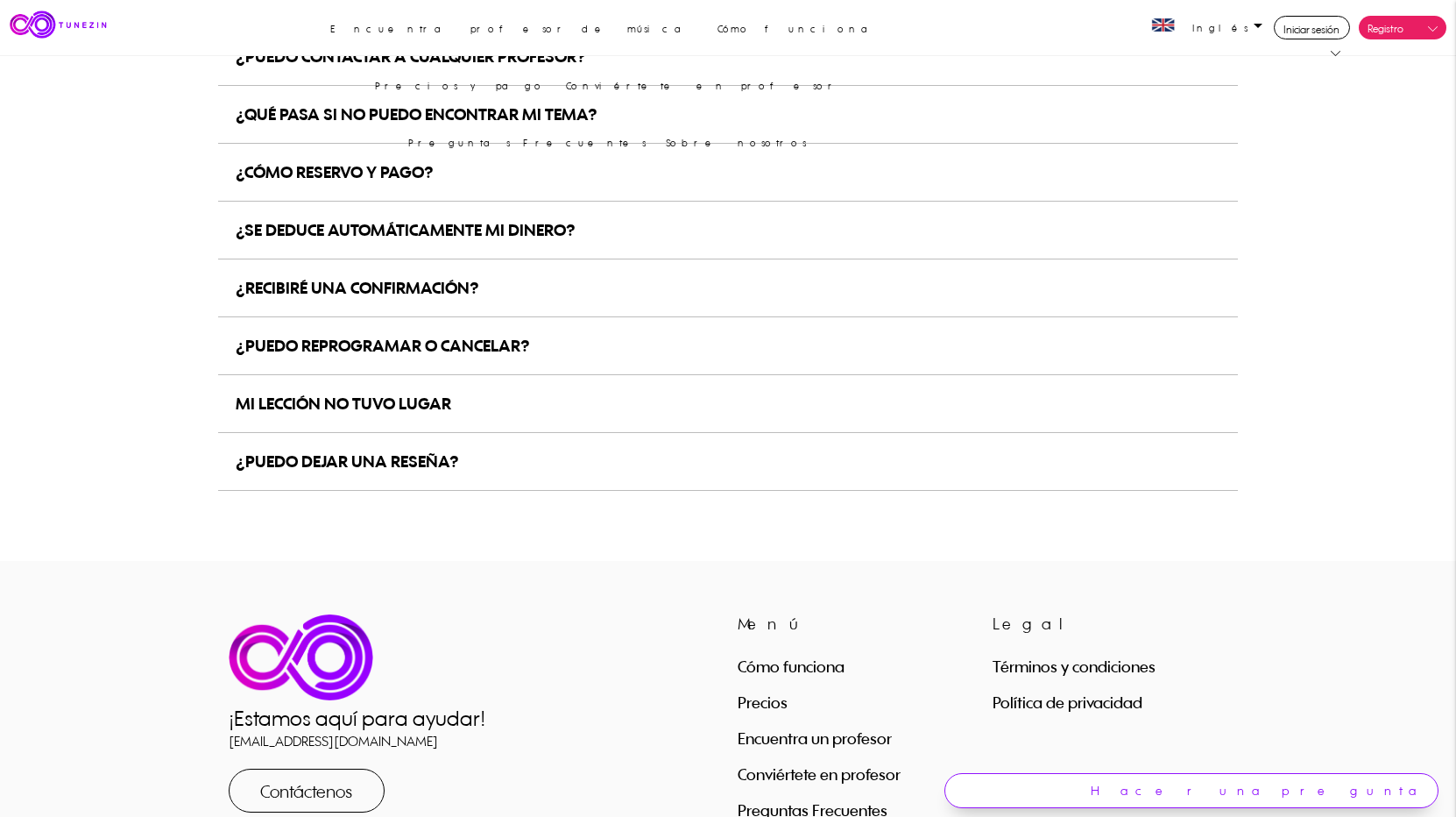
scroll to position [352, 0]
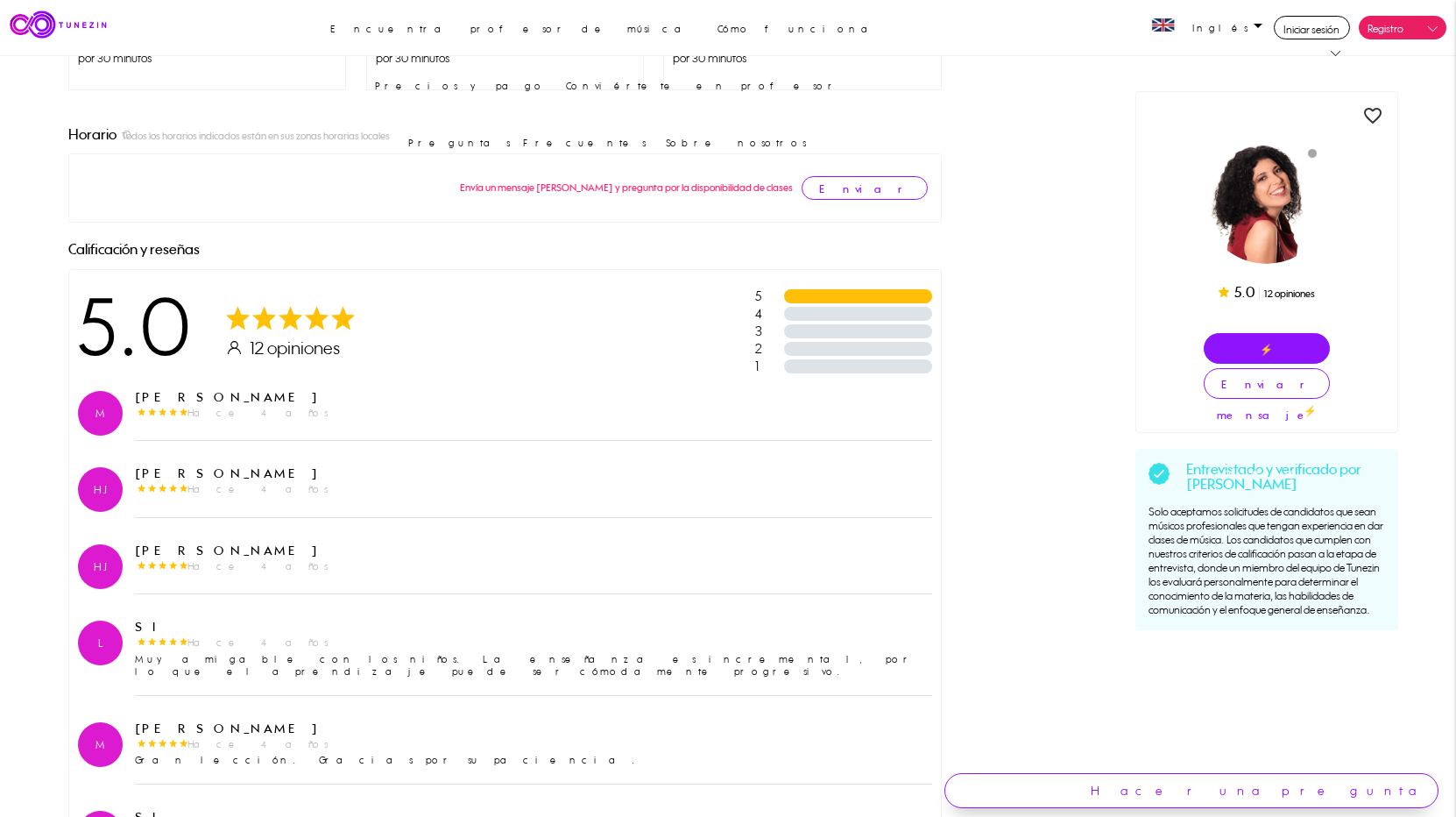
click at [1296, 385] on link "Enviar mensaje" at bounding box center [1267, 383] width 126 height 31
click at [235, 163] on div "Envía un mensaje a Estela y pregunta por la disponibilidad de clases Enviar men…" at bounding box center [505, 188] width 854 height 50
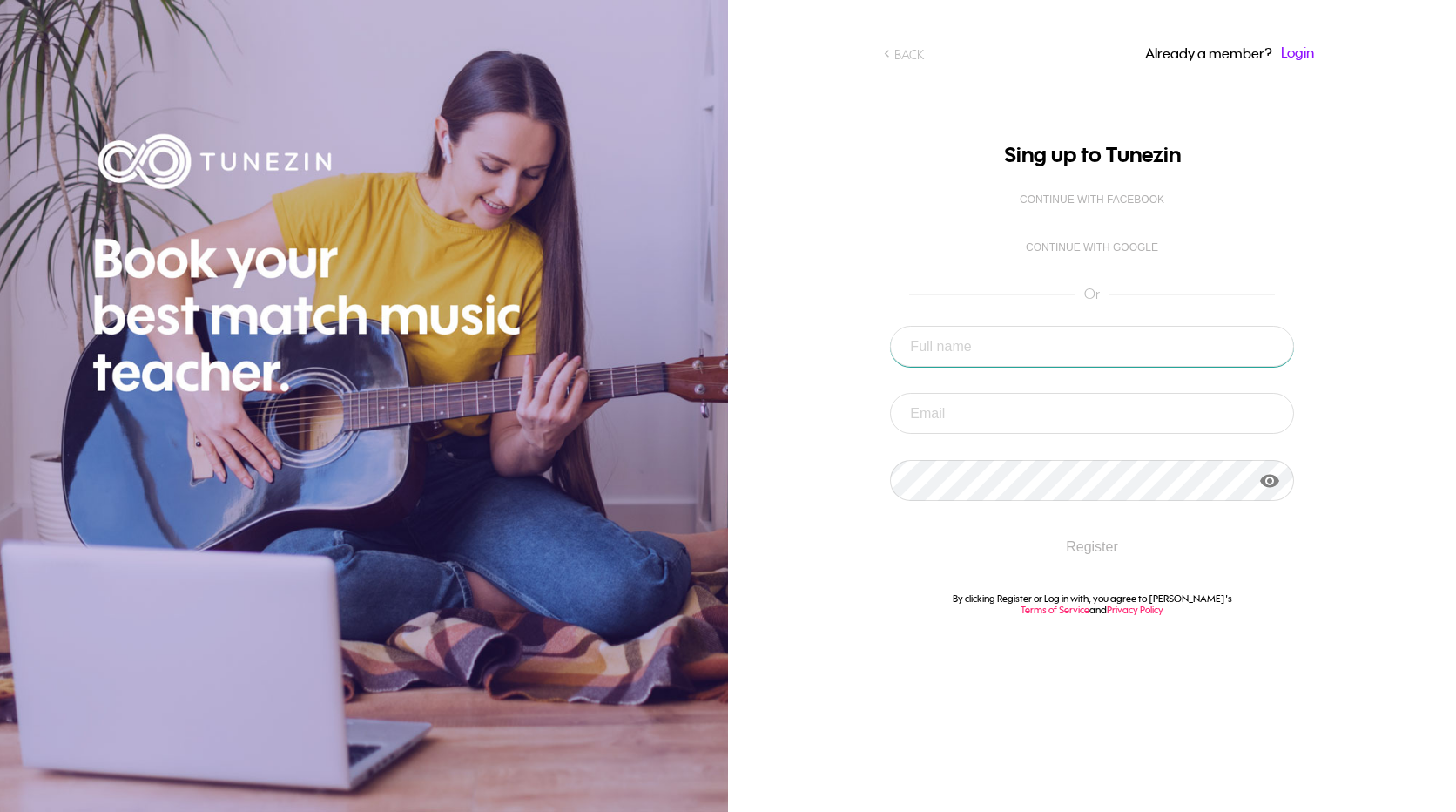
click at [956, 347] on input "text" at bounding box center [1092, 346] width 404 height 41
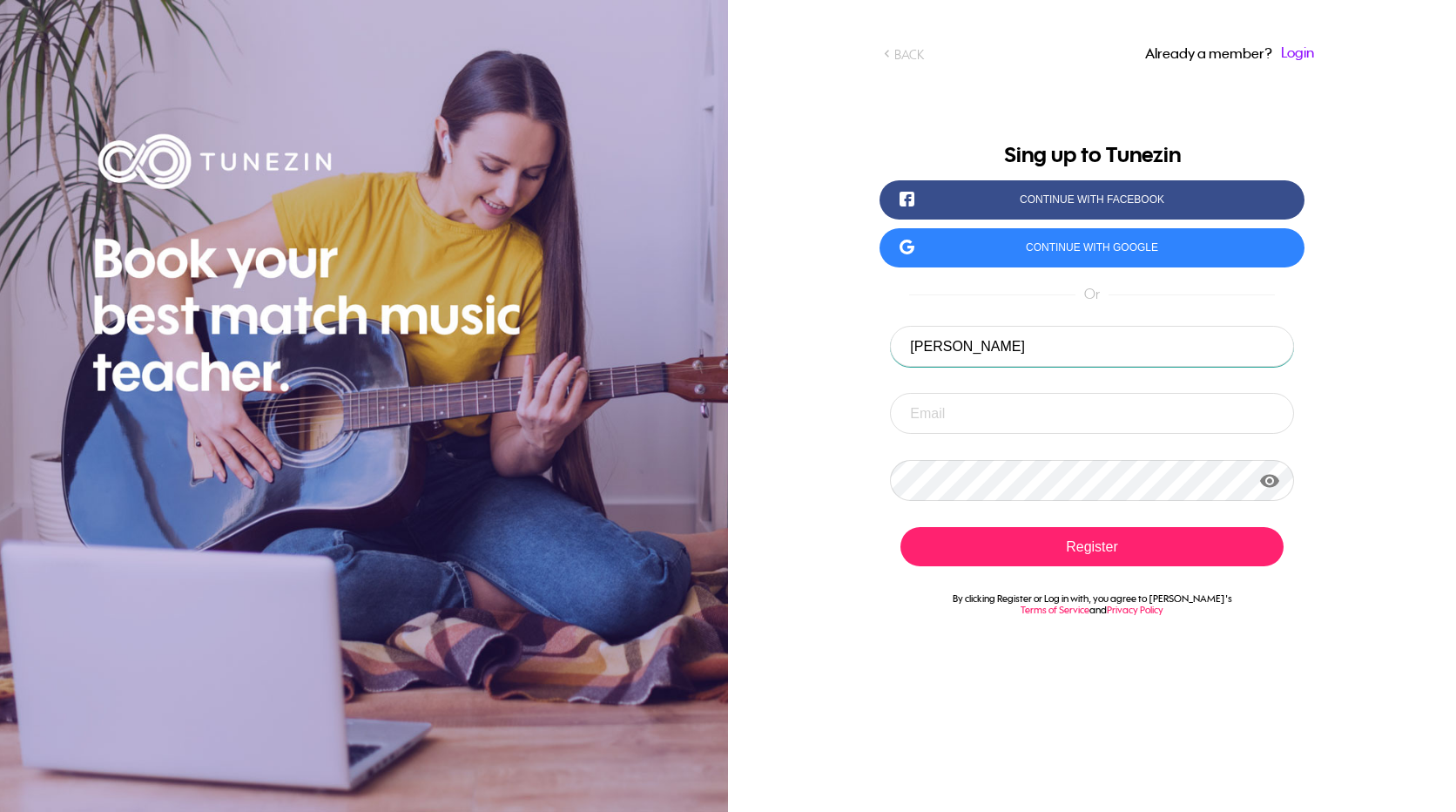
type input "ANDREA BUCHANAN"
click at [1146, 413] on input "email" at bounding box center [1092, 413] width 404 height 41
type input "andreabuchanan98@gmail.com"
click at [1272, 481] on span "visibility" at bounding box center [1270, 481] width 21 height 21
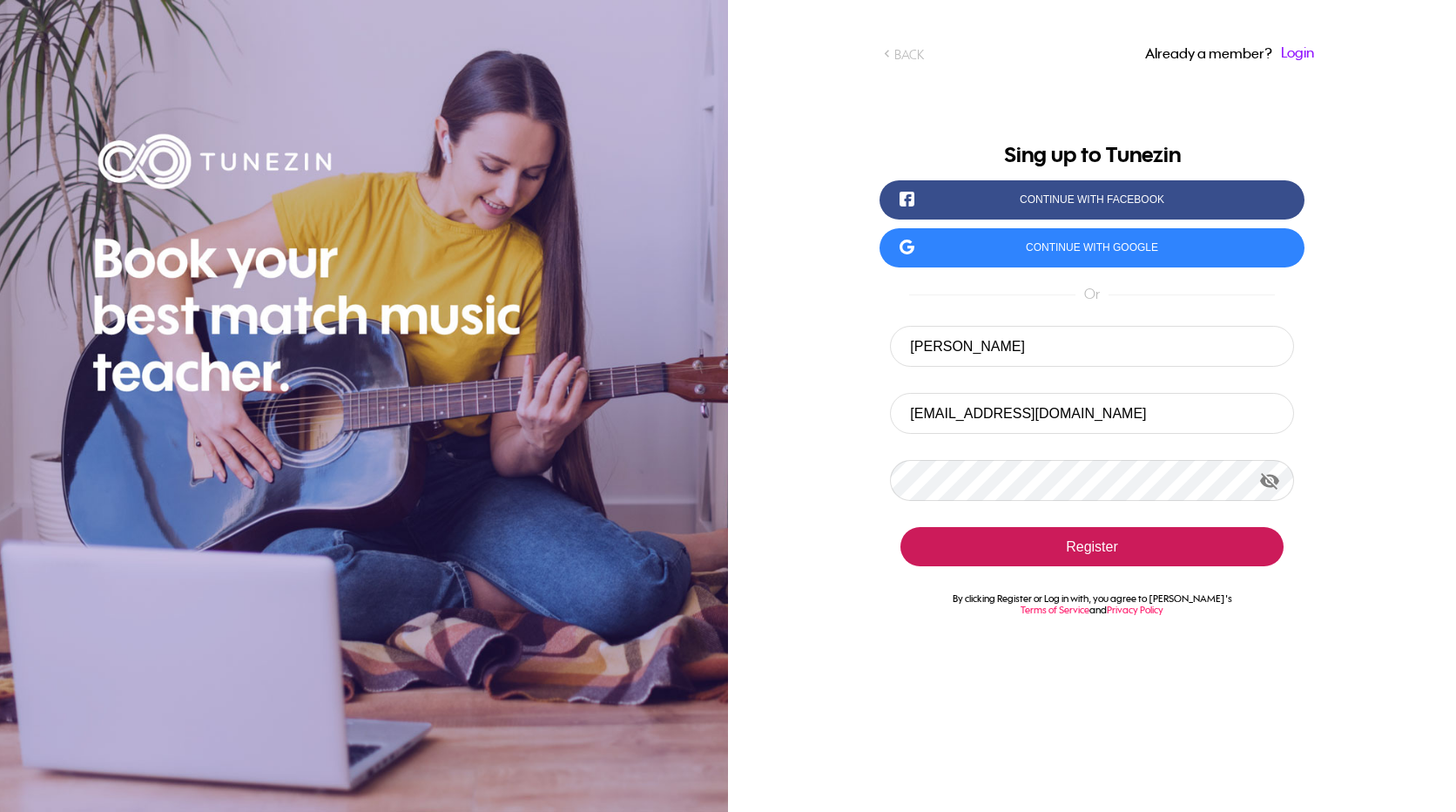
click at [1181, 546] on button "Register" at bounding box center [1092, 545] width 383 height 39
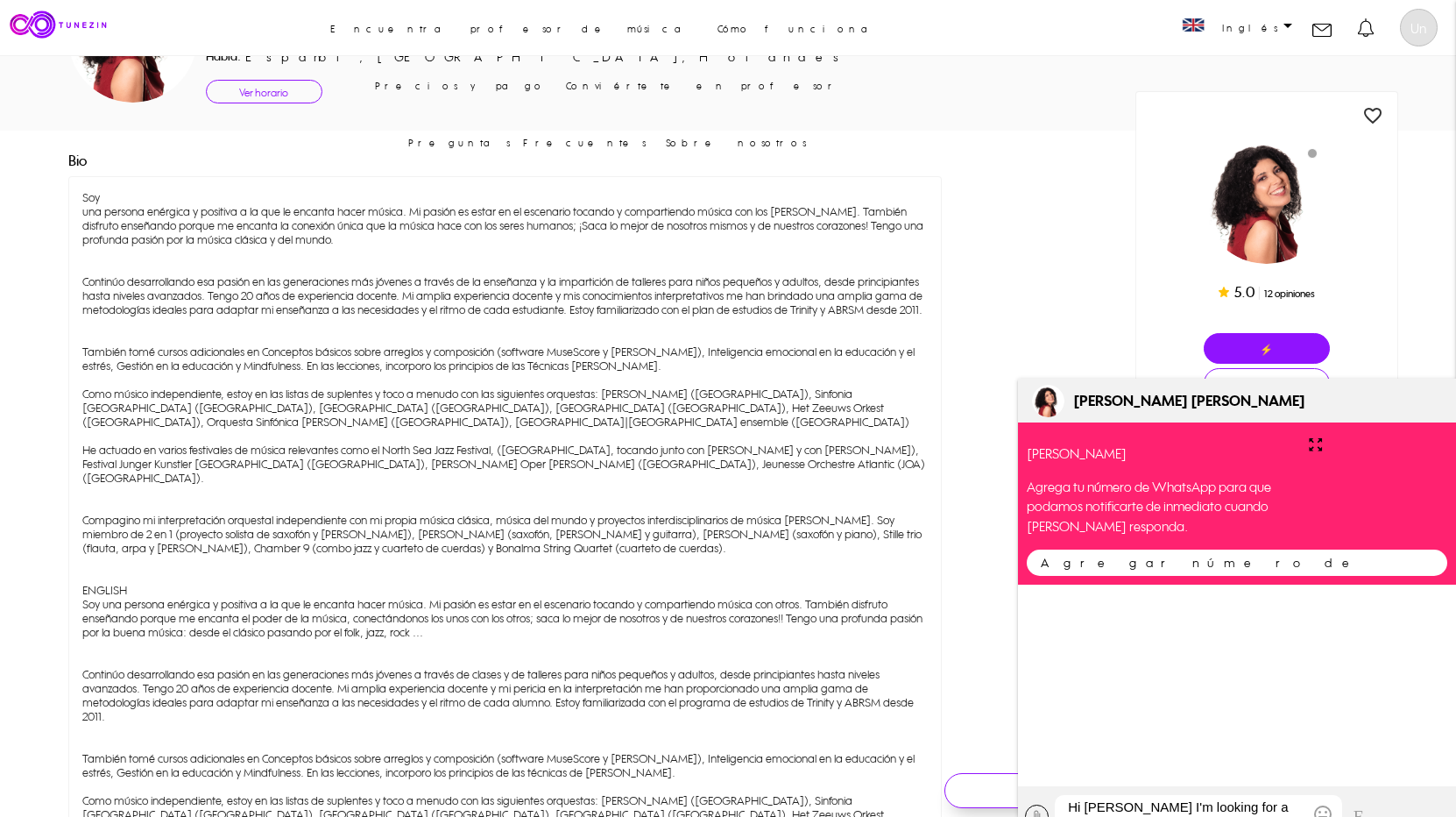
scroll to position [87, 0]
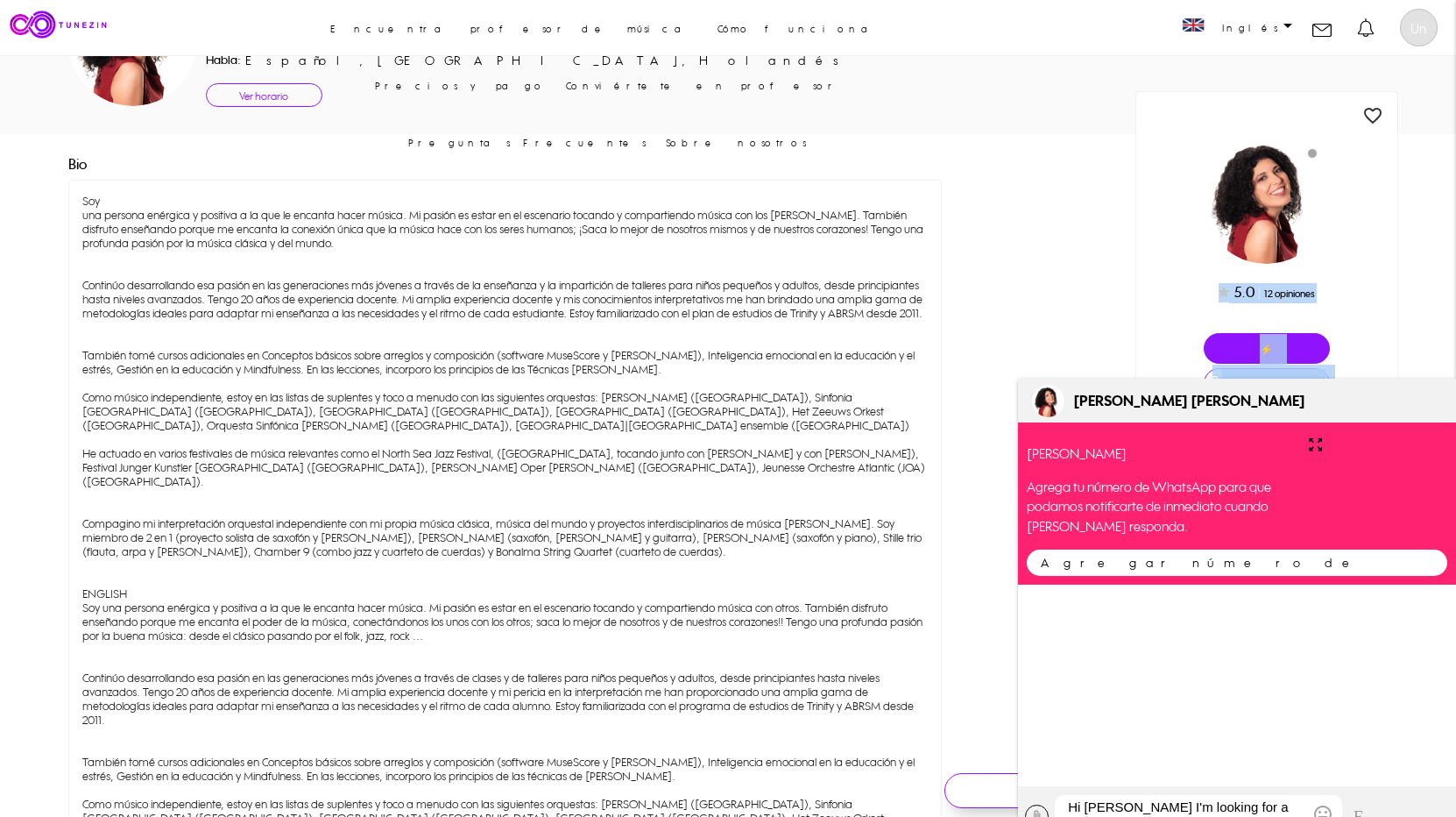
drag, startPoint x: 1295, startPoint y: 389, endPoint x: 1188, endPoint y: 266, distance: 163.0
click at [1302, 806] on textarea "Hi [PERSON_NAME] I'm looking for a teacher. Are you available for a chat or vid…" at bounding box center [1197, 814] width 286 height 39
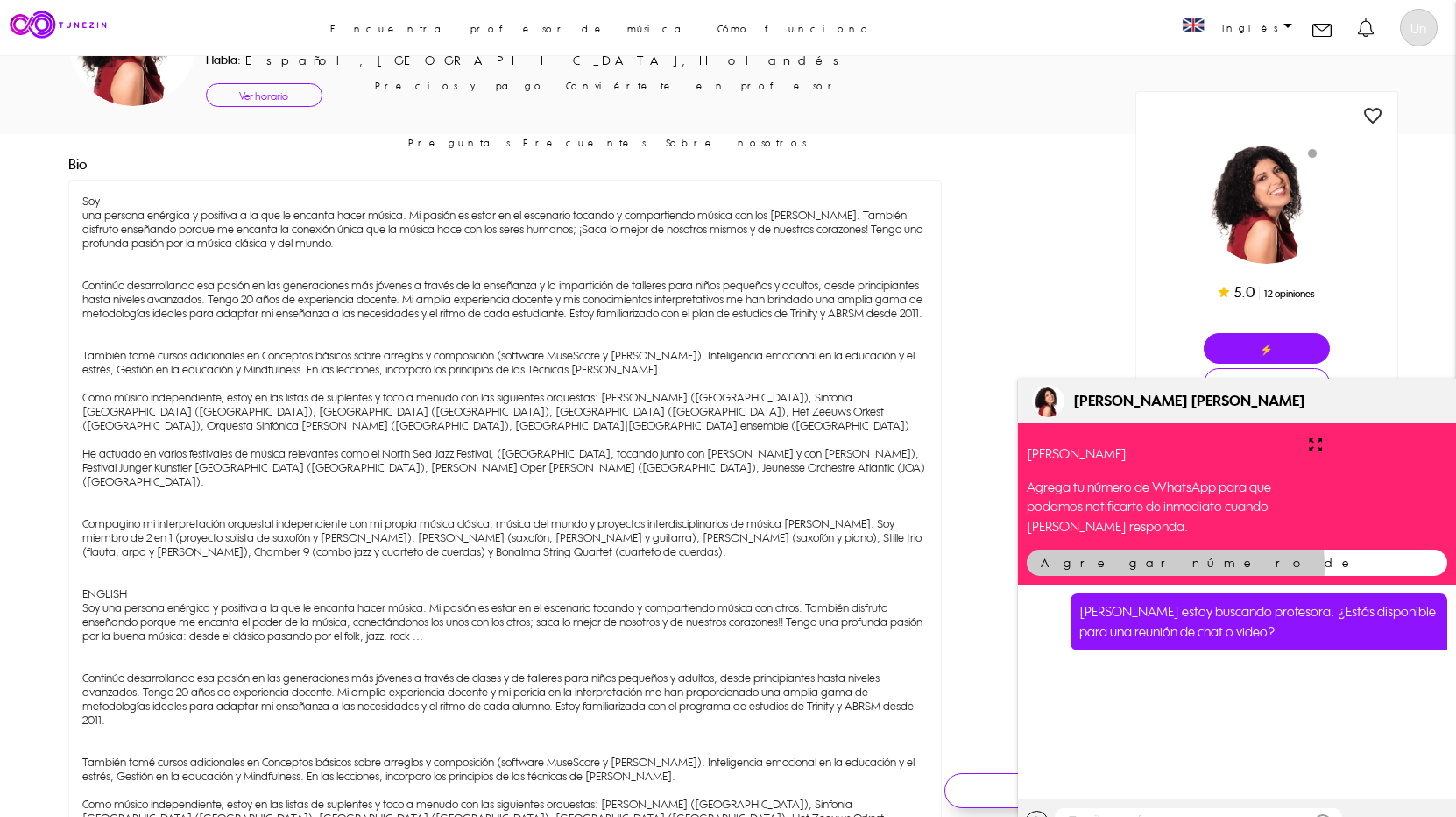
click at [1131, 566] on link "Agregar número de WhatsApp" at bounding box center [1237, 562] width 421 height 26
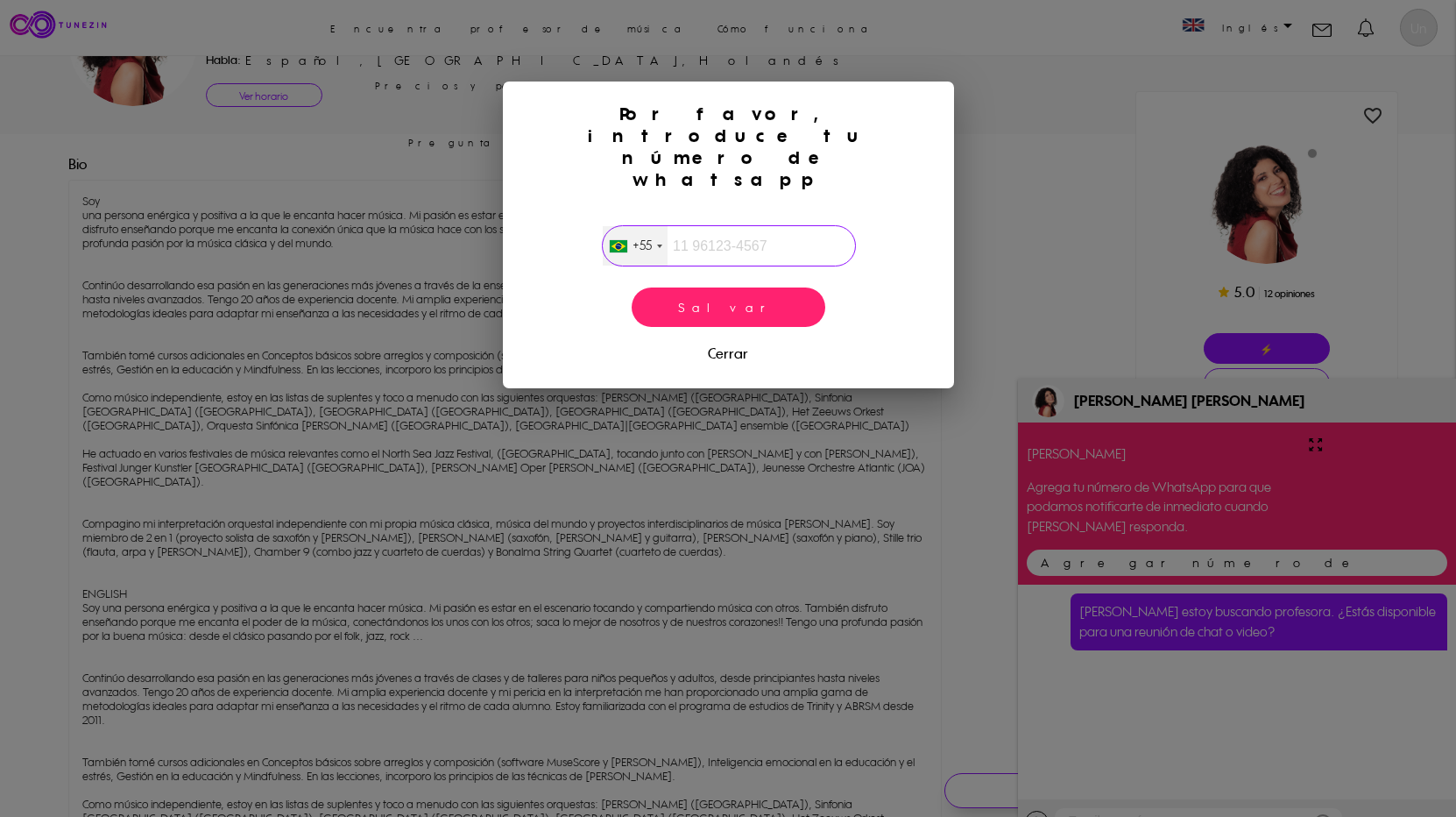
click at [662, 226] on div "+55" at bounding box center [635, 245] width 65 height 39
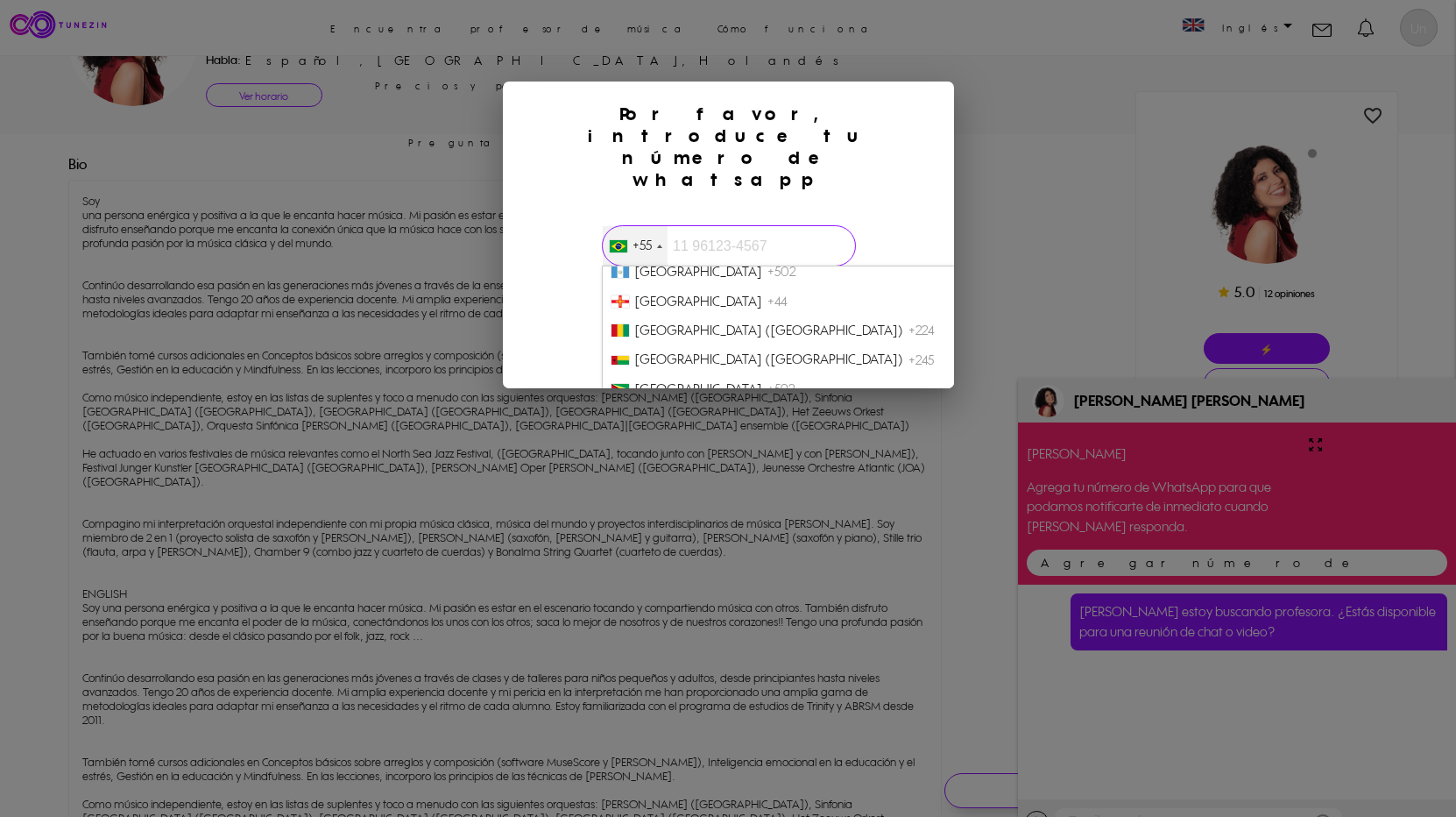
scroll to position [2606, 0]
click at [703, 457] on font "Honduras +504" at bounding box center [715, 465] width 161 height 16
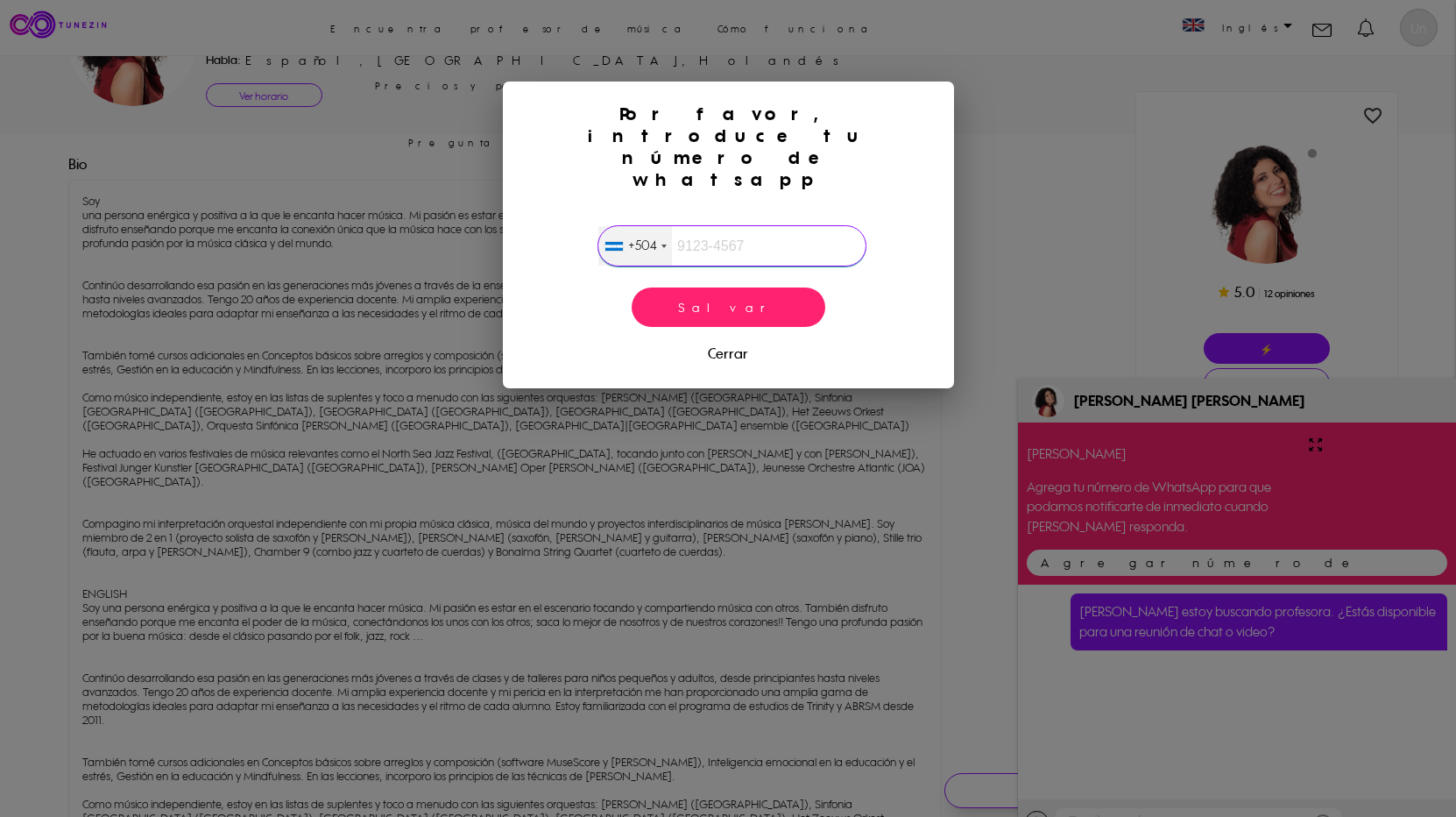
click at [712, 225] on input "text" at bounding box center [732, 245] width 269 height 41
click at [719, 225] on input "96735354" at bounding box center [732, 245] width 269 height 41
type input "9673-5354"
click at [756, 287] on link "Salvar" at bounding box center [729, 306] width 193 height 39
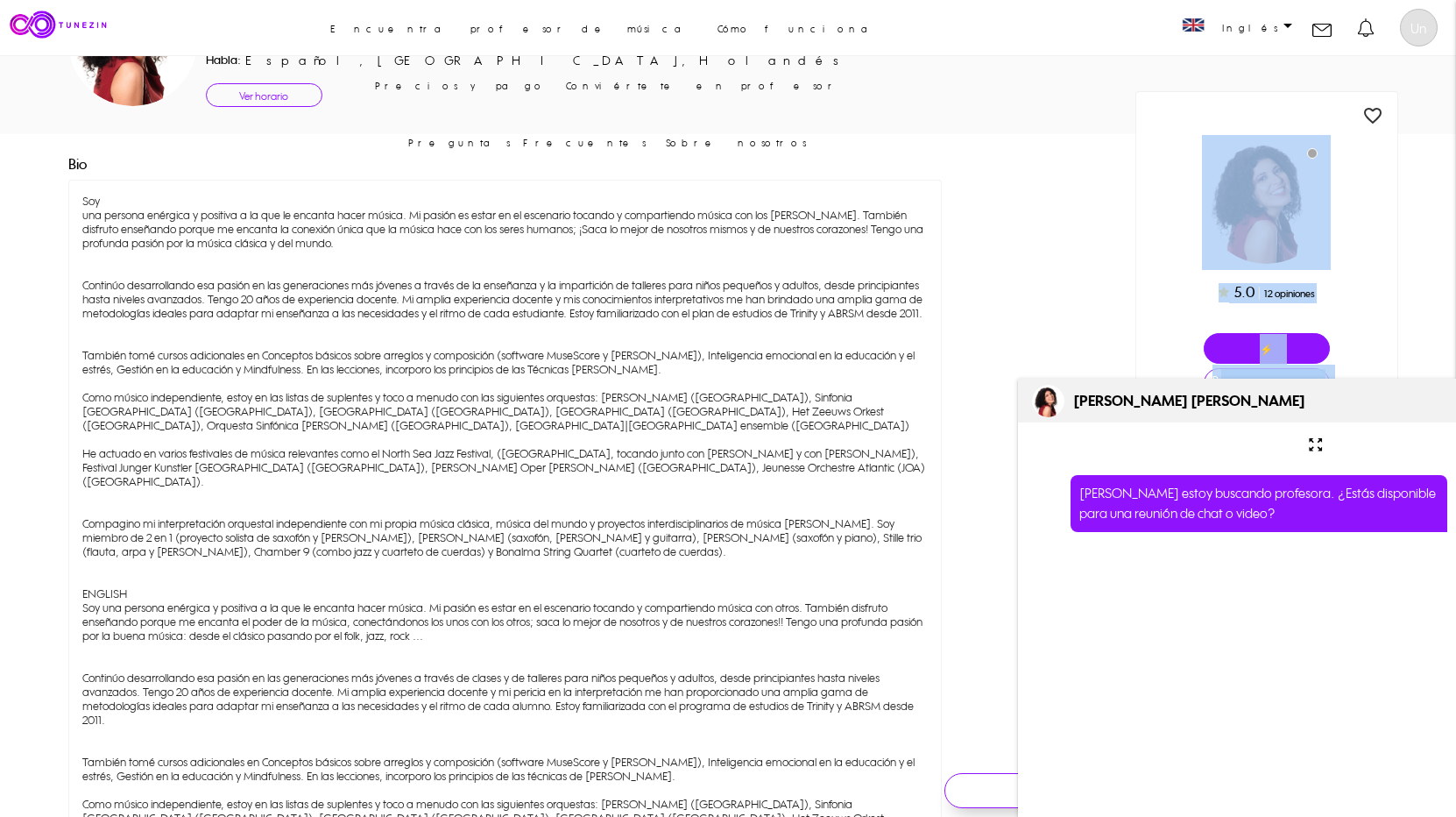
drag, startPoint x: 1310, startPoint y: 403, endPoint x: 1197, endPoint y: 256, distance: 185.4
click at [1324, 448] on icon "zoom_out_map" at bounding box center [1316, 444] width 17 height 44
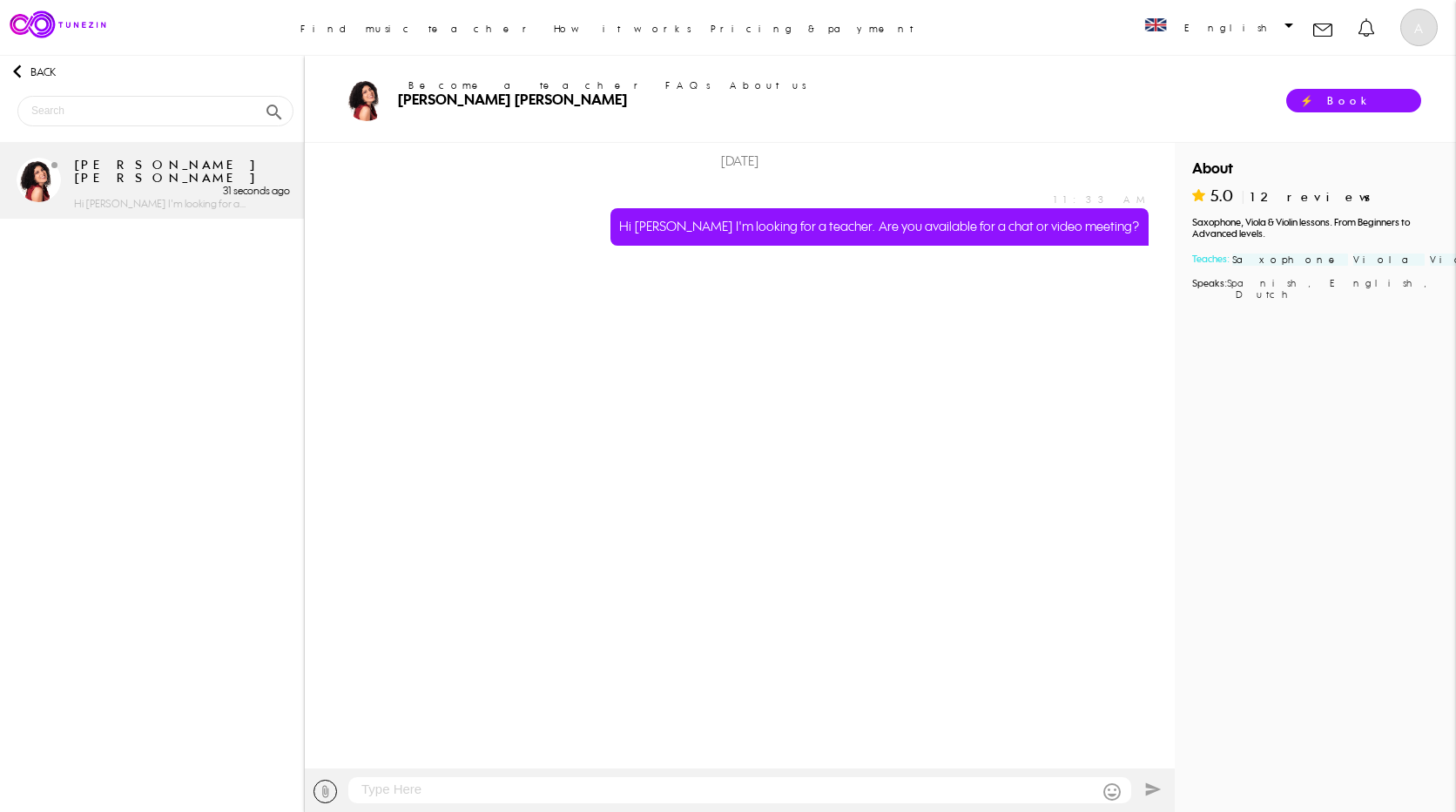
click at [1347, 99] on link "⚡ Book trial lesson ⚡" at bounding box center [1354, 100] width 135 height 24
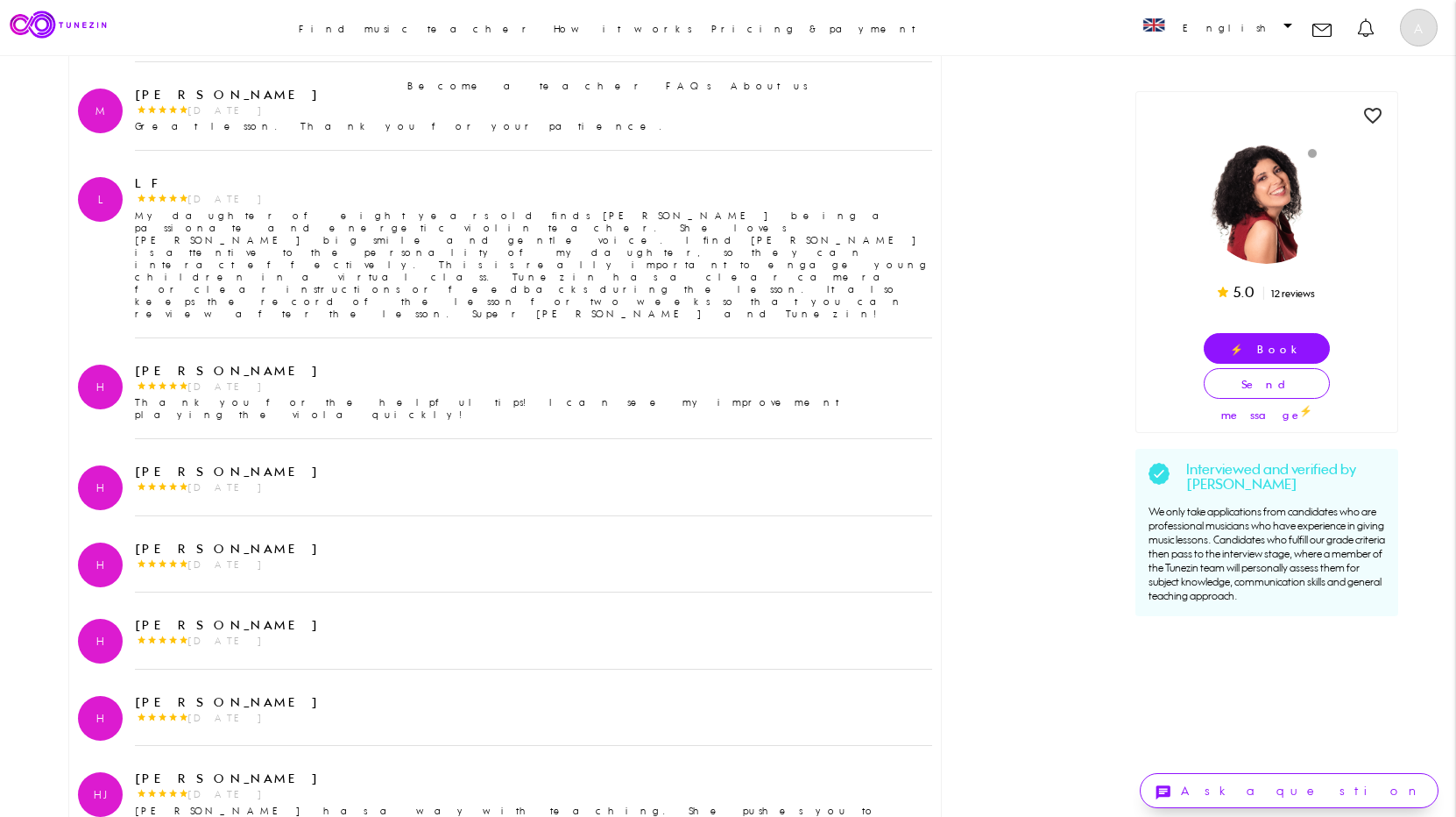
scroll to position [2400, 0]
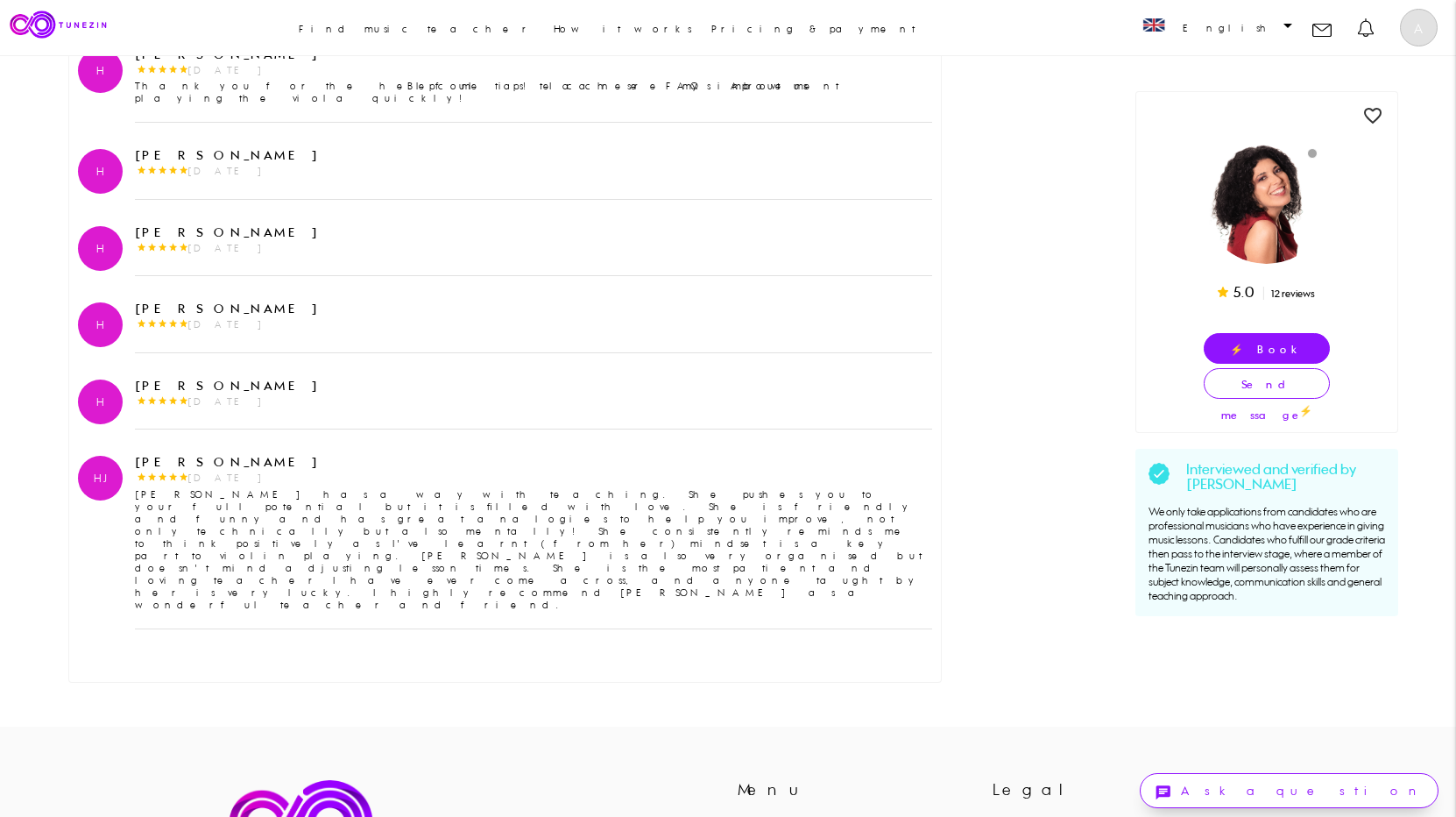
click at [1407, 784] on td "Ask a question" at bounding box center [1302, 790] width 242 height 33
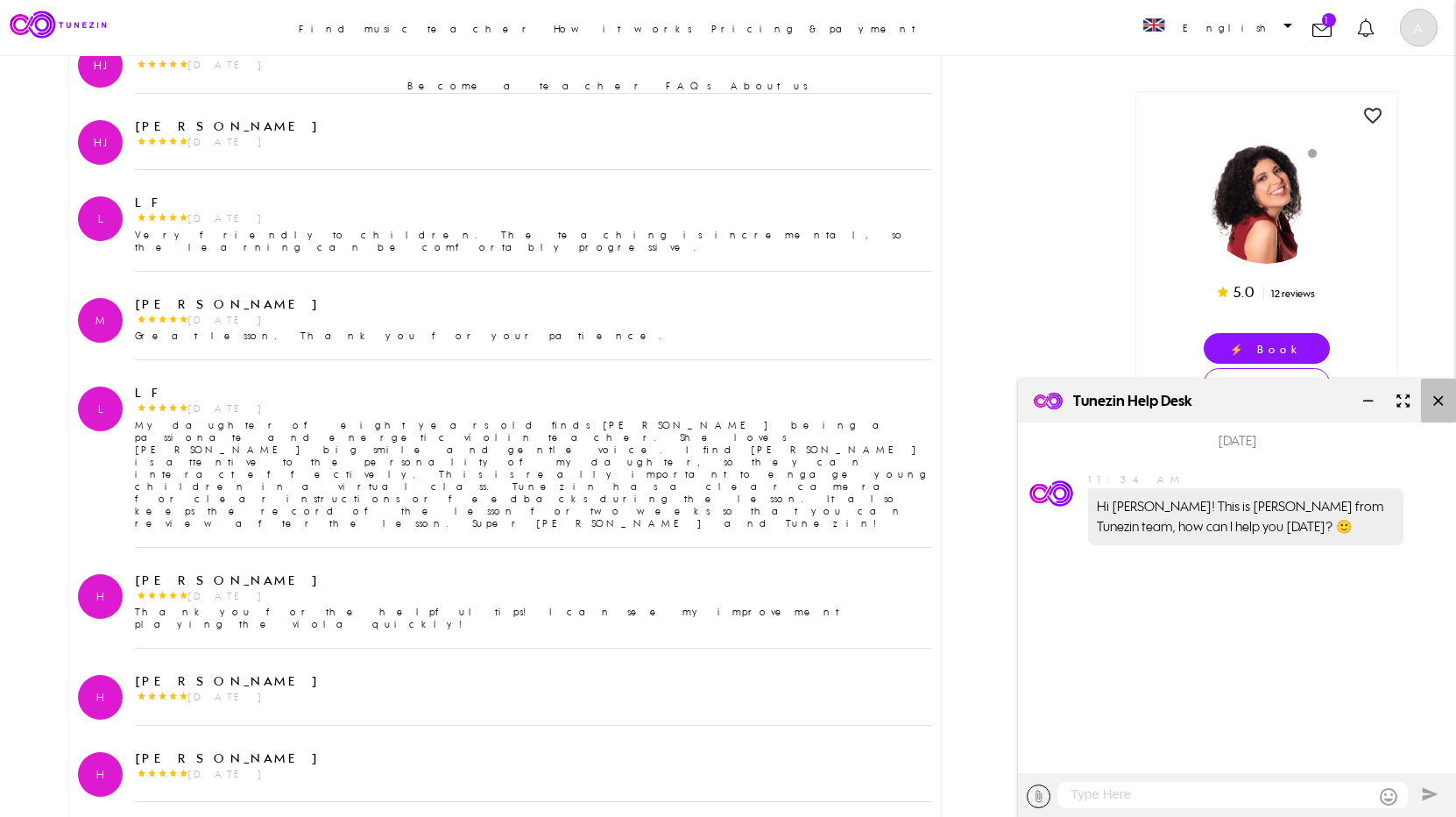
click at [1440, 406] on icon "close" at bounding box center [1439, 400] width 17 height 44
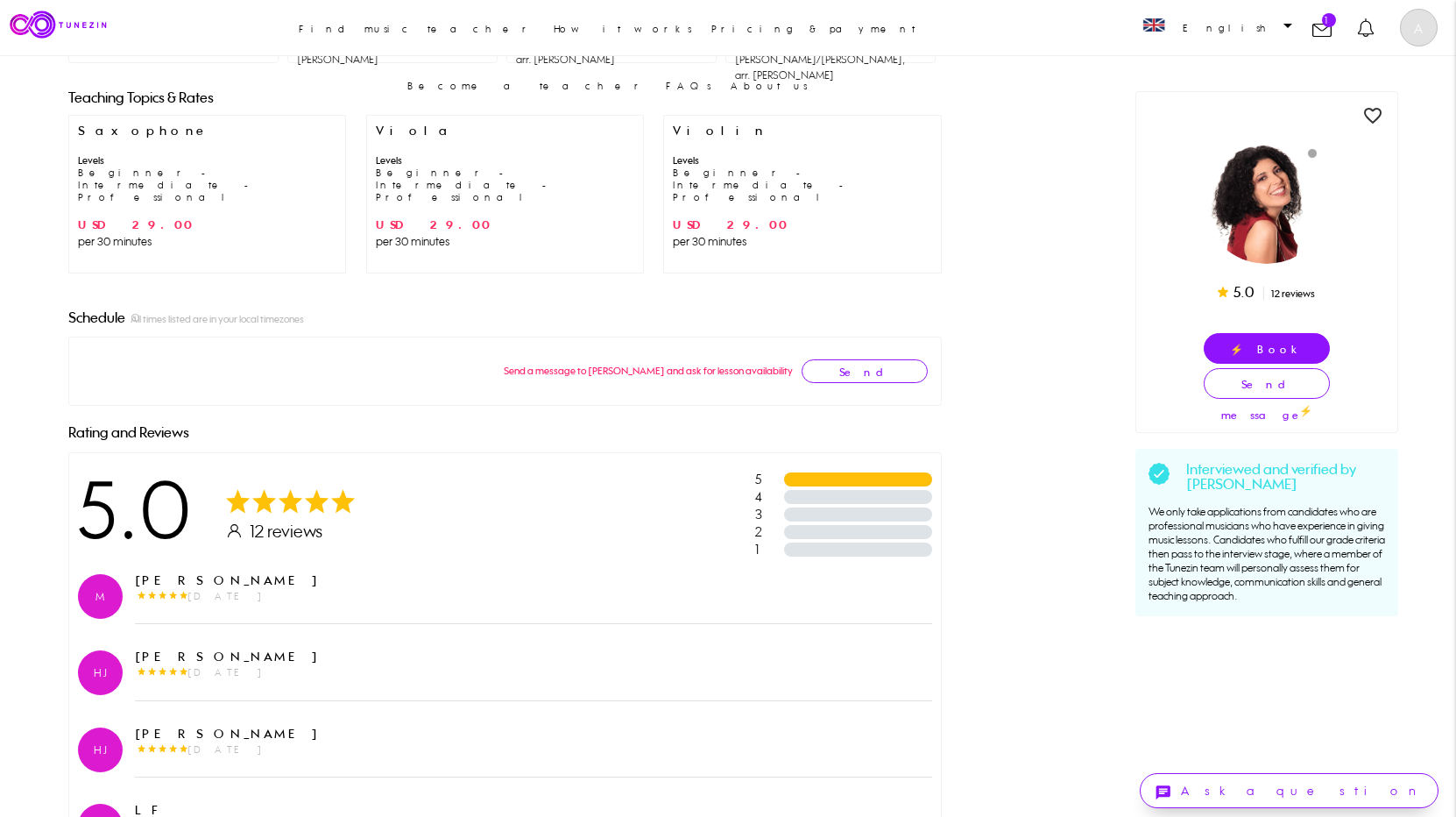
scroll to position [1260, 0]
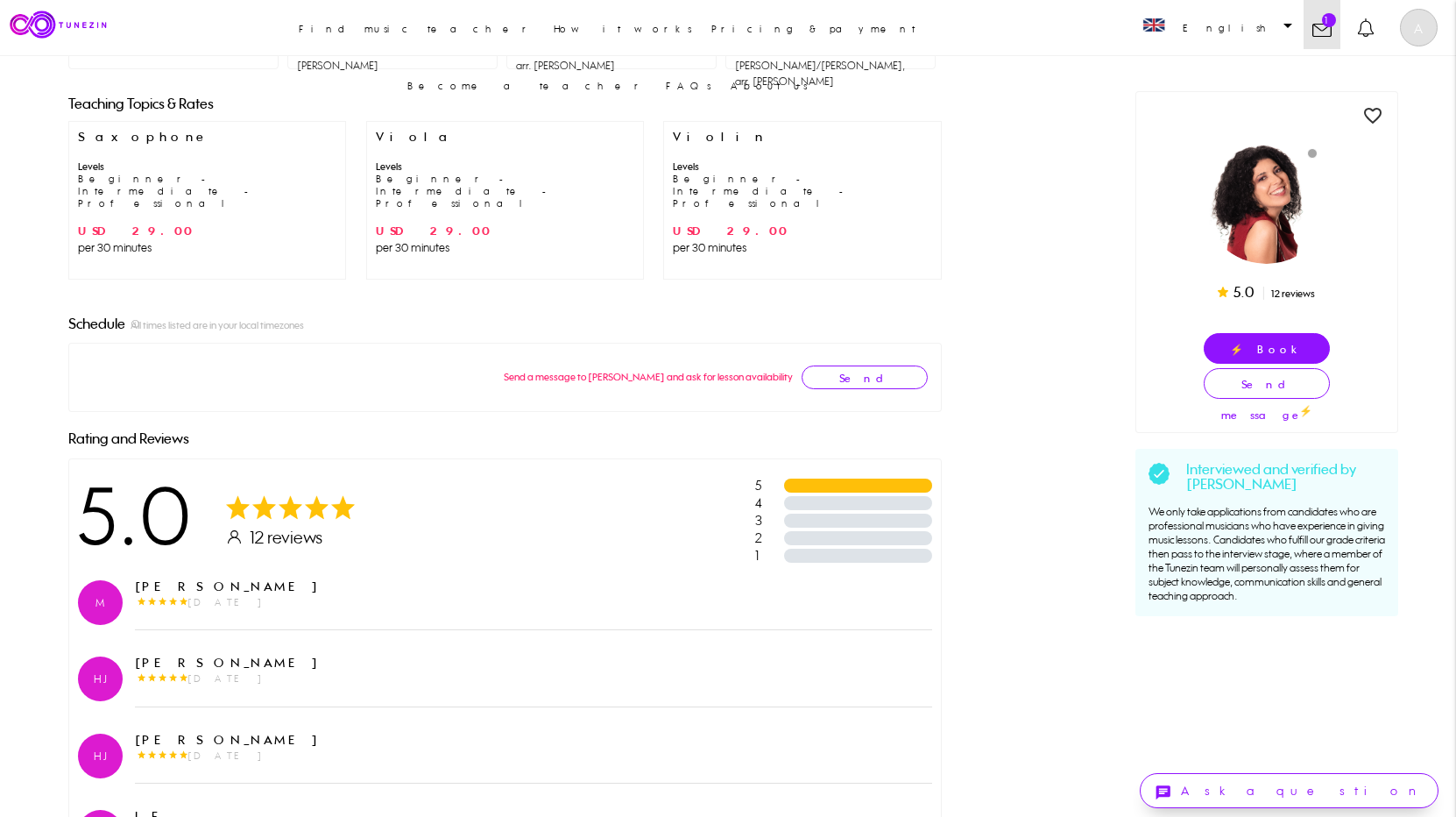
click at [1335, 26] on link "1" at bounding box center [1322, 24] width 36 height 49
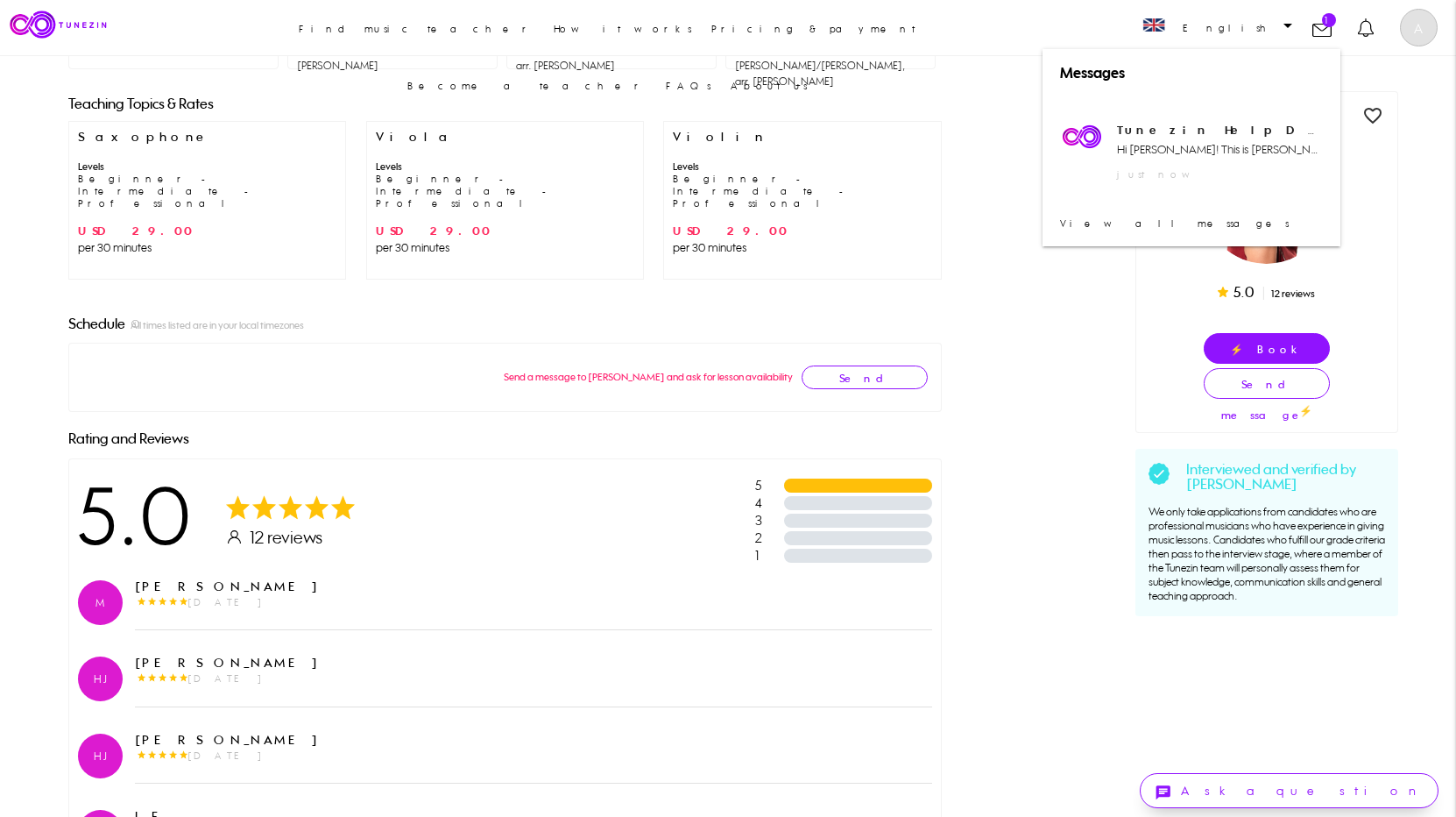
click at [1069, 396] on div "5.0 | 12 reviews favorite_border Estela Briceño Mezquita check_circle Saxophone…" at bounding box center [727, 317] width 1340 height 3044
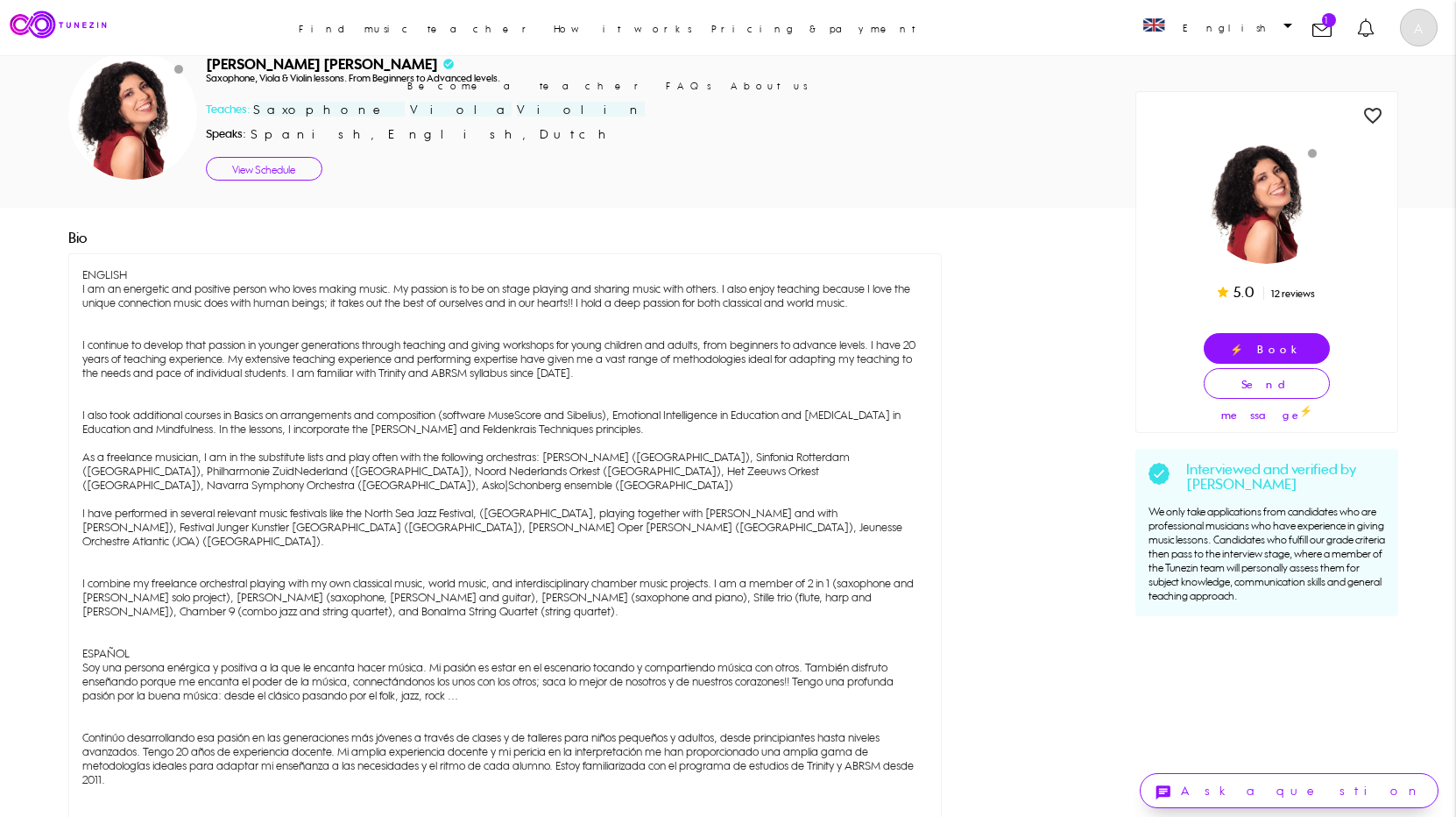
scroll to position [0, 0]
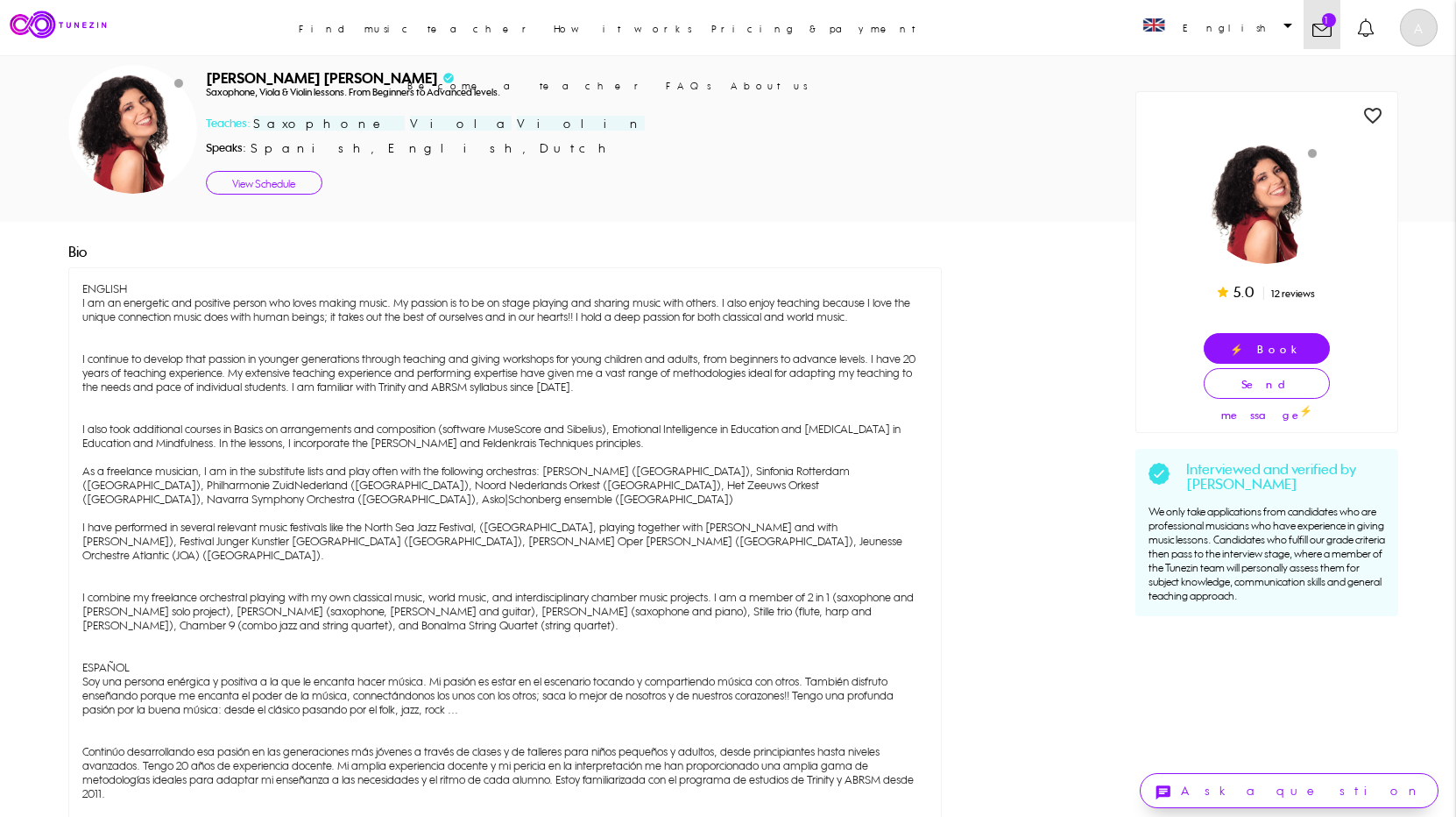
click at [1331, 38] on link "1" at bounding box center [1322, 24] width 36 height 49
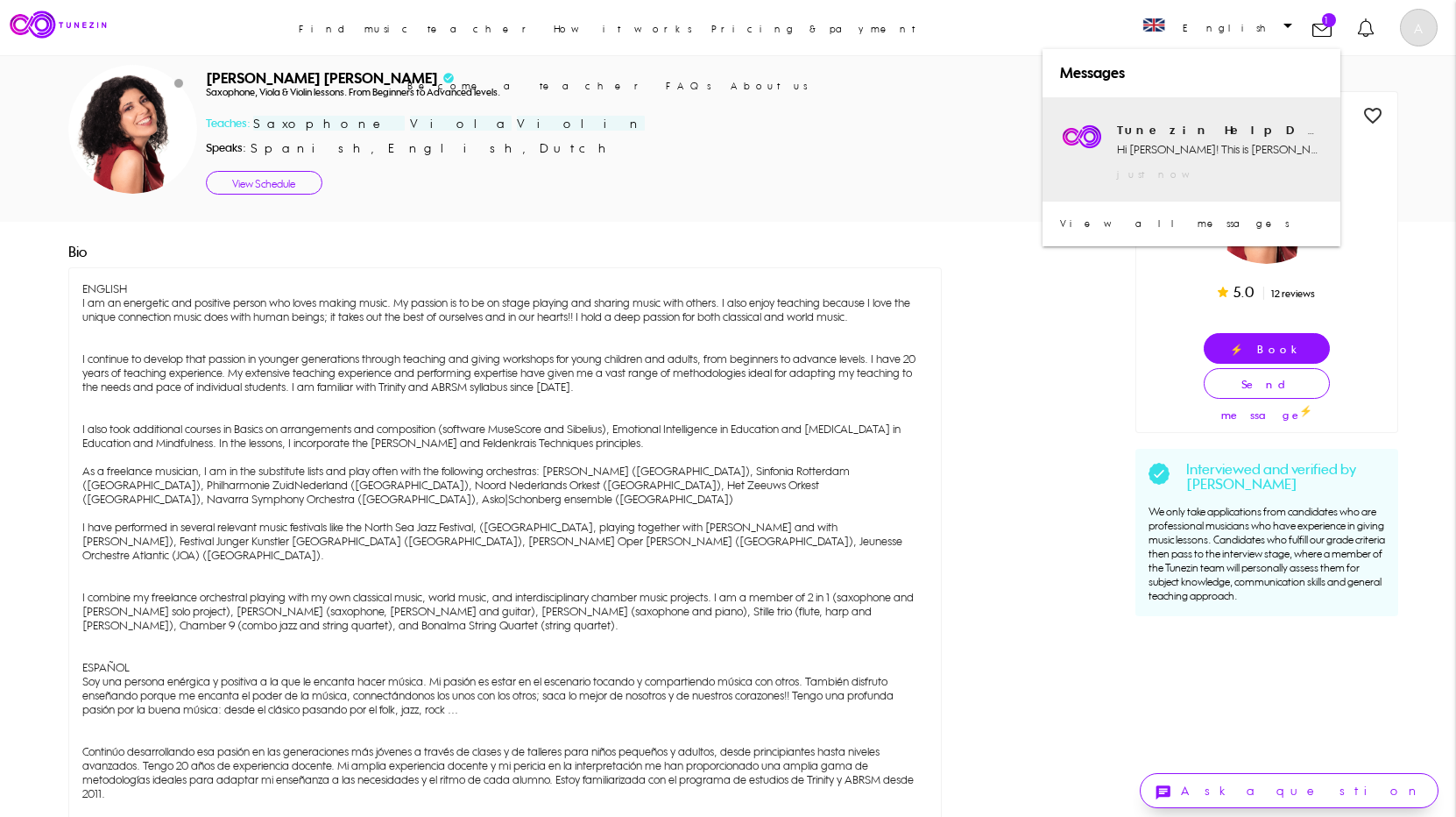
click at [1162, 149] on div "Tunezin Help Desk Hi ANDREA! This is Lisa from Tunezin team, how can I help you…" at bounding box center [1219, 139] width 206 height 39
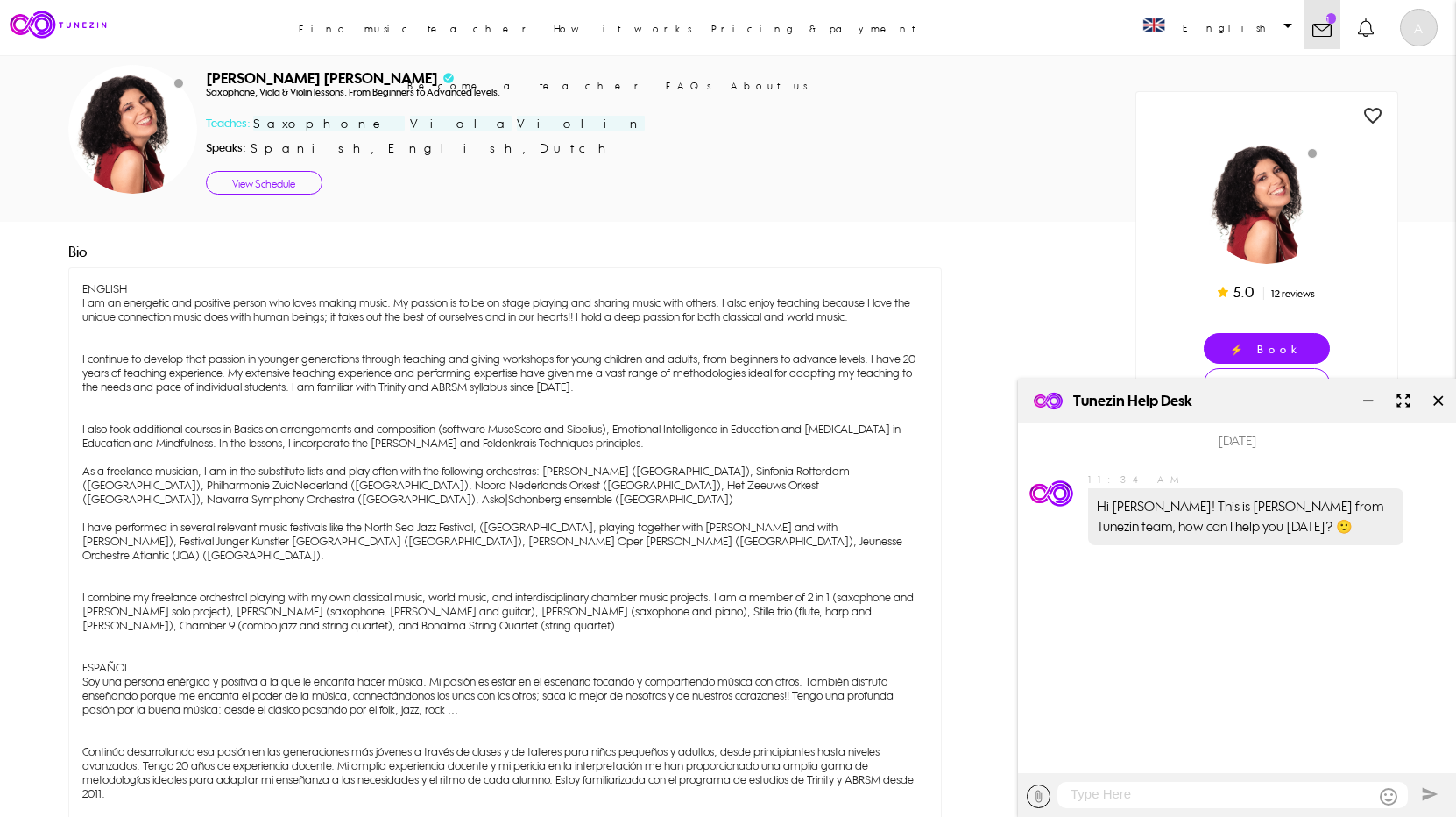
click at [1324, 33] on img at bounding box center [1322, 31] width 19 height 13
click at [1270, 111] on link "View all messages" at bounding box center [1285, 139] width 110 height 82
